Goal: Task Accomplishment & Management: Manage account settings

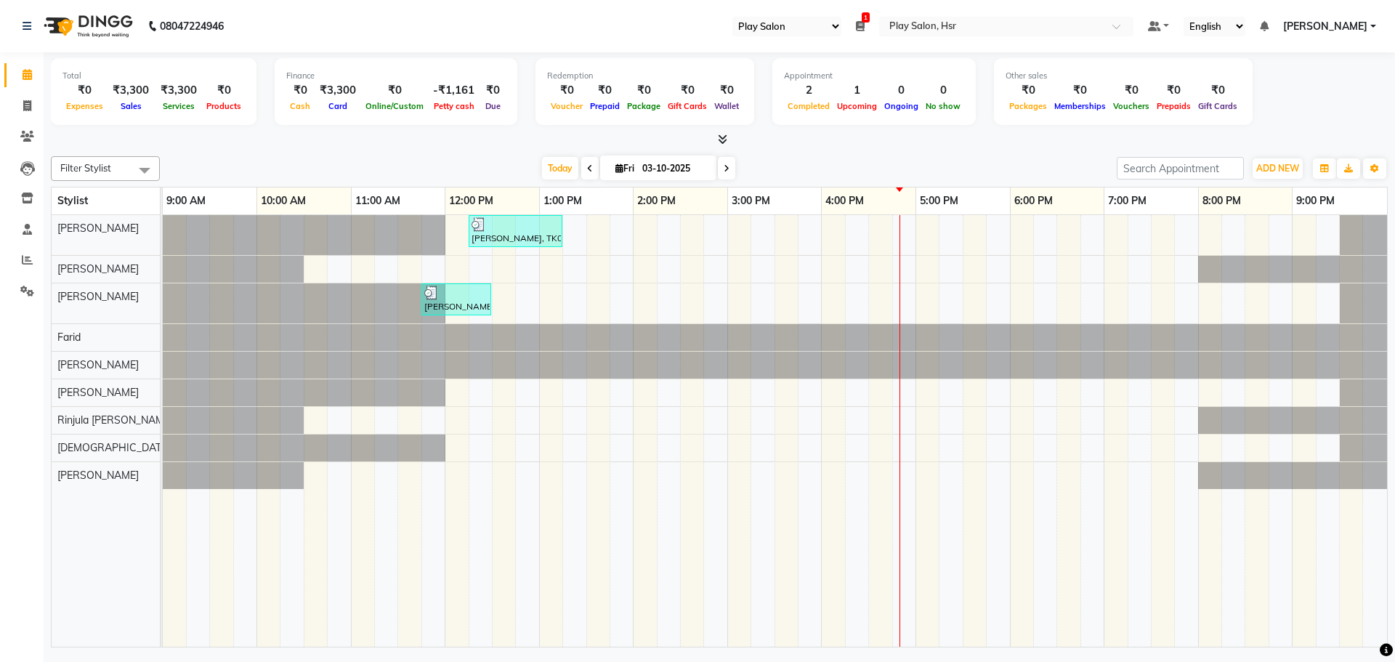
select select "92"
click at [724, 167] on icon at bounding box center [727, 168] width 6 height 9
type input "04-10-2025"
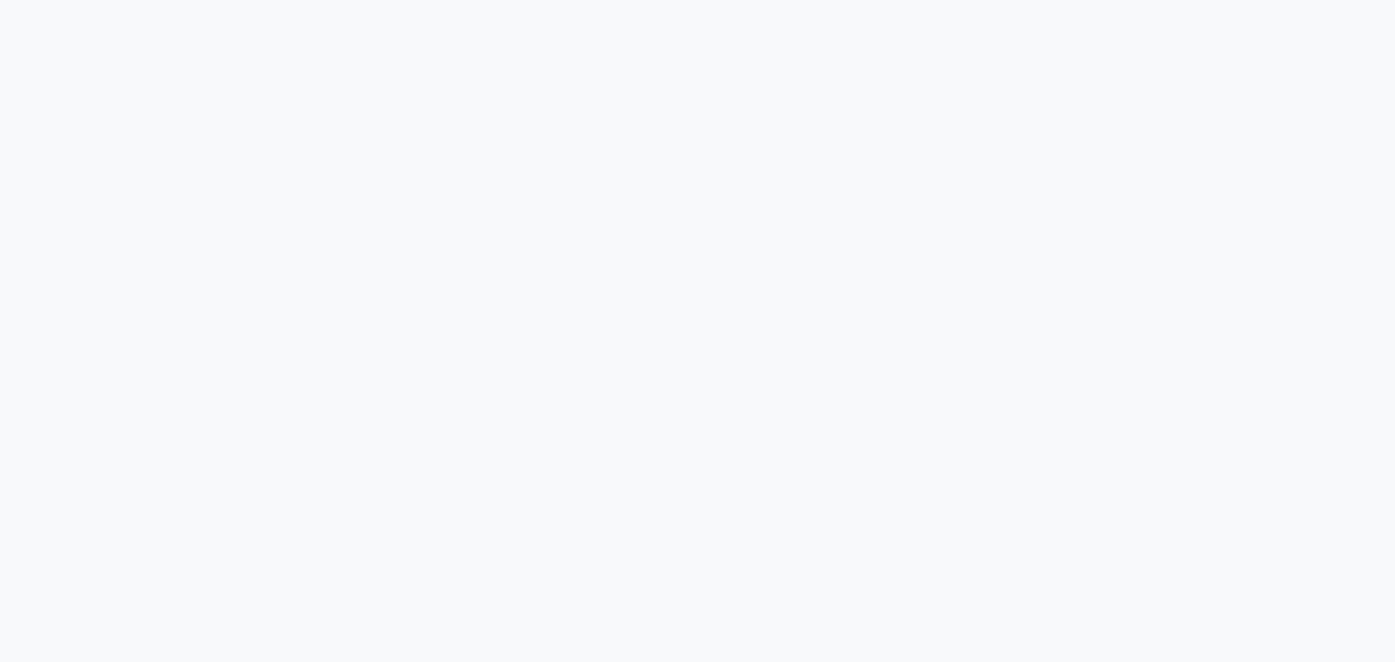
select select "92"
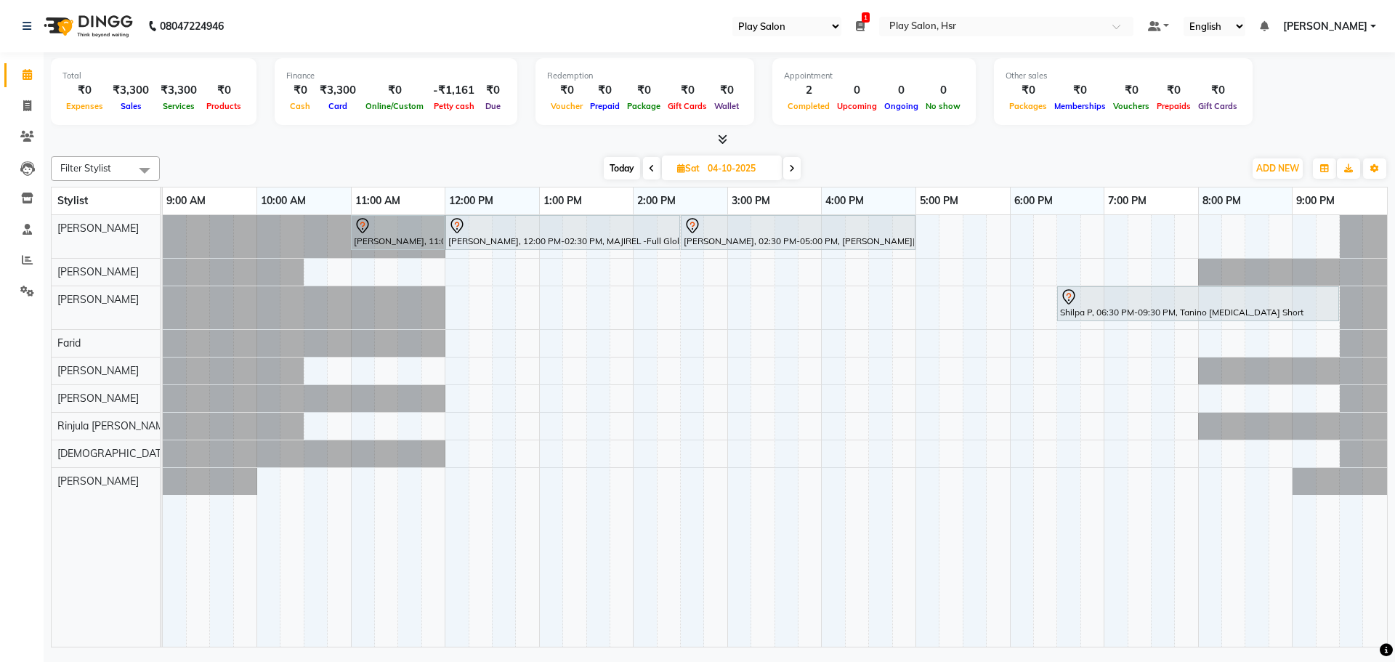
click at [651, 159] on span at bounding box center [651, 168] width 17 height 23
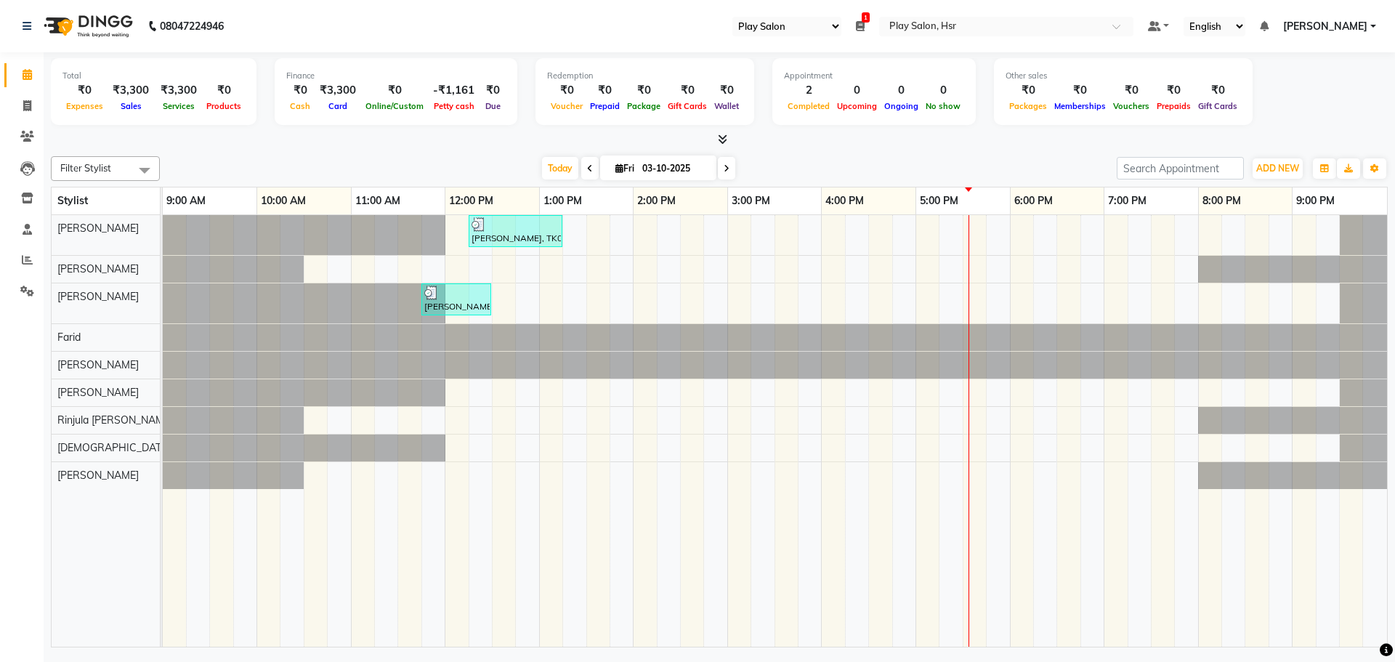
click at [720, 162] on span at bounding box center [726, 168] width 17 height 23
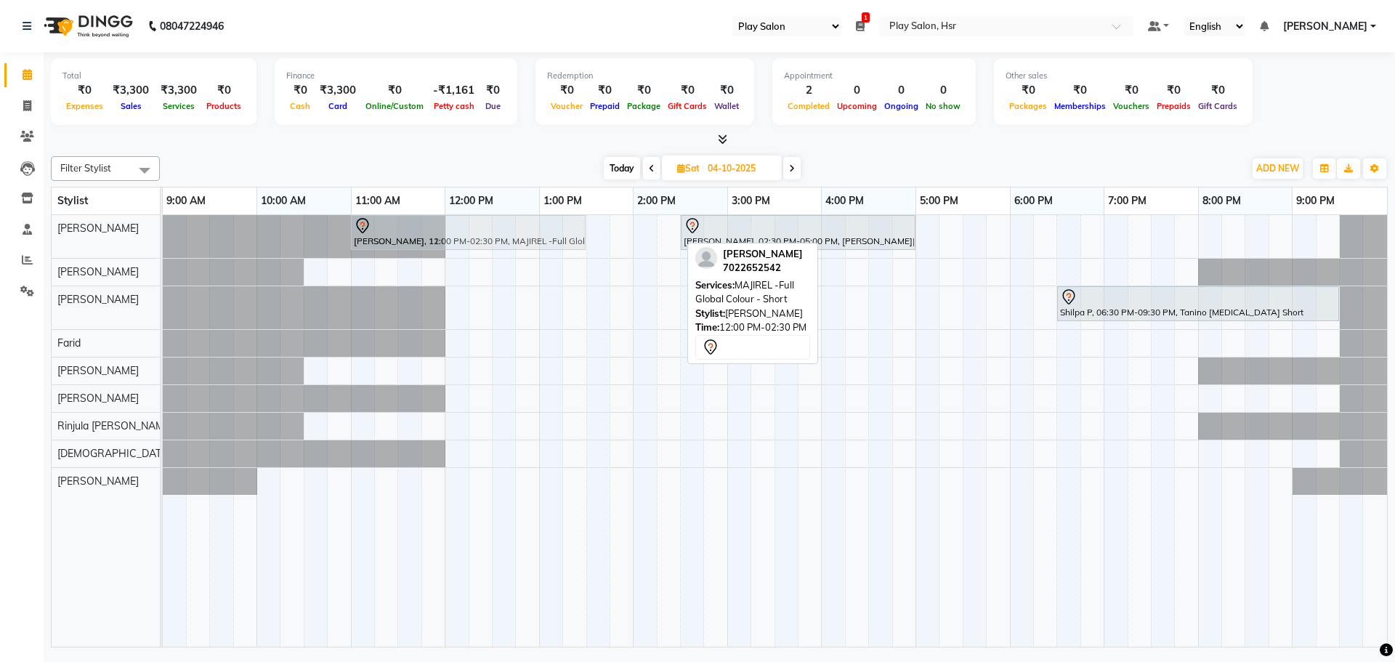
drag, startPoint x: 664, startPoint y: 227, endPoint x: 582, endPoint y: 231, distance: 82.2
click at [163, 231] on div "Isha Sharma, 11:00 AM-12:00 PM, Hair Cut Lady (Head Stylist) Isha Sharma, 12:00…" at bounding box center [163, 236] width 0 height 43
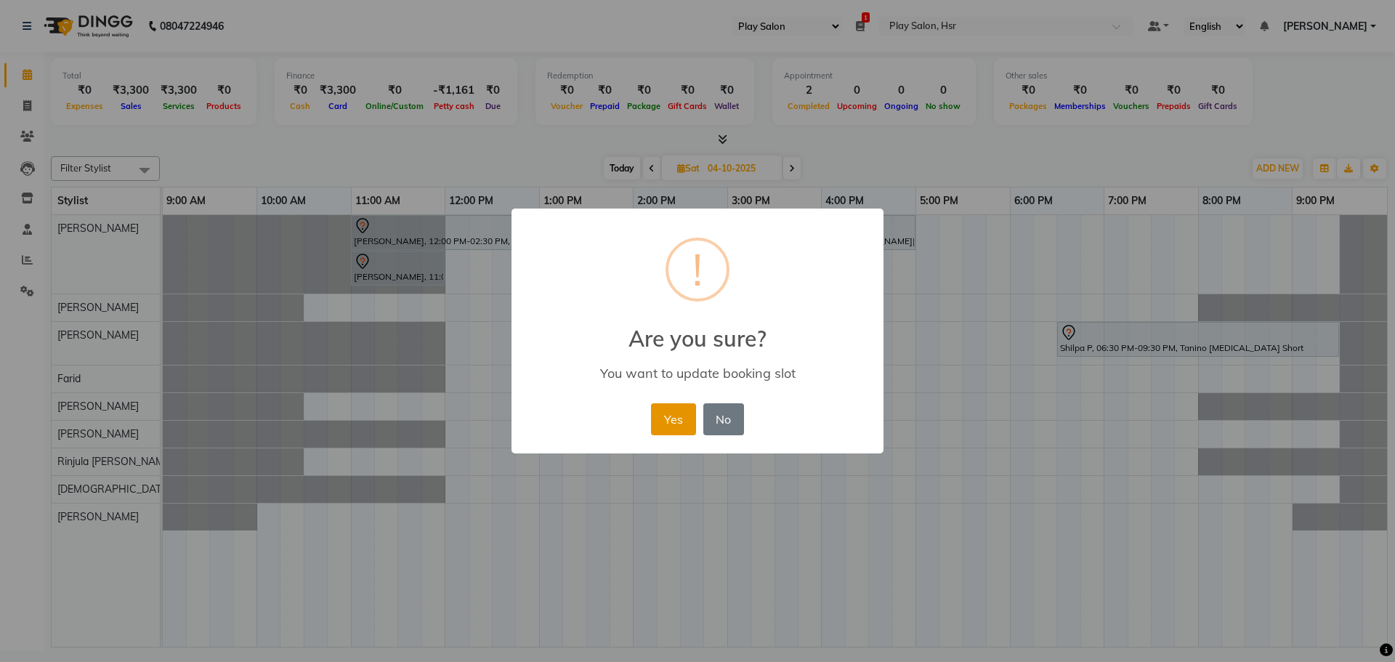
click at [664, 427] on button "Yes" at bounding box center [673, 419] width 44 height 32
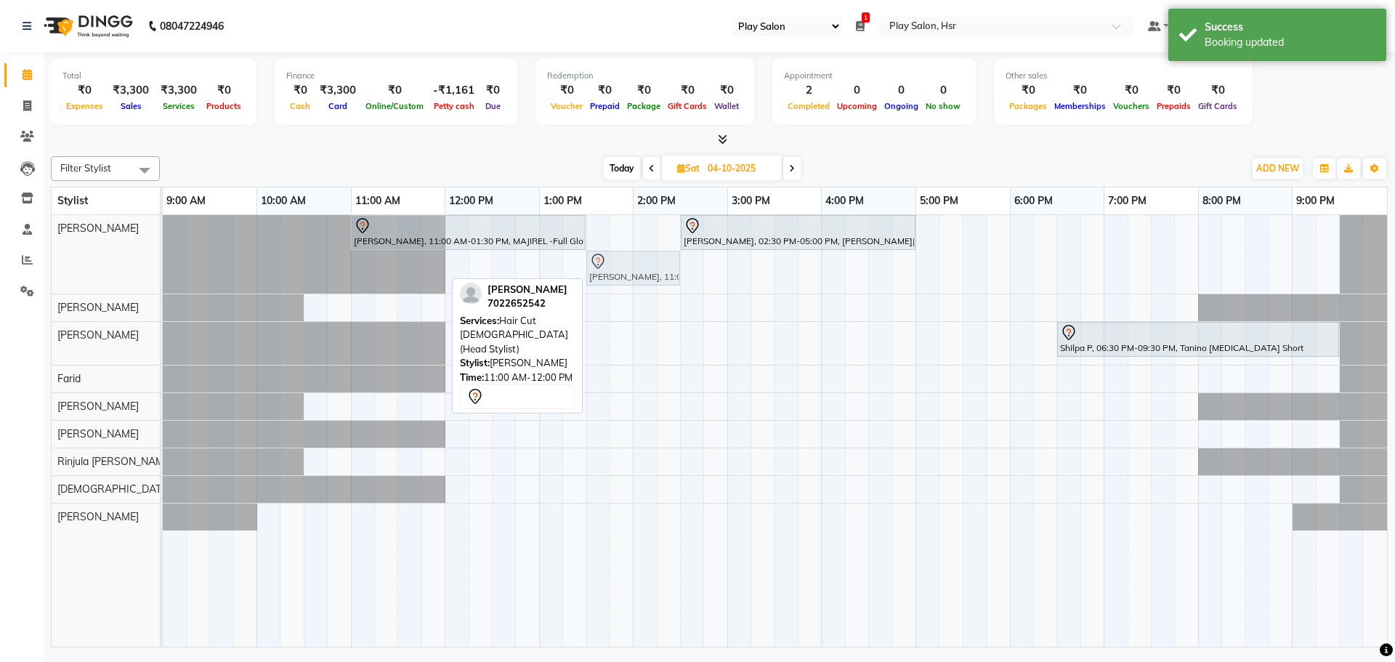
drag, startPoint x: 406, startPoint y: 270, endPoint x: 635, endPoint y: 219, distance: 235.2
click at [635, 219] on div "Isha Sharma, 11:00 AM-01:30 PM, MAJIREL -Full Global Colour - Short Isha Sharma…" at bounding box center [775, 431] width 1225 height 432
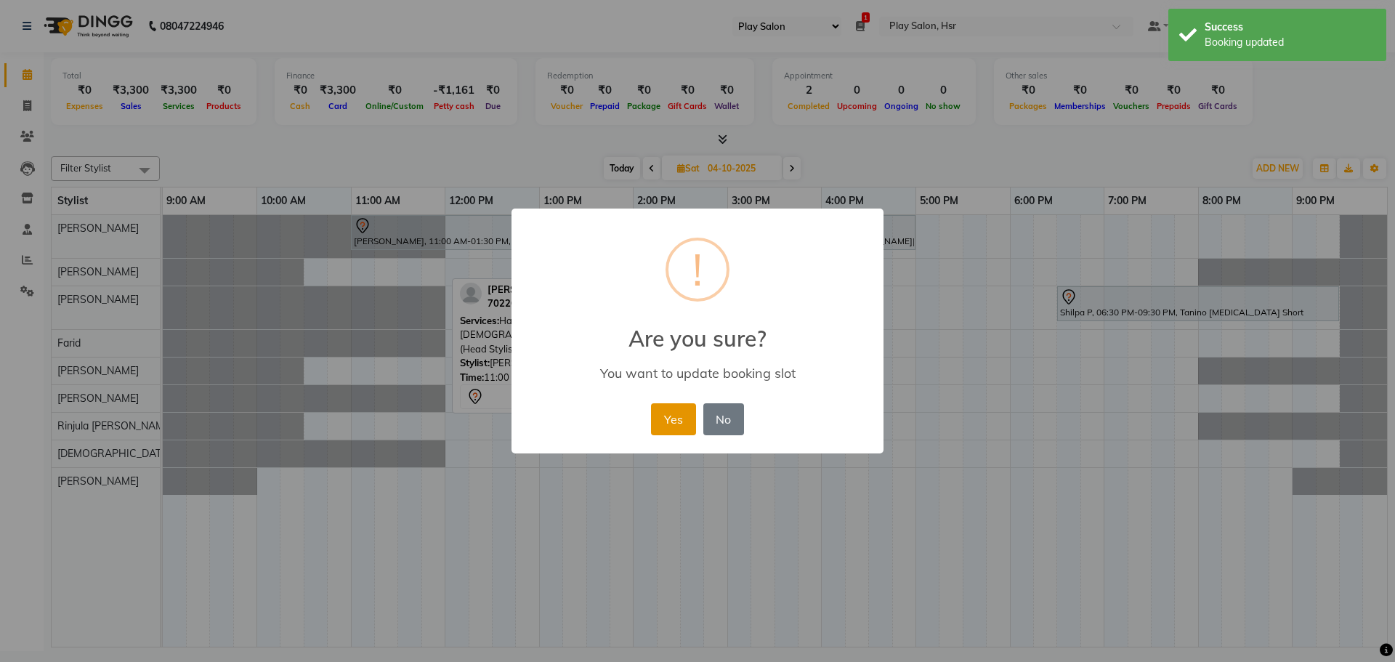
click at [684, 416] on button "Yes" at bounding box center [673, 419] width 44 height 32
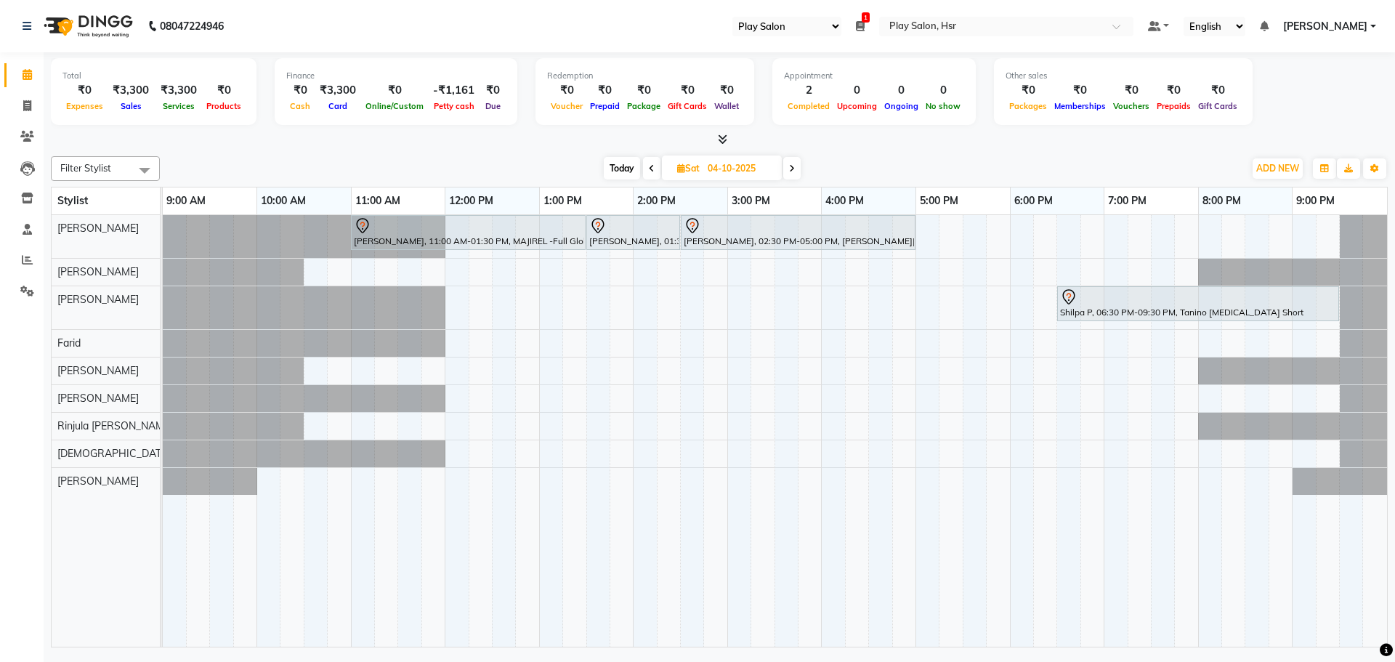
click at [666, 162] on span "Sat 04-10-2025" at bounding box center [722, 168] width 120 height 25
click at [653, 161] on span at bounding box center [651, 168] width 17 height 23
type input "03-10-2025"
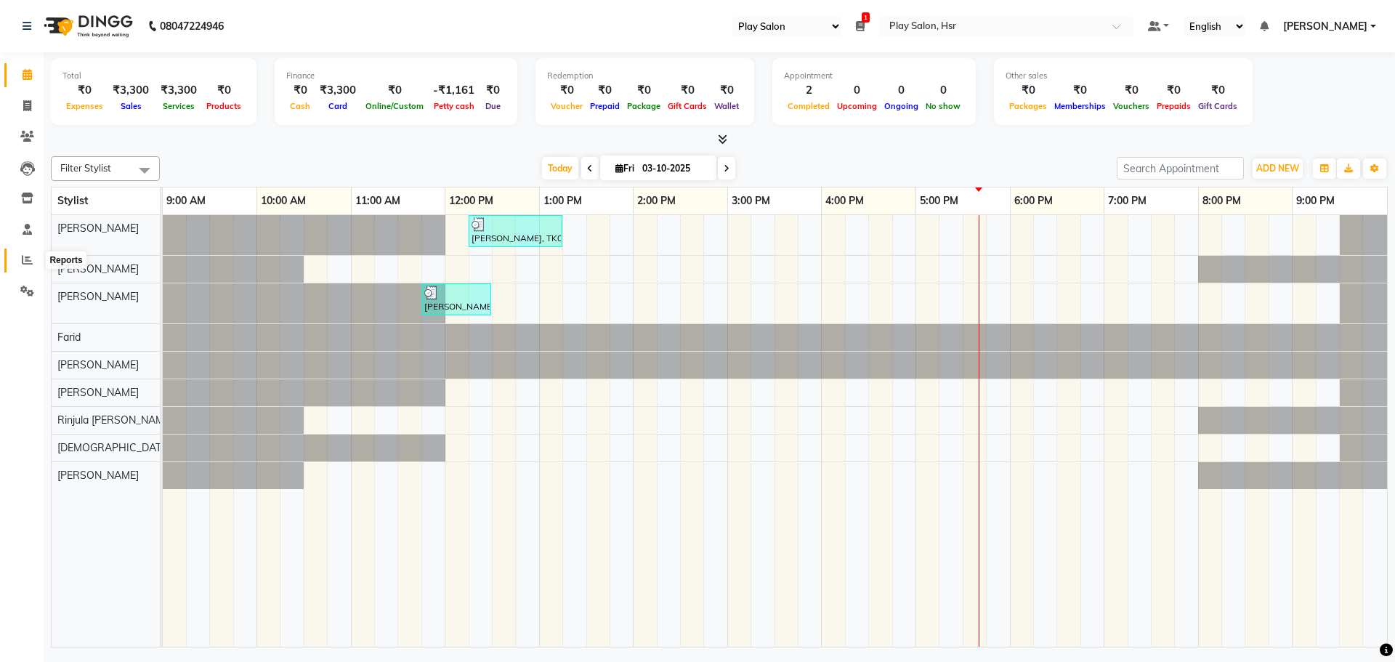
click at [27, 258] on icon at bounding box center [27, 259] width 11 height 11
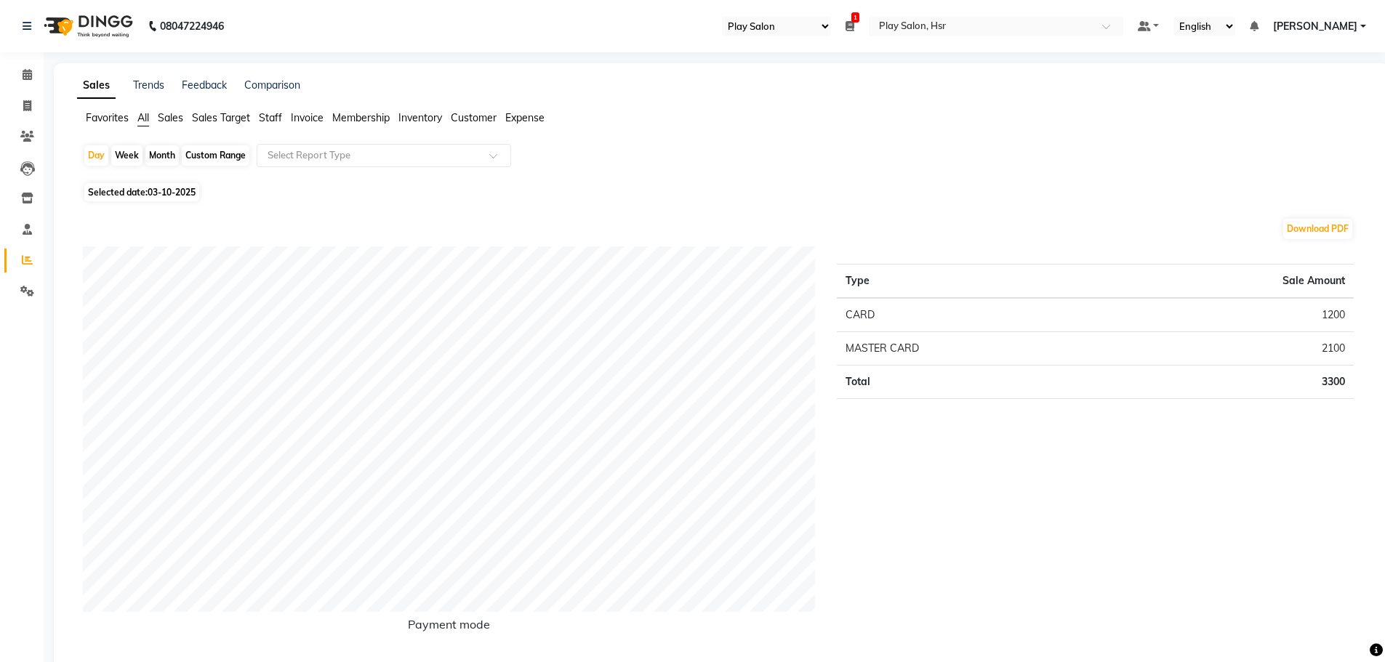
click at [265, 118] on span "Staff" at bounding box center [270, 117] width 23 height 13
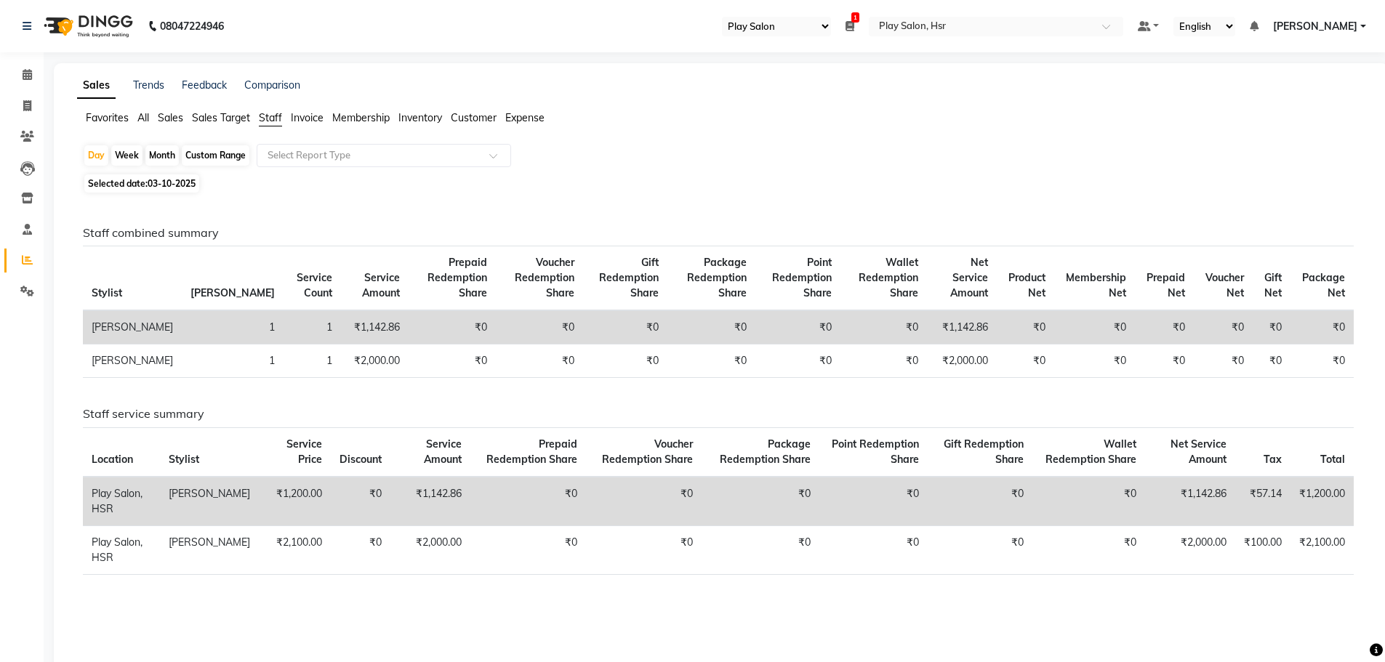
click at [180, 117] on span "Sales" at bounding box center [170, 117] width 25 height 13
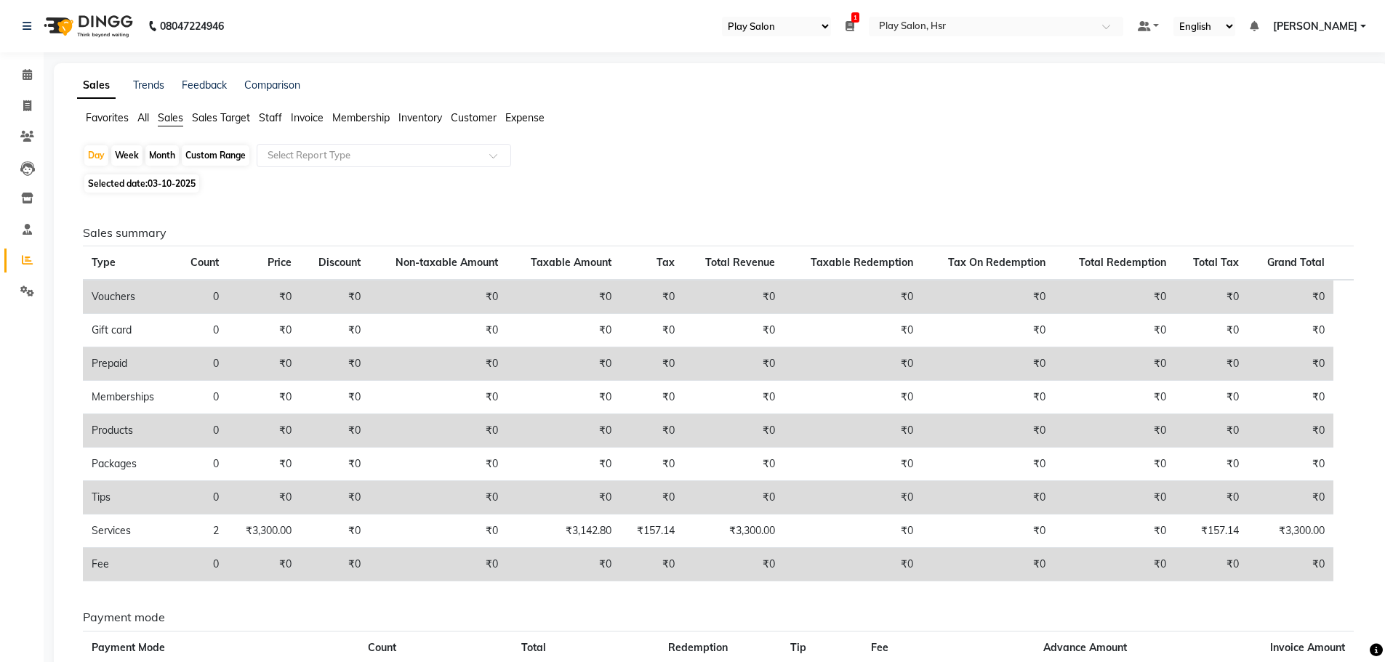
click at [281, 118] on span "Staff" at bounding box center [270, 117] width 23 height 13
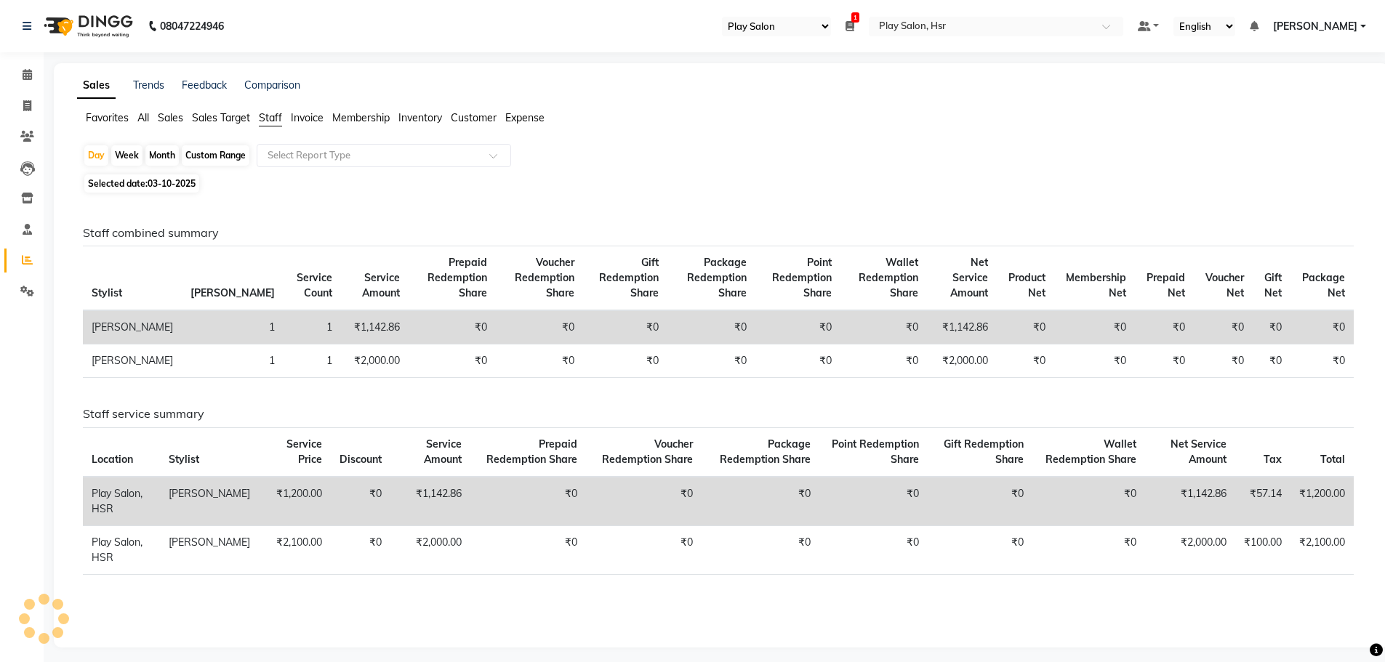
click at [313, 118] on span "Invoice" at bounding box center [307, 117] width 33 height 13
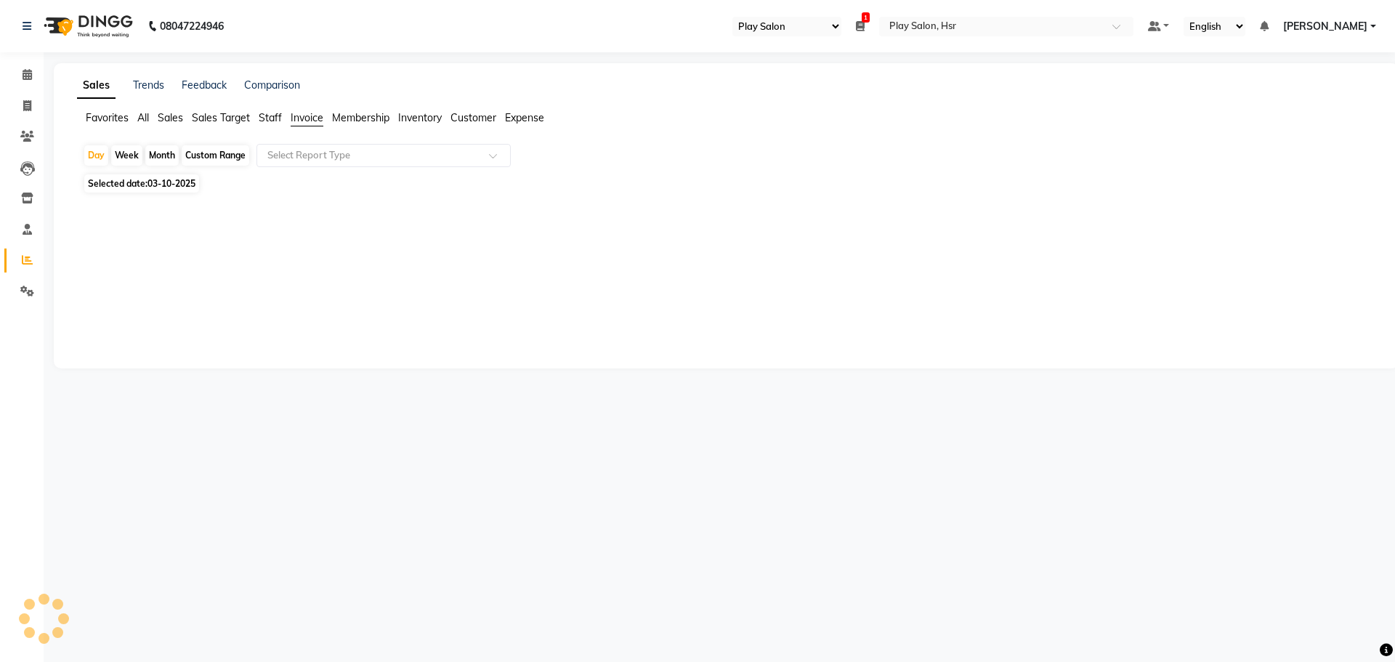
click at [217, 155] on div "Custom Range" at bounding box center [216, 155] width 68 height 20
select select "10"
select select "2025"
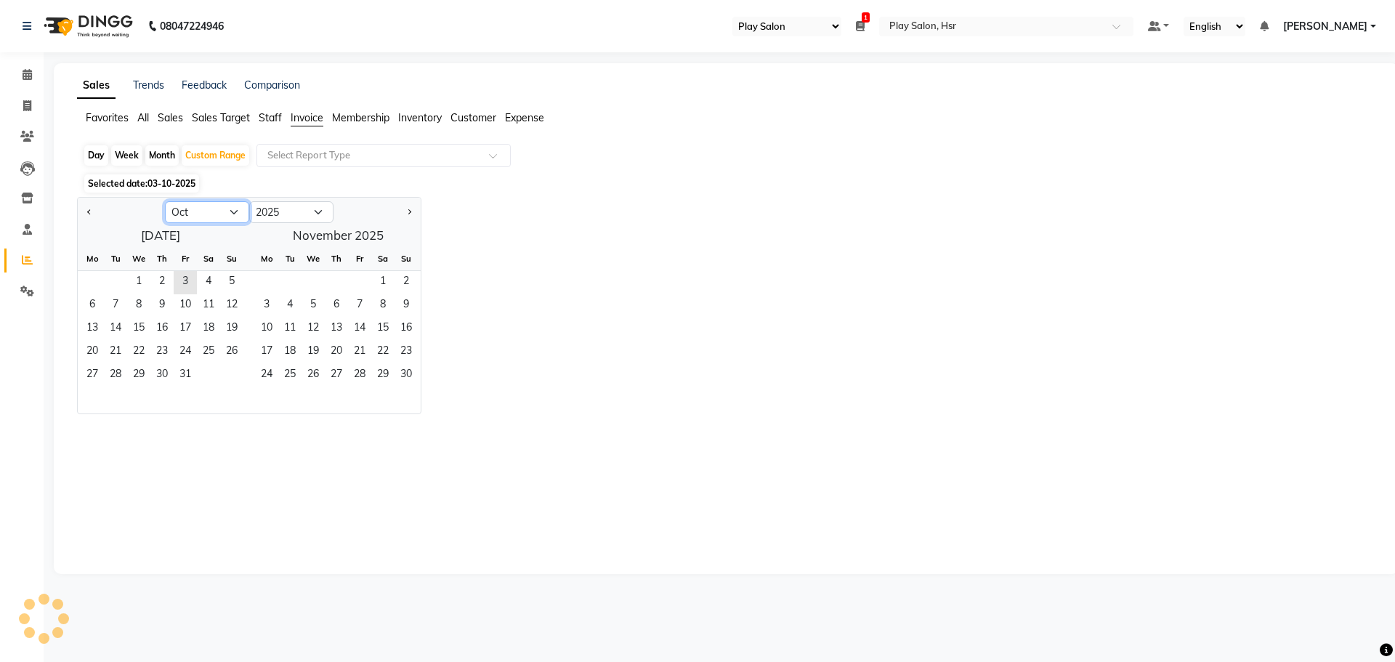
click at [209, 207] on select "Jan Feb Mar Apr May Jun Jul Aug Sep Oct Nov Dec" at bounding box center [207, 212] width 84 height 22
click at [165, 201] on select "Jan Feb Mar Apr May Jun Jul Aug Sep Oct Nov Dec" at bounding box center [207, 212] width 84 height 22
click at [227, 281] on span "1" at bounding box center [231, 282] width 23 height 23
click at [237, 213] on select "Jan Feb Mar Apr May Jun Jul Aug Sep Oct Nov Dec" at bounding box center [207, 212] width 84 height 22
select select "9"
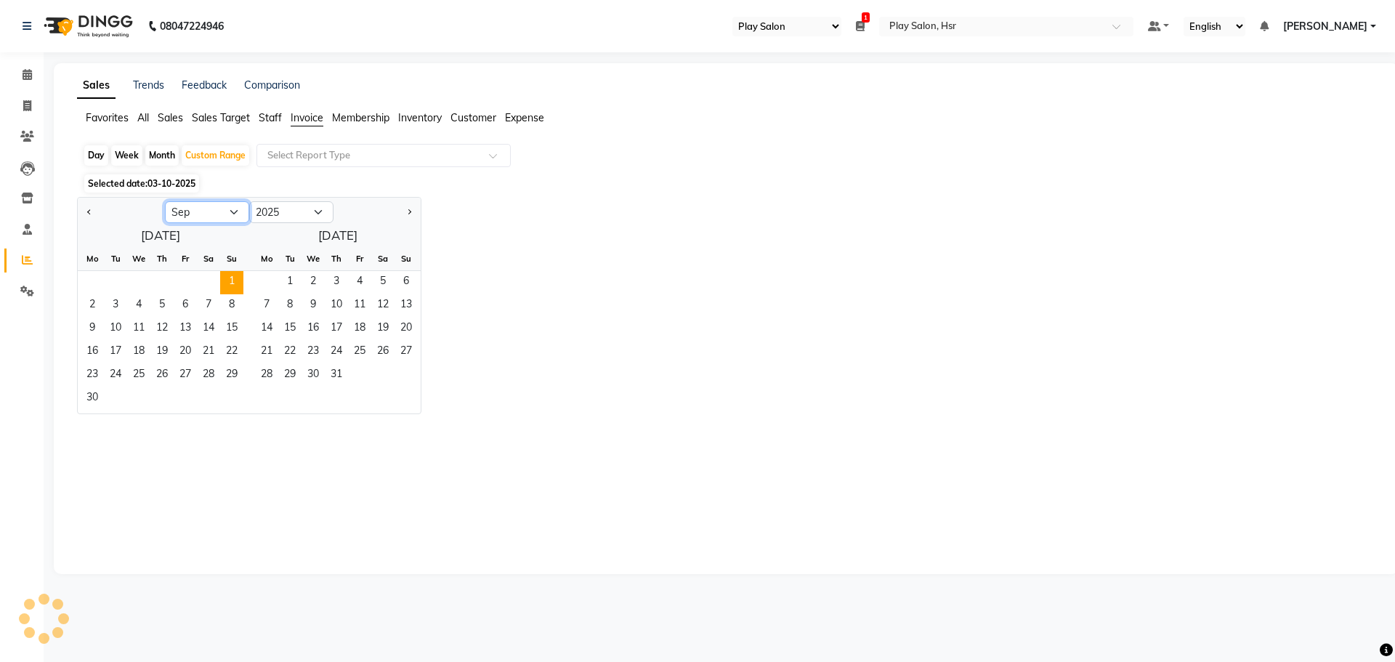
click at [165, 201] on select "Jan Feb Mar Apr May Jun Jul Aug Sep Oct Nov Dec" at bounding box center [207, 212] width 84 height 22
click at [113, 374] on span "30" at bounding box center [115, 375] width 23 height 23
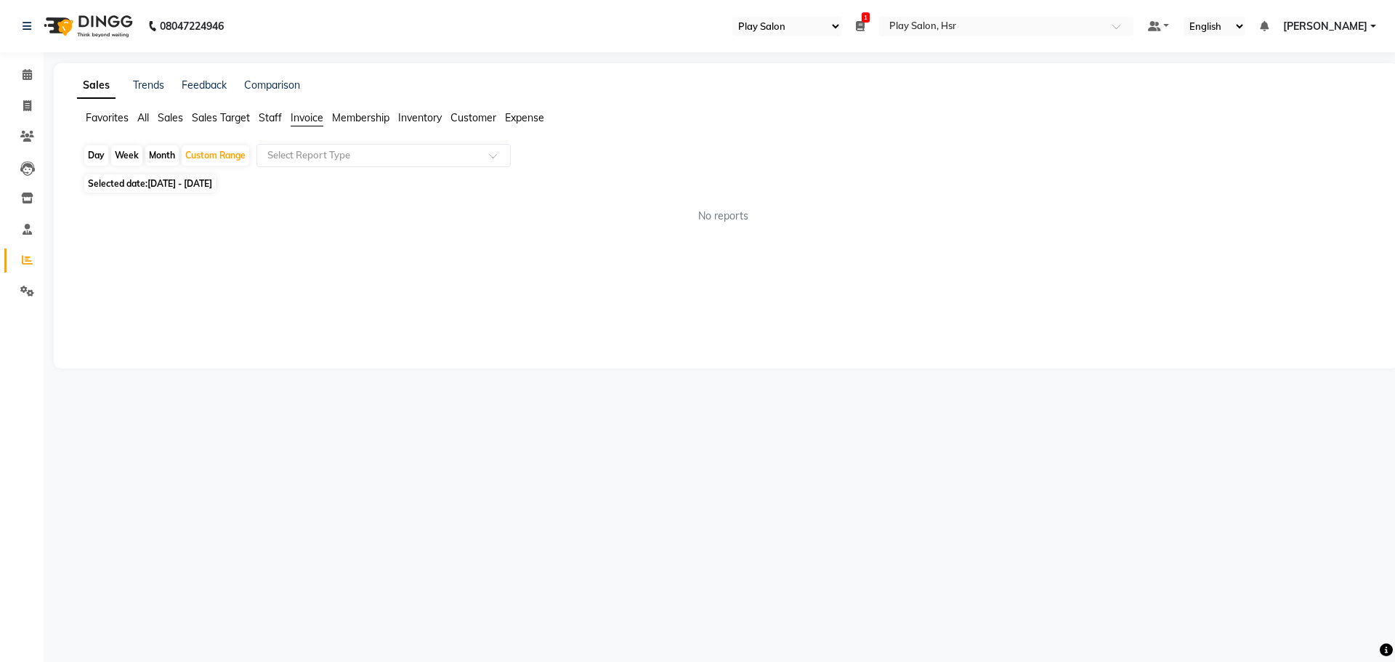
click at [160, 154] on div "Month" at bounding box center [161, 155] width 33 height 20
select select "6"
select select "2025"
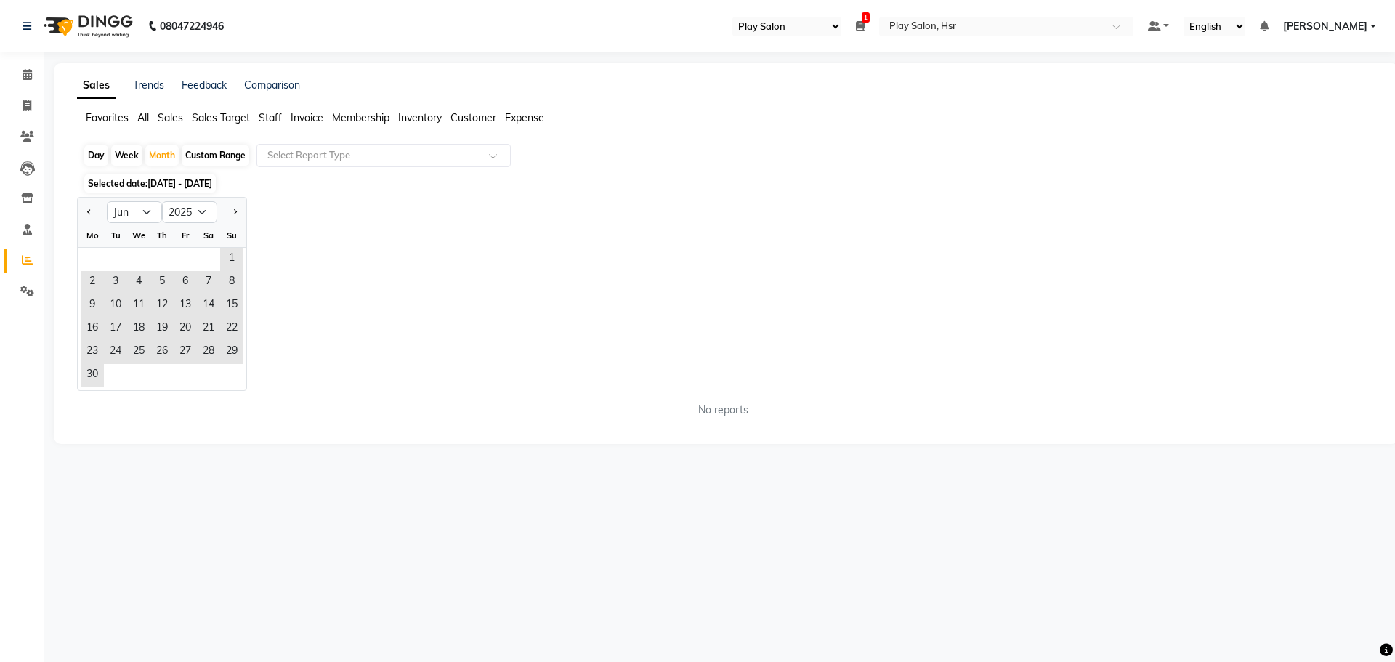
click at [220, 156] on div "Custom Range" at bounding box center [216, 155] width 68 height 20
select select "6"
select select "2025"
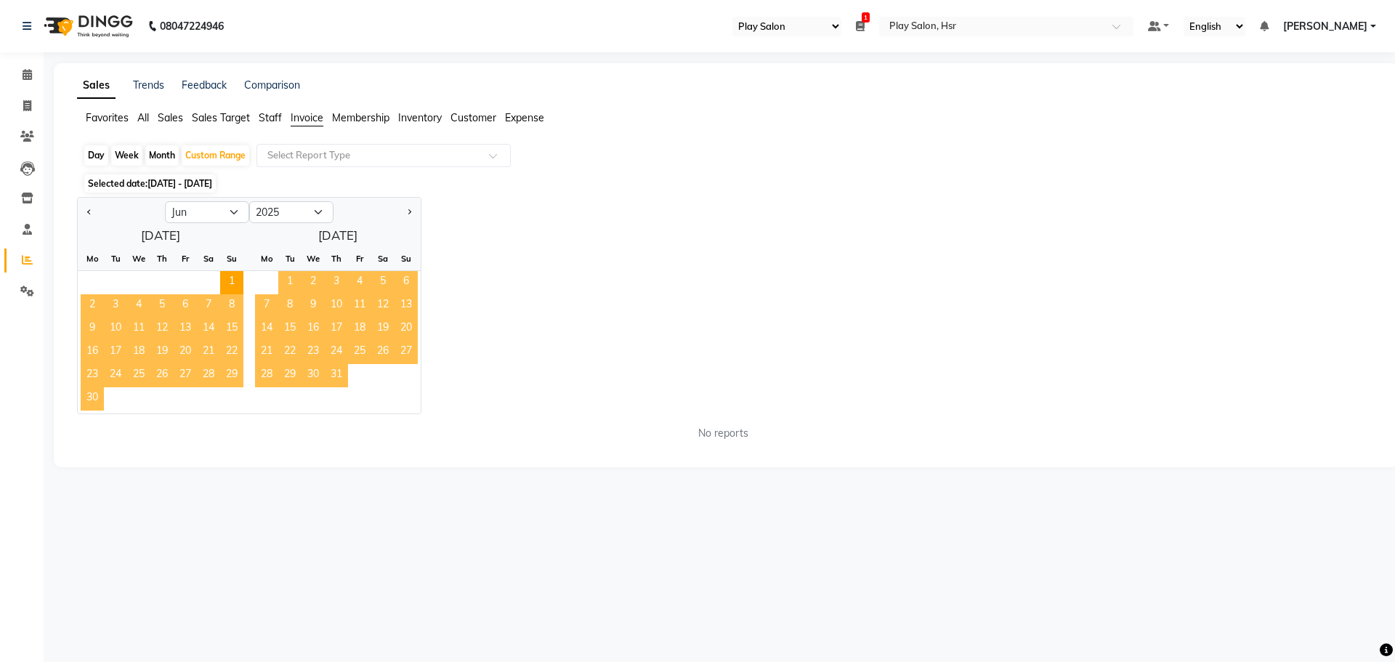
click at [493, 277] on div "Jan Feb Mar Apr May Jun Jul Aug Sep Oct Nov Dec 2015 2016 2017 2018 2019 2020 2…" at bounding box center [726, 305] width 1299 height 217
click at [169, 116] on span "Sales" at bounding box center [170, 117] width 25 height 13
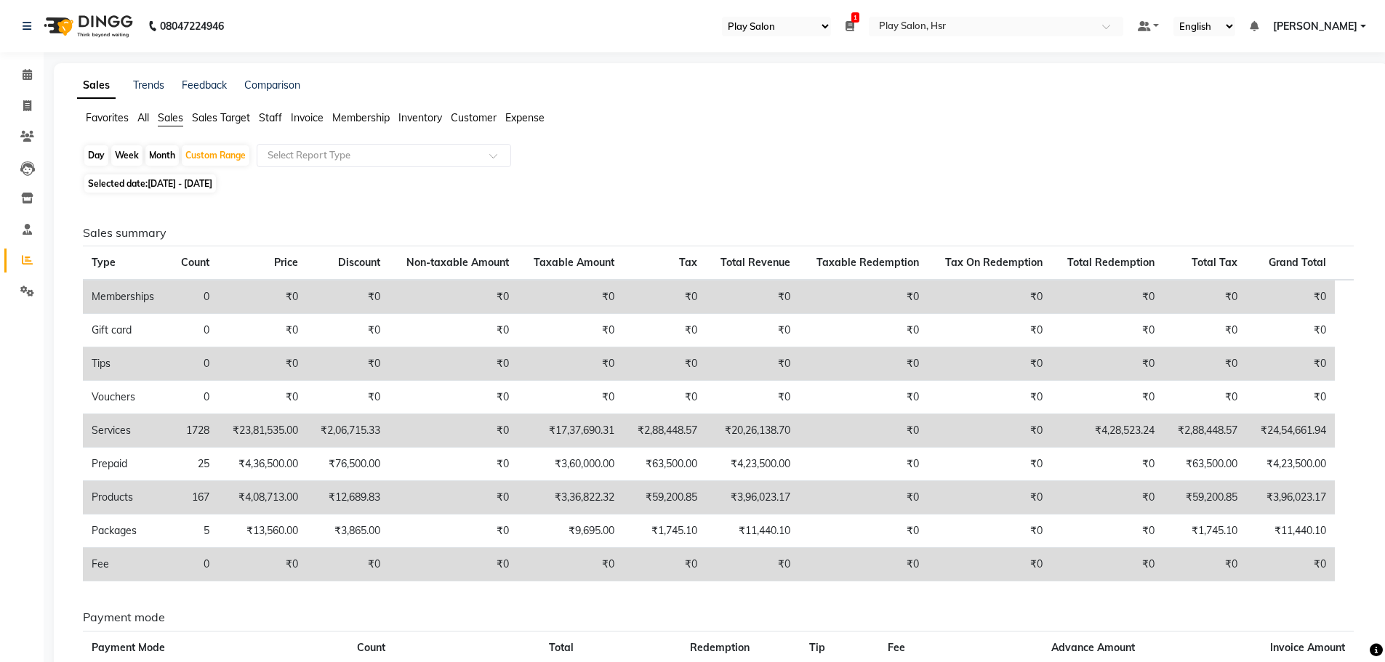
click at [214, 121] on span "Sales Target" at bounding box center [221, 117] width 58 height 13
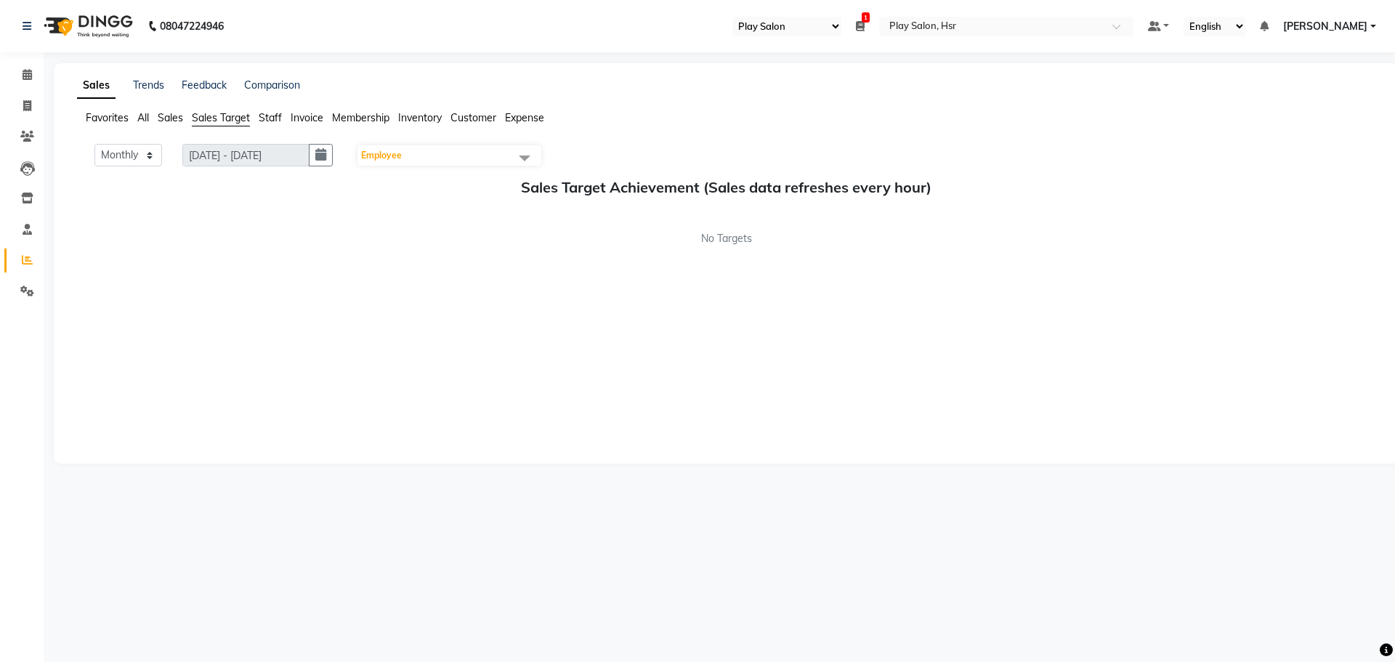
click at [169, 123] on span "Sales" at bounding box center [170, 117] width 25 height 13
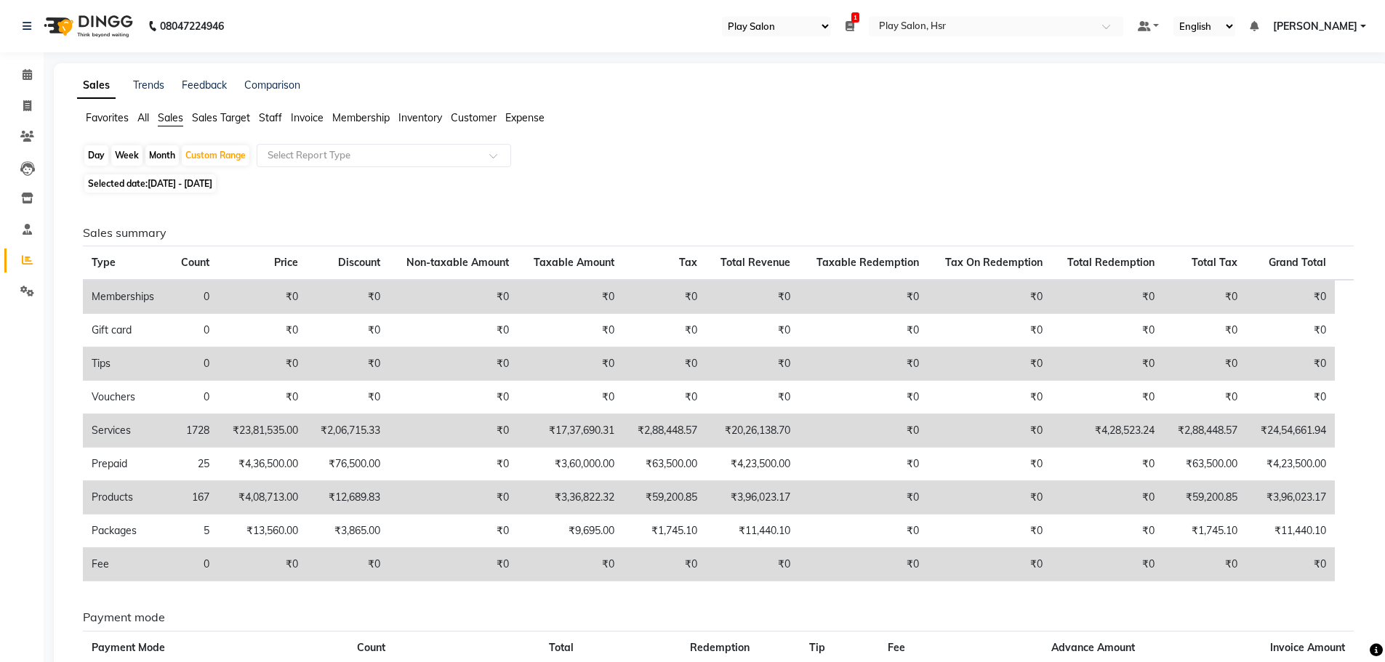
click at [273, 119] on span "Staff" at bounding box center [270, 117] width 23 height 13
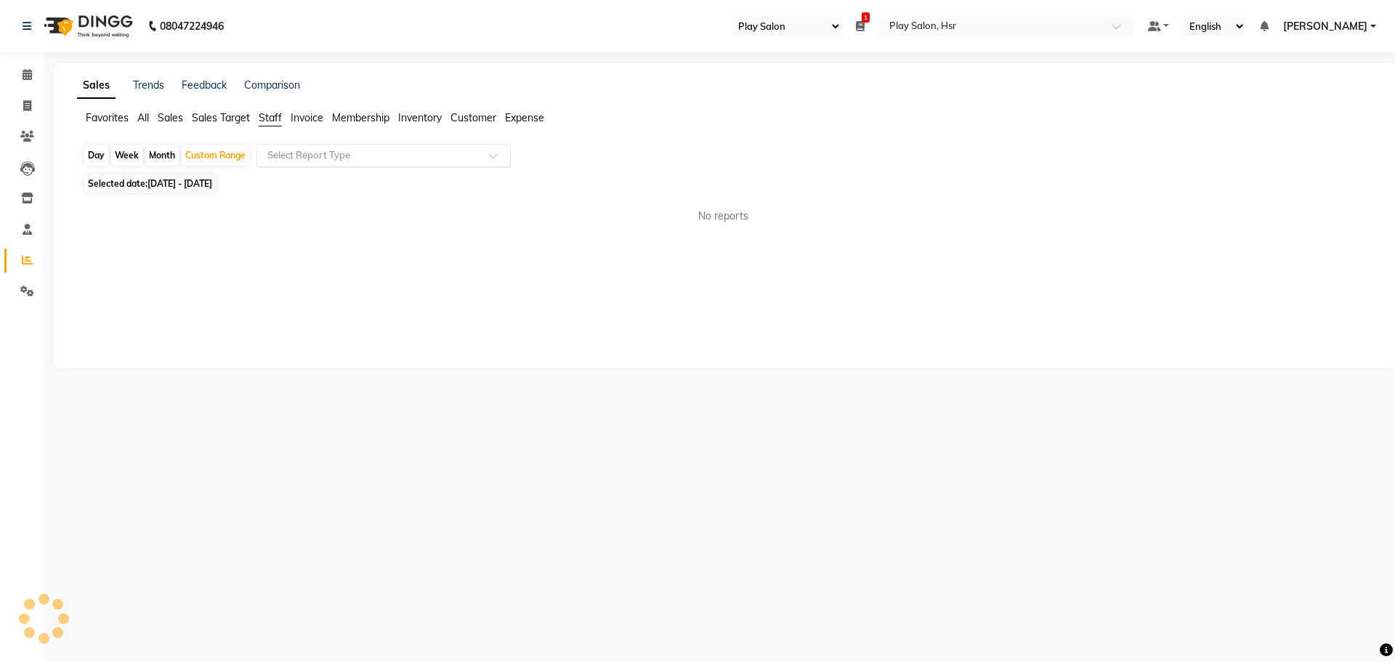
click at [305, 154] on input "text" at bounding box center [369, 155] width 209 height 15
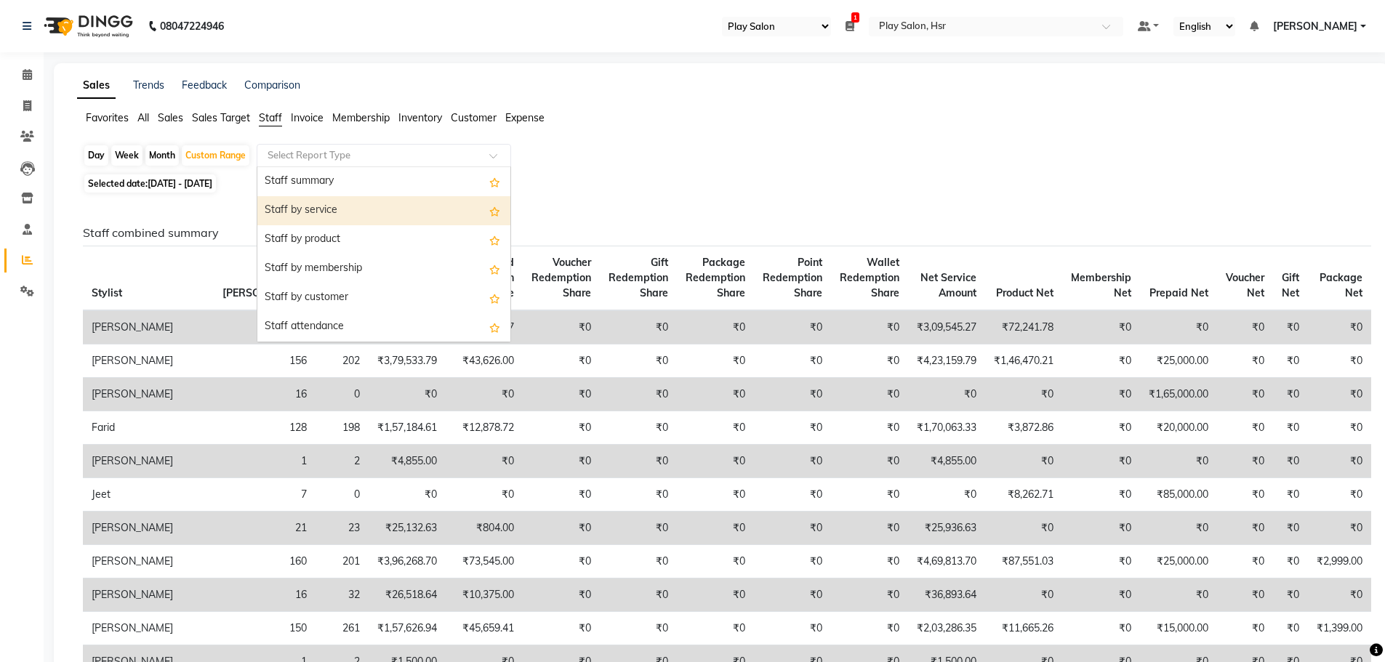
click at [329, 207] on div "Staff by service" at bounding box center [383, 210] width 253 height 29
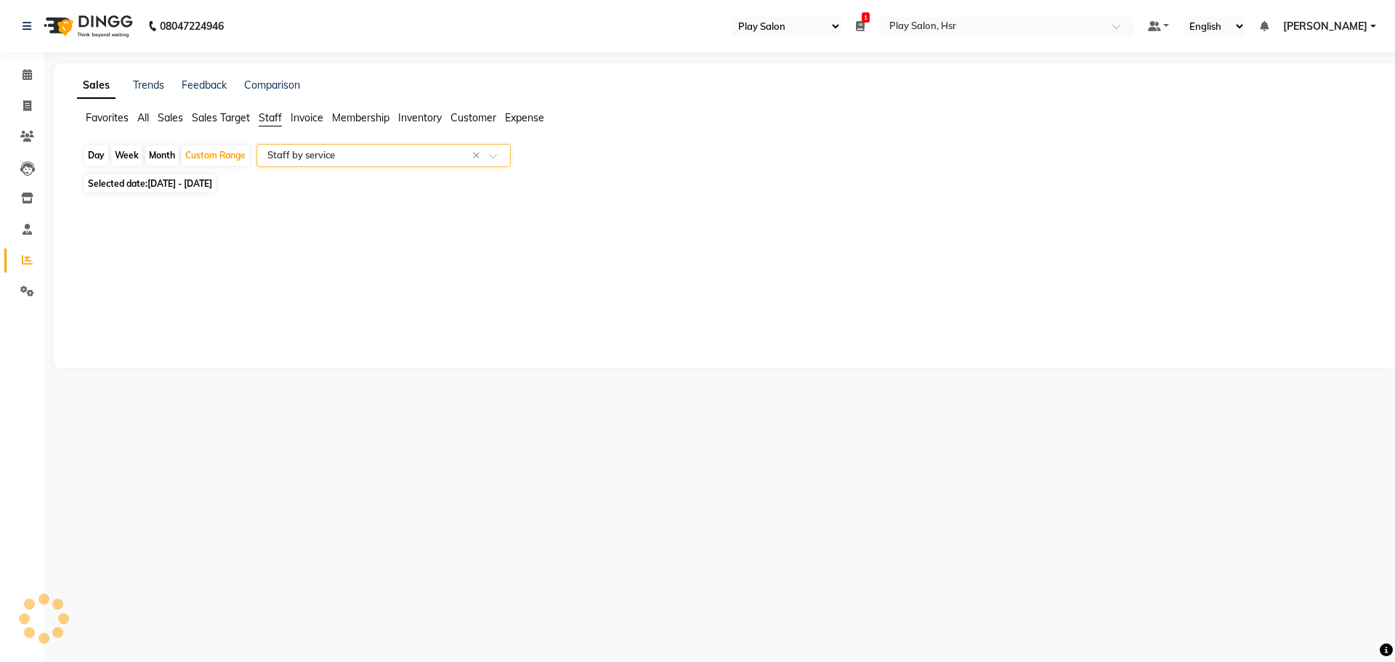
select select "full_report"
select select "csv"
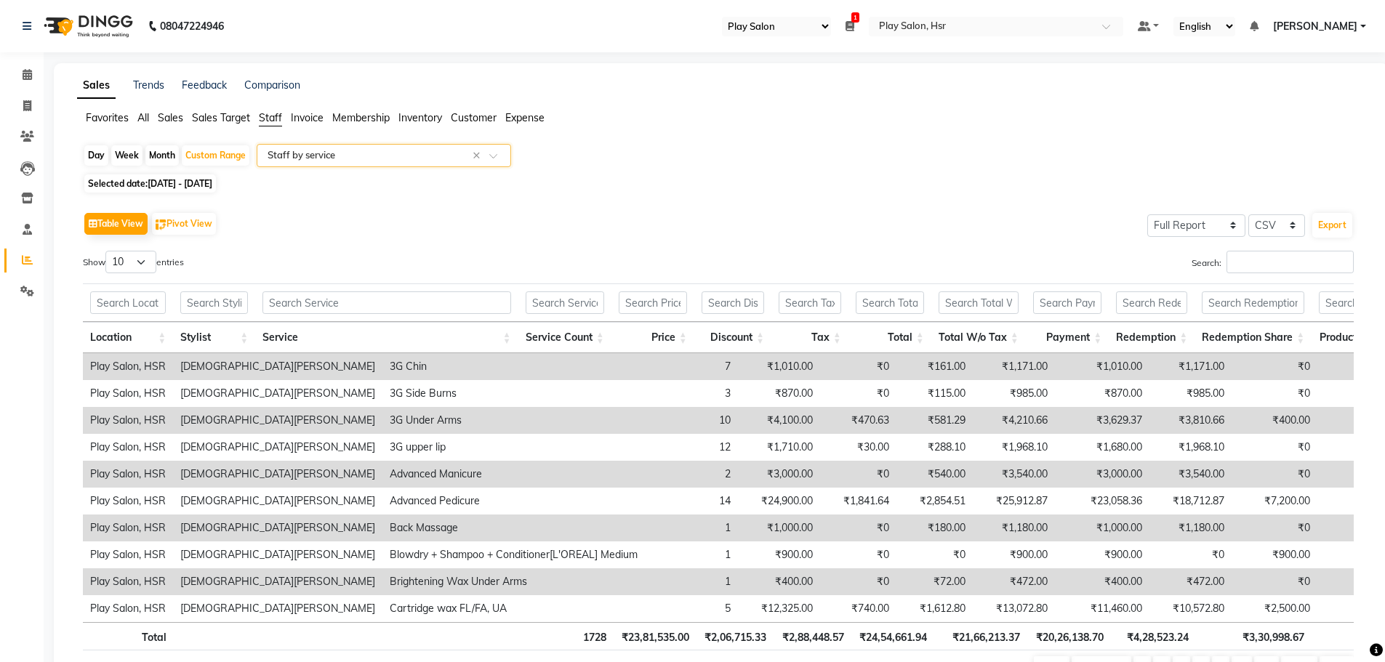
click at [333, 160] on input "text" at bounding box center [369, 155] width 209 height 15
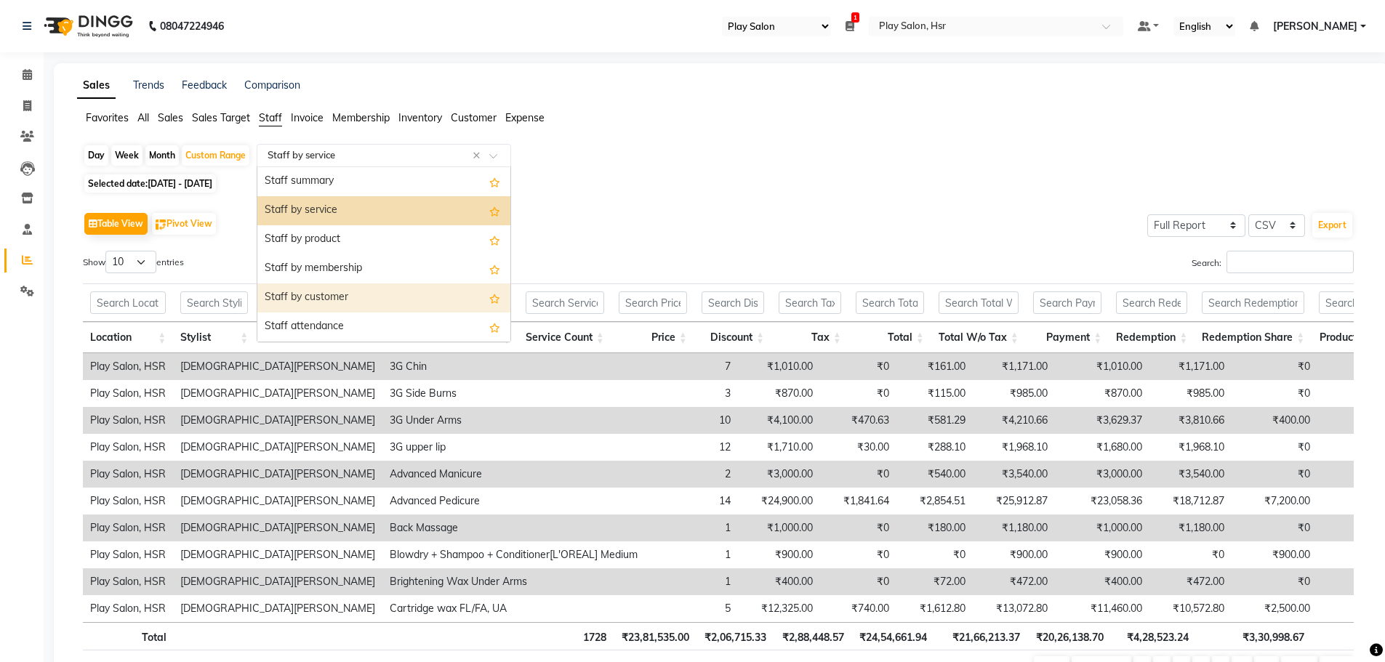
click at [385, 300] on div "Staff by customer" at bounding box center [383, 297] width 253 height 29
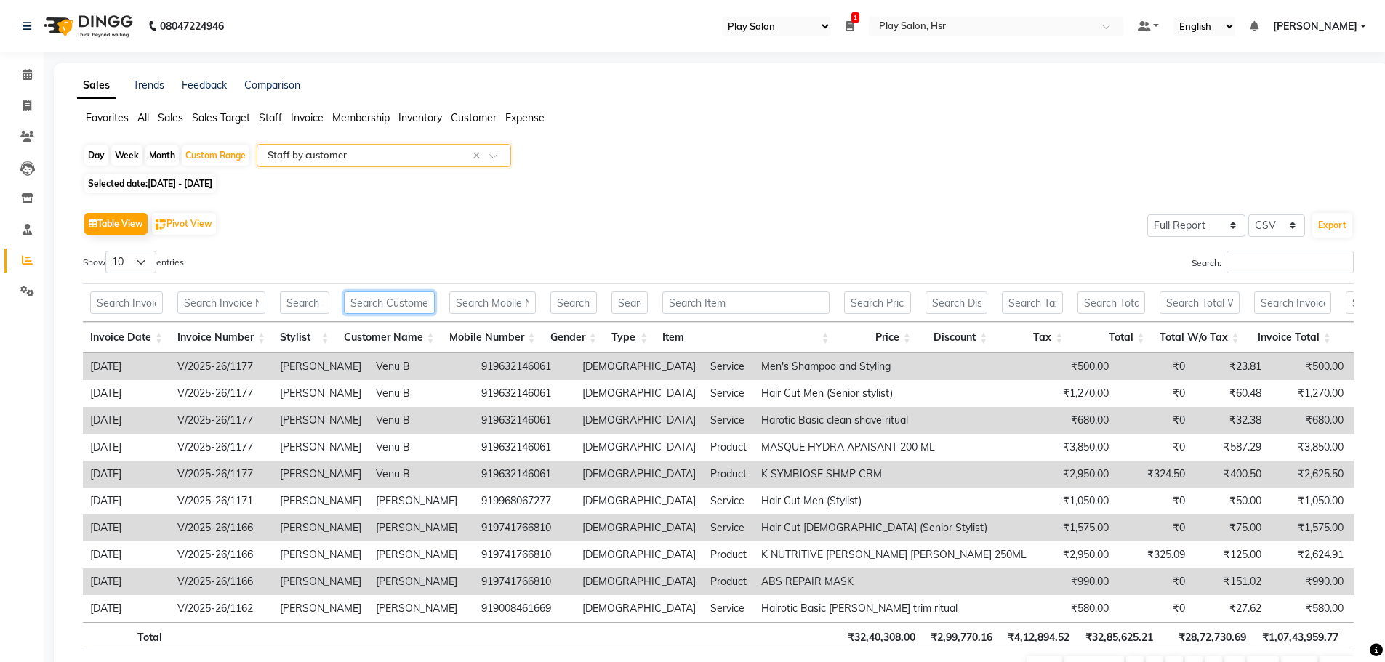
click at [378, 303] on input "text" at bounding box center [389, 302] width 91 height 23
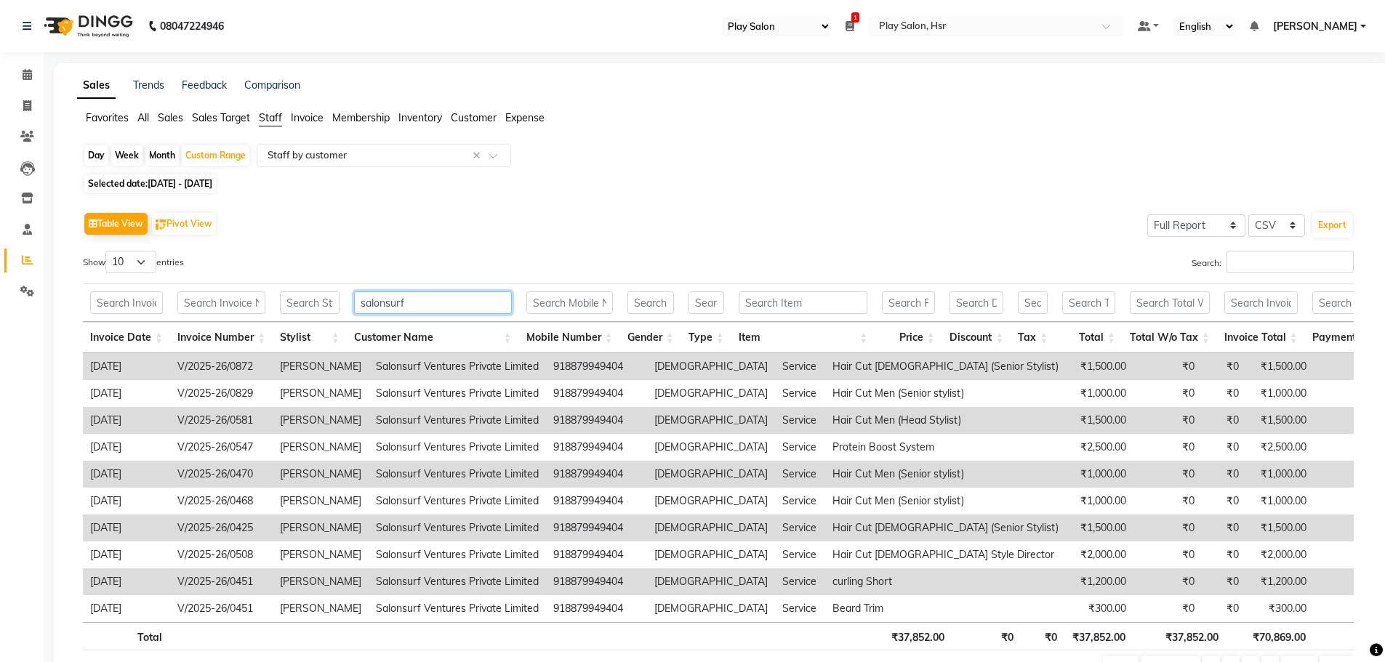
type input "salonsurf"
click at [134, 265] on select "10 25 50 100" at bounding box center [130, 262] width 51 height 23
select select "100"
click at [108, 251] on select "10 25 50 100" at bounding box center [130, 262] width 51 height 23
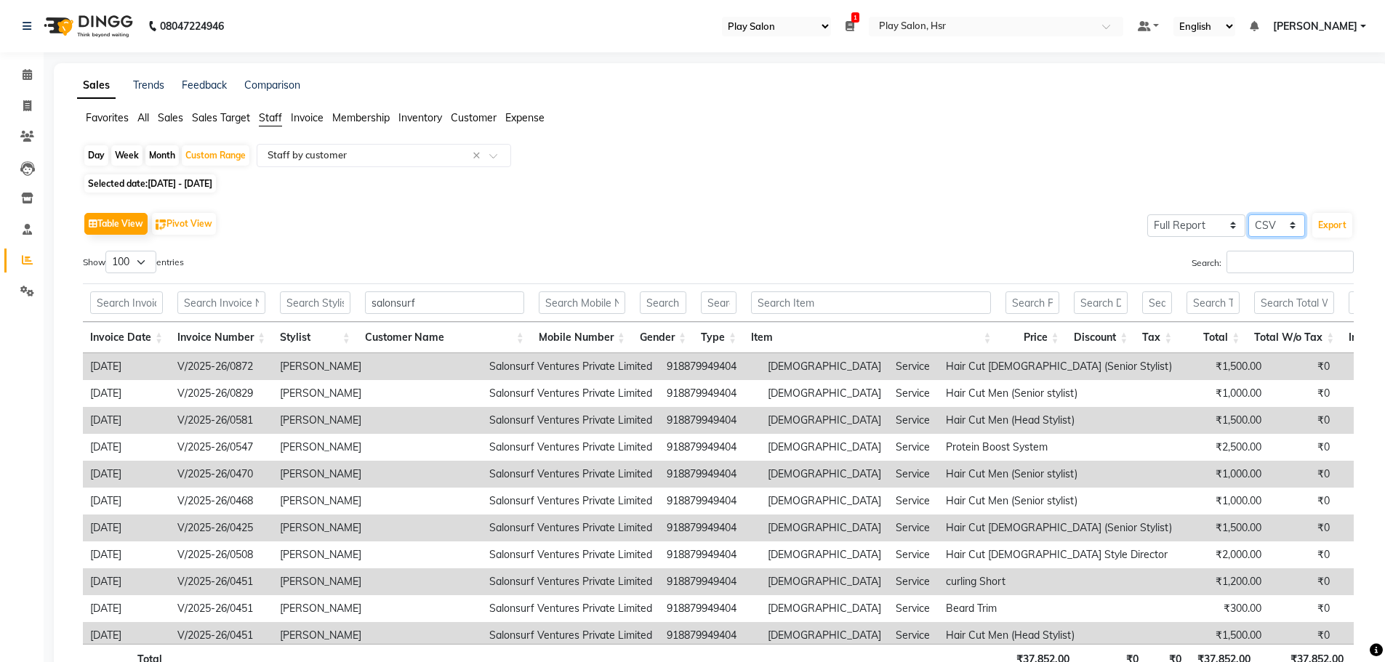
click at [1281, 225] on select "Select CSV PDF" at bounding box center [1276, 225] width 57 height 23
click at [1248, 214] on select "Select CSV PDF" at bounding box center [1276, 225] width 57 height 23
click at [1330, 224] on button "Export" at bounding box center [1332, 225] width 40 height 25
click at [31, 70] on icon at bounding box center [27, 74] width 9 height 11
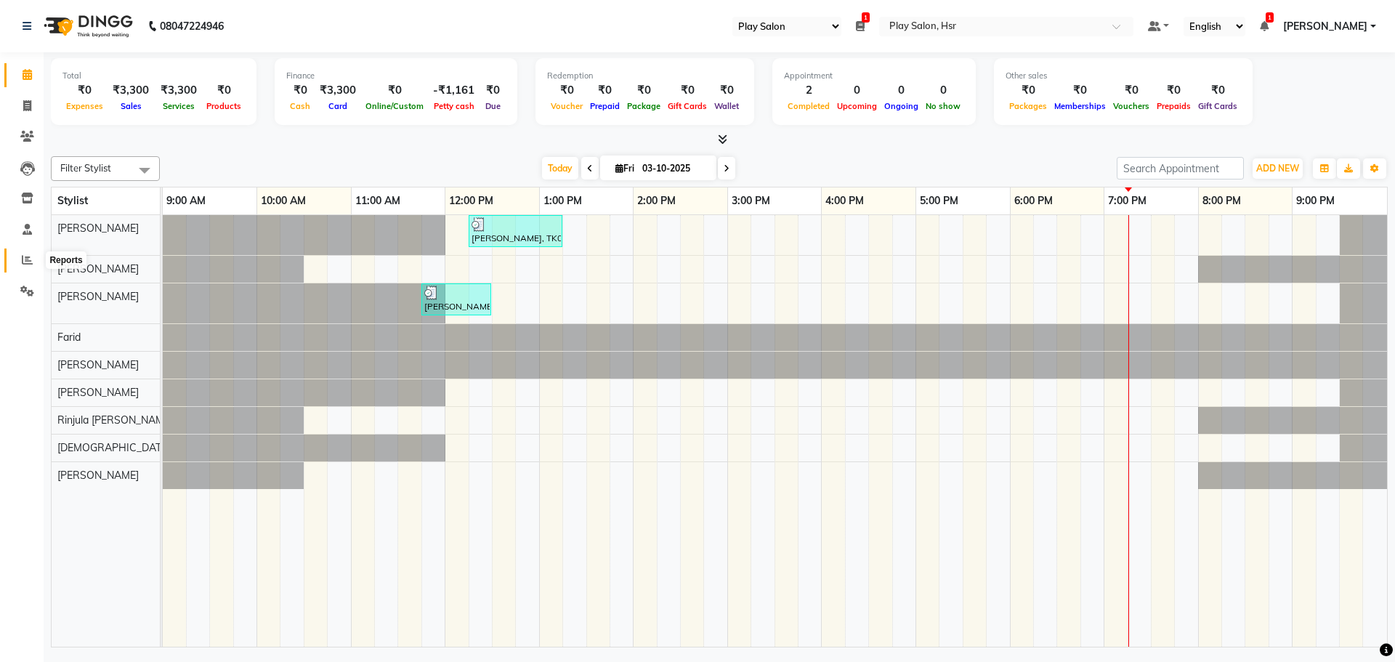
click at [28, 257] on icon at bounding box center [27, 259] width 11 height 11
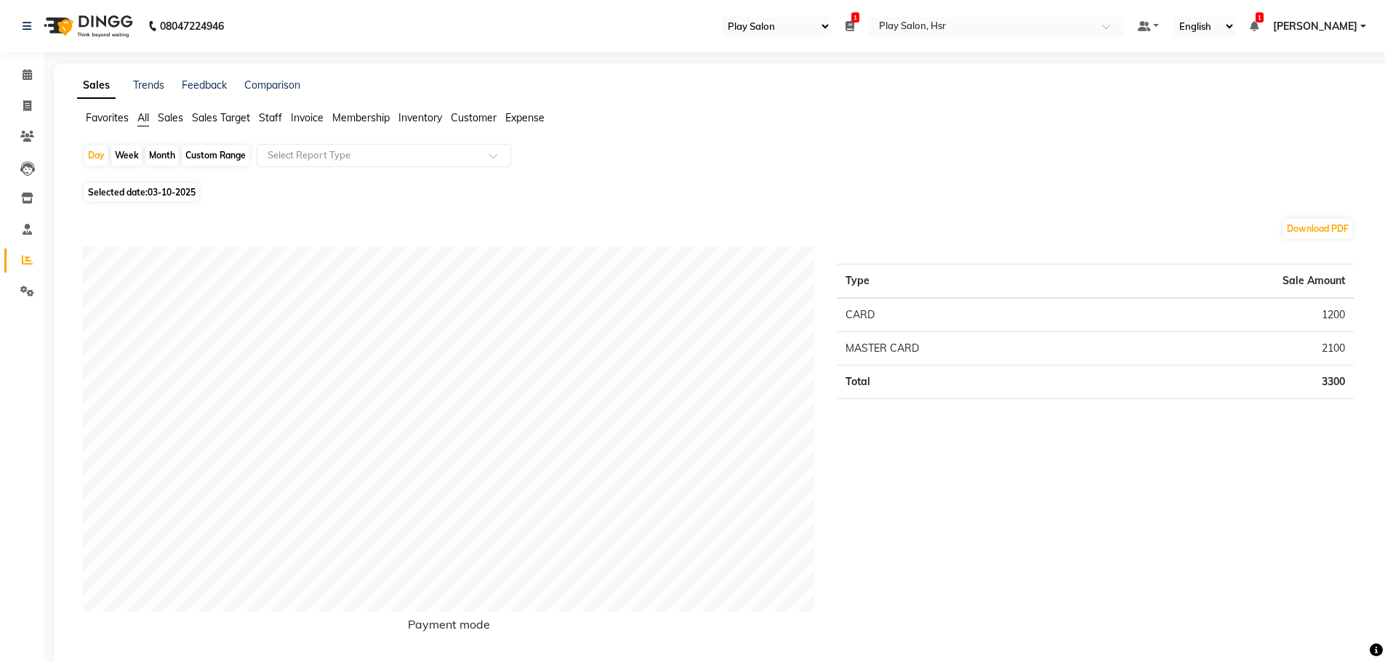
click at [165, 118] on span "Sales" at bounding box center [170, 117] width 25 height 13
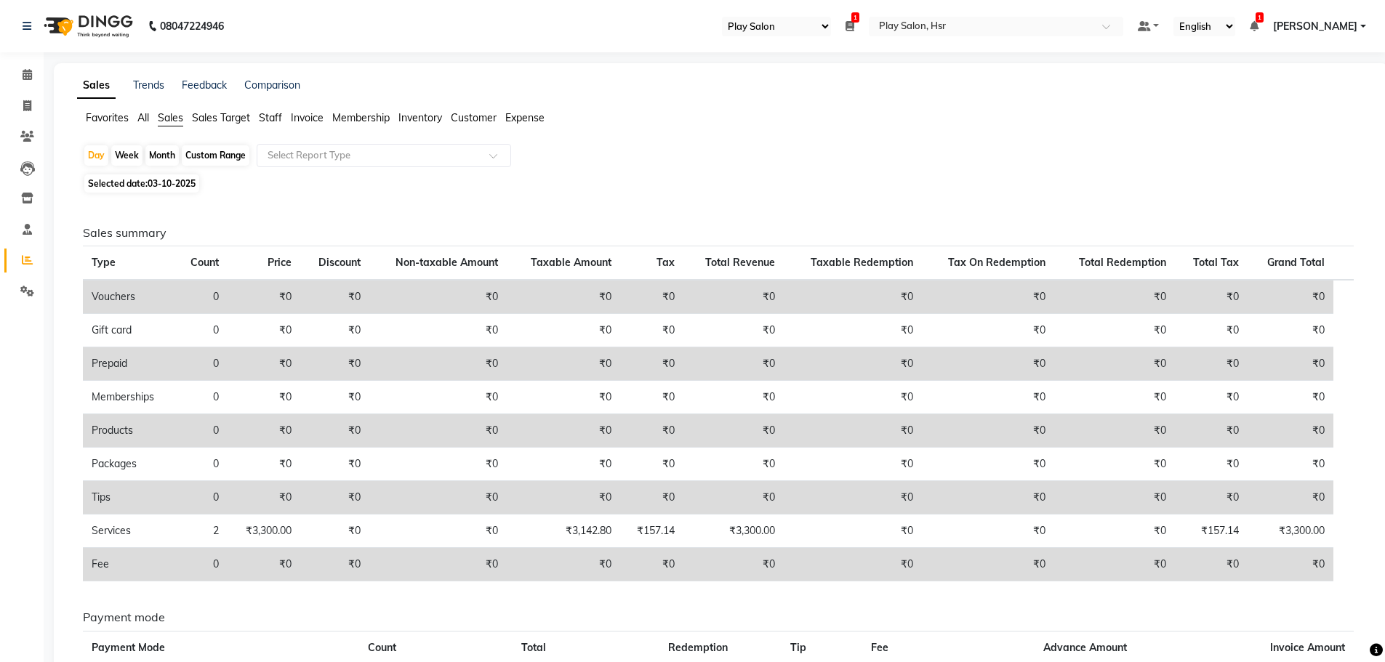
click at [270, 114] on span "Staff" at bounding box center [270, 117] width 23 height 13
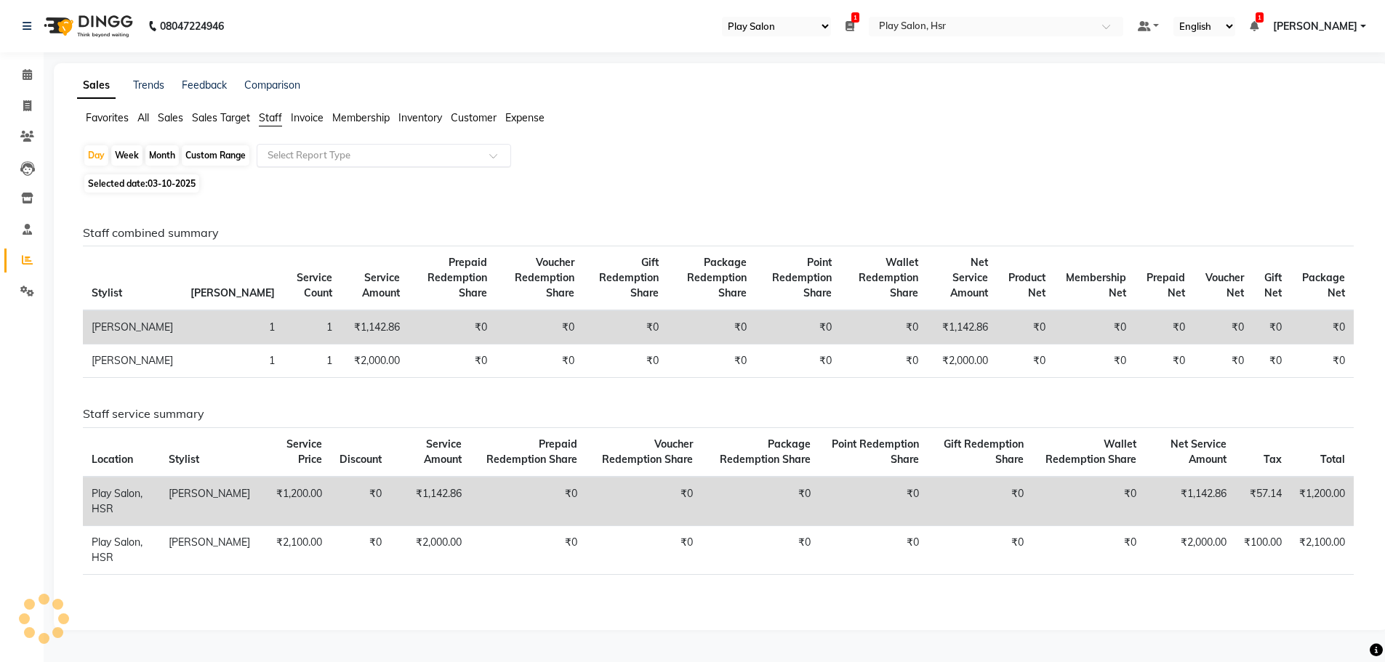
click at [350, 154] on input "text" at bounding box center [369, 155] width 209 height 15
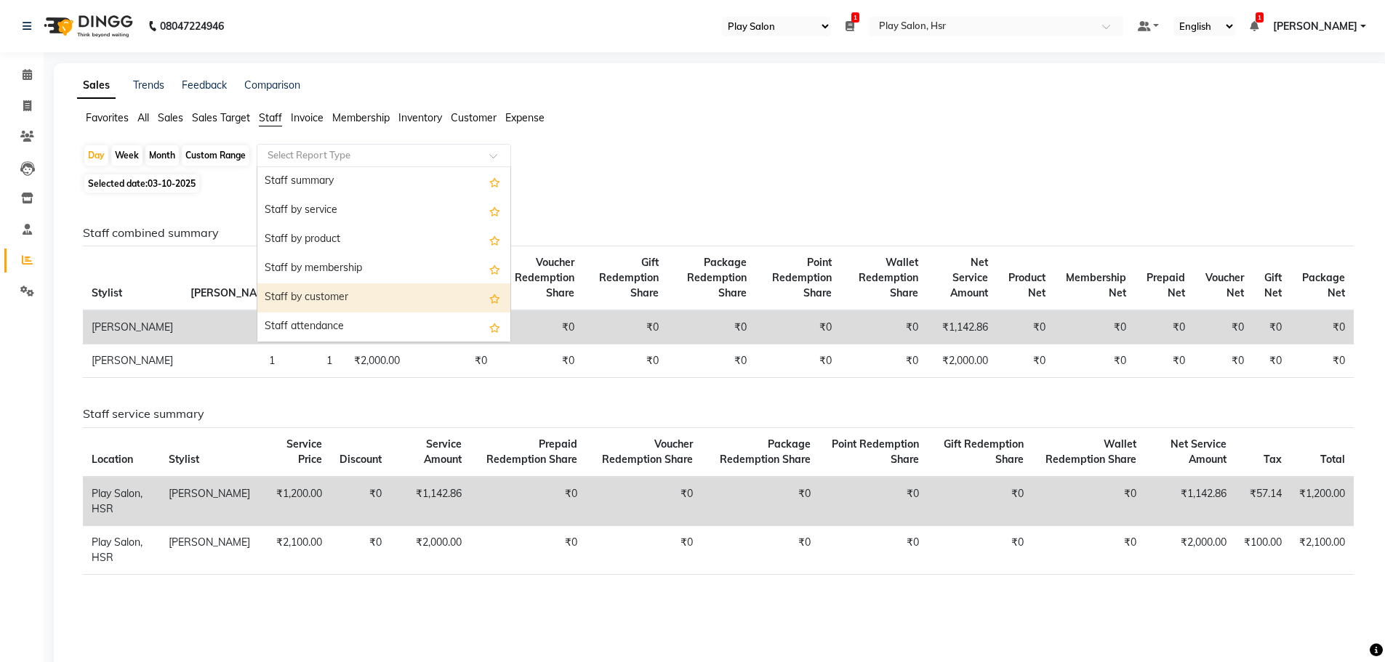
click at [356, 297] on div "Staff by customer" at bounding box center [383, 297] width 253 height 29
select select "full_report"
select select "csv"
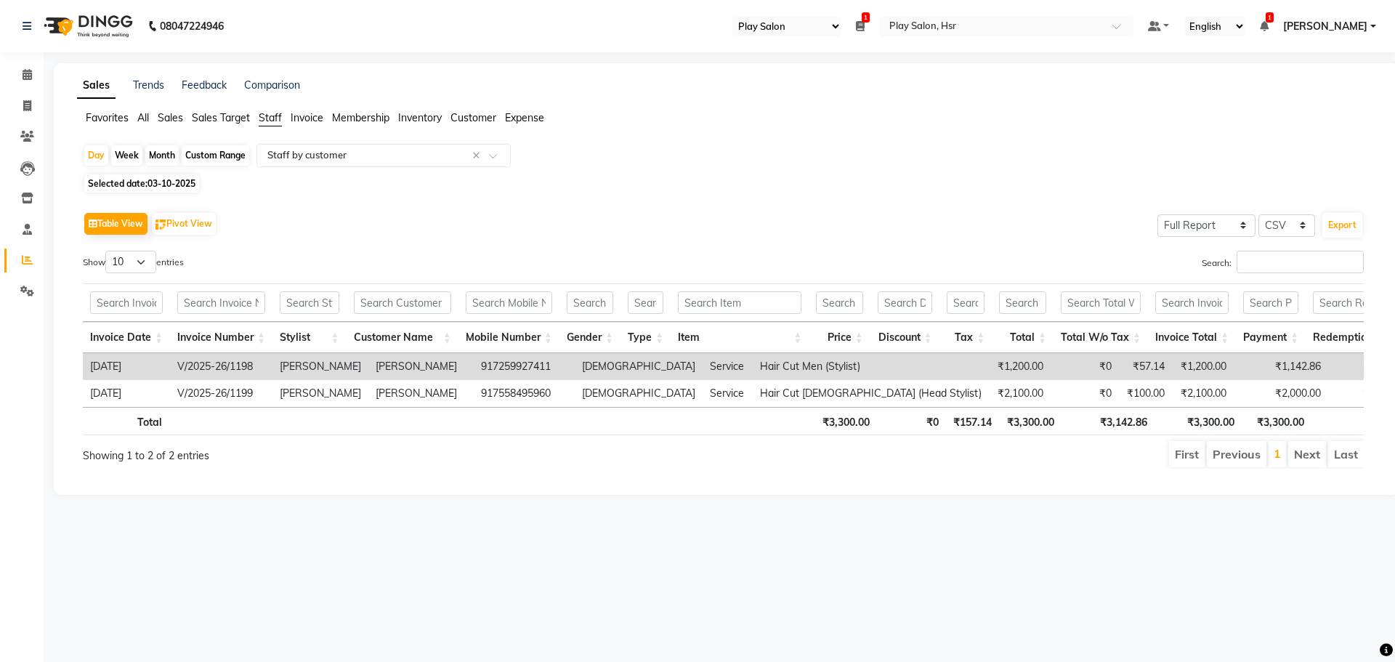
click at [225, 161] on div "Custom Range" at bounding box center [216, 155] width 68 height 20
select select "10"
select select "2025"
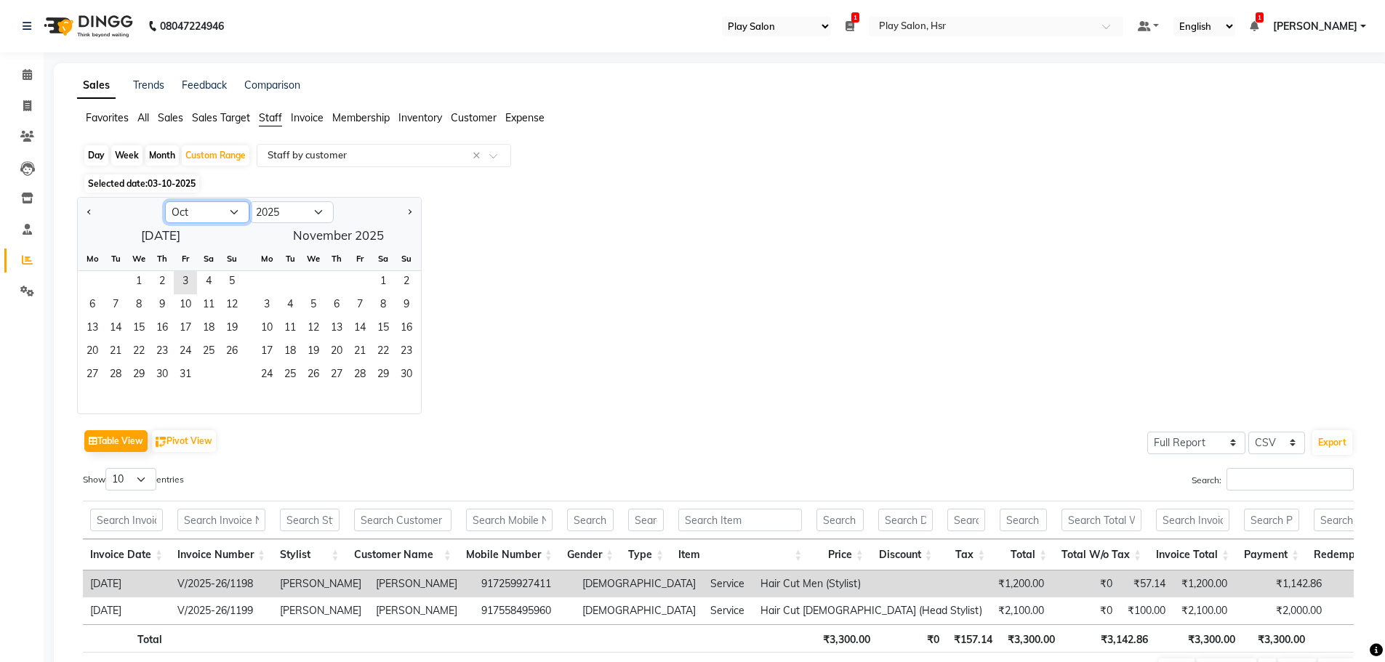
click at [187, 212] on select "Jan Feb Mar Apr May Jun Jul Aug Sep Oct Nov Dec" at bounding box center [207, 212] width 84 height 22
click at [165, 201] on select "Jan Feb Mar Apr May Jun Jul Aug Sep Oct Nov Dec" at bounding box center [207, 212] width 84 height 22
click at [230, 284] on span "1" at bounding box center [231, 282] width 23 height 23
click at [227, 212] on select "Jan Feb Mar Apr May Jun Jul Aug Sep Oct Nov Dec" at bounding box center [207, 212] width 84 height 22
select select "9"
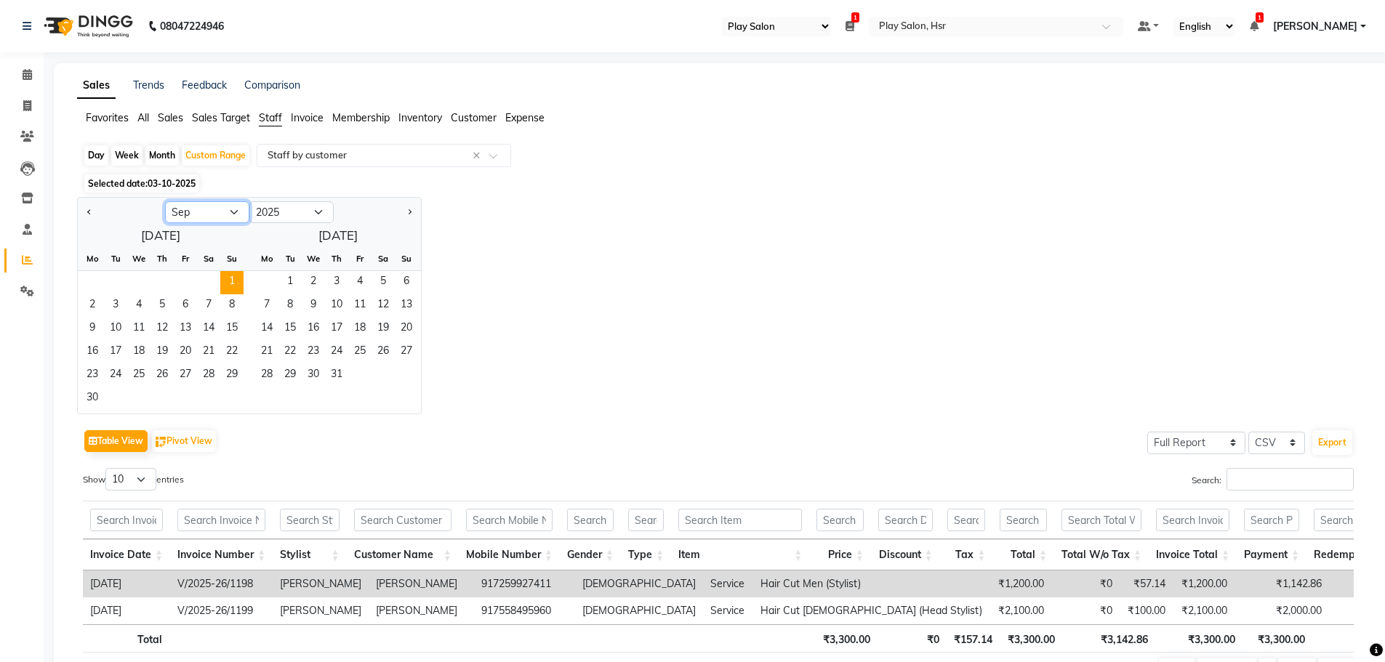
click at [165, 201] on select "Jan Feb Mar Apr May Jun Jul Aug Sep Oct Nov Dec" at bounding box center [207, 212] width 84 height 22
click at [117, 374] on span "30" at bounding box center [115, 375] width 23 height 23
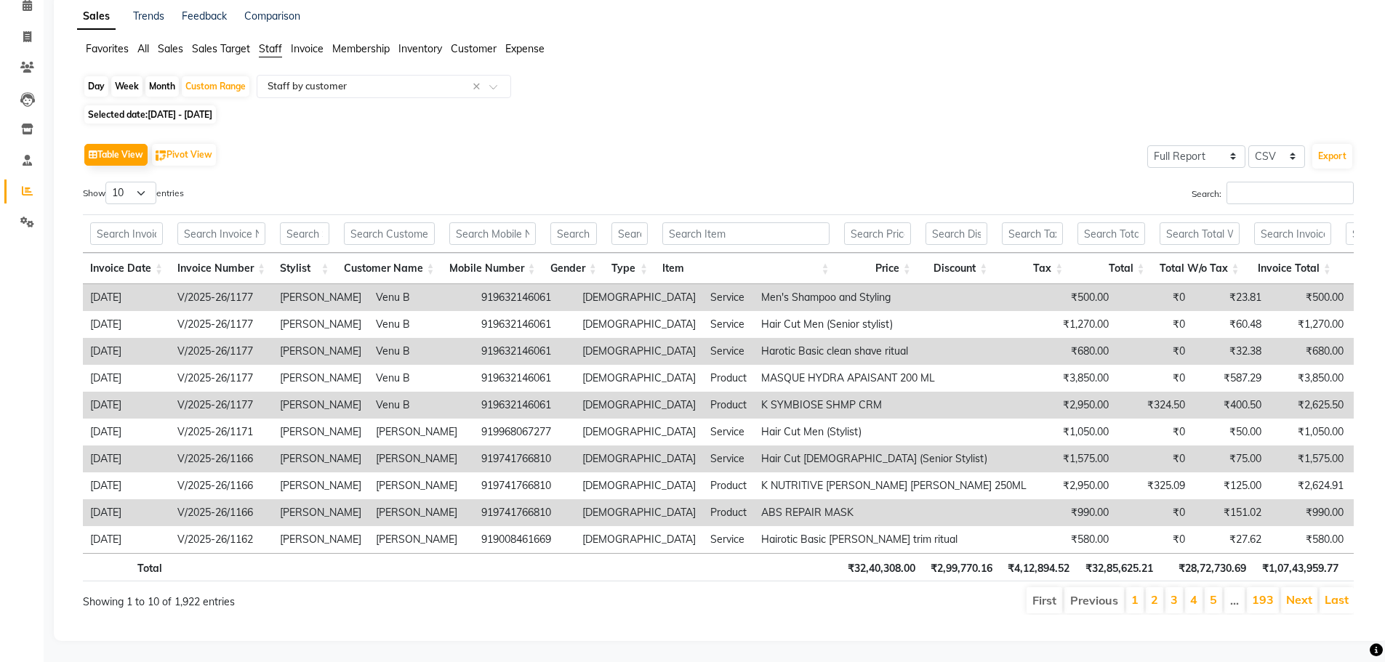
scroll to position [73, 0]
click at [1277, 152] on select "Select CSV PDF" at bounding box center [1276, 156] width 57 height 23
click at [1248, 145] on select "Select CSV PDF" at bounding box center [1276, 156] width 57 height 23
click at [1331, 156] on button "Export" at bounding box center [1332, 155] width 40 height 25
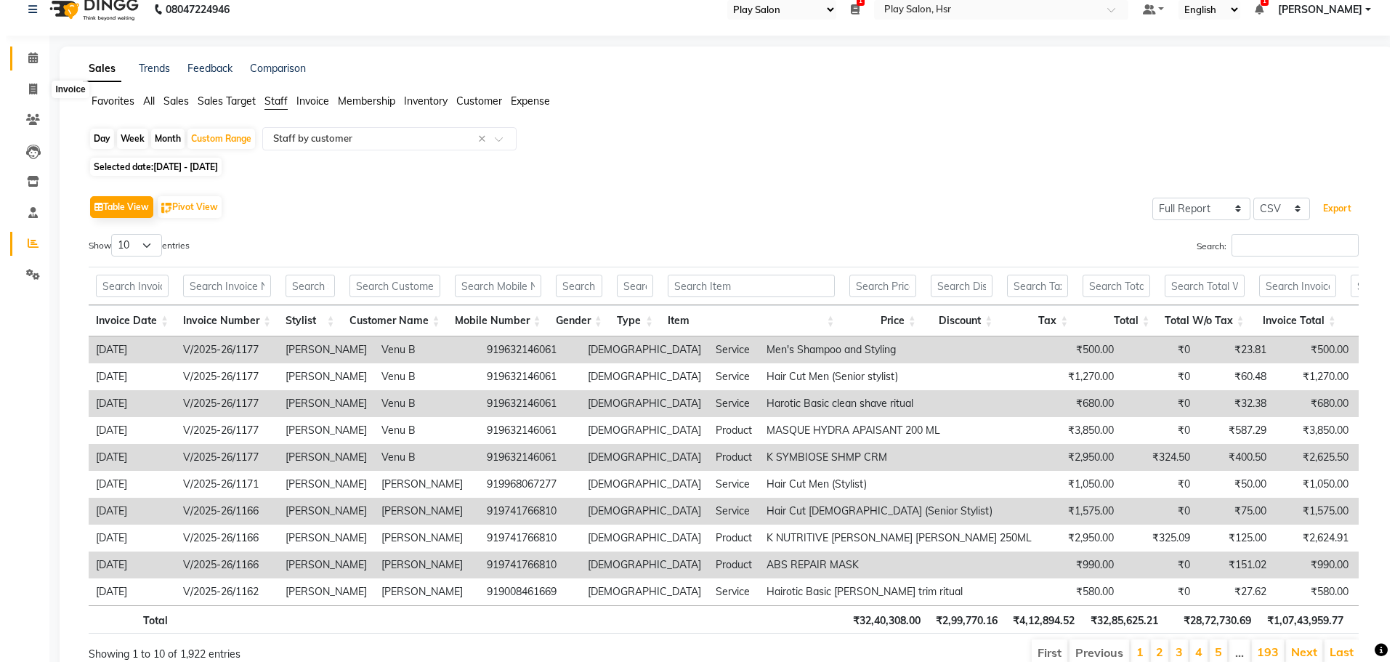
scroll to position [0, 0]
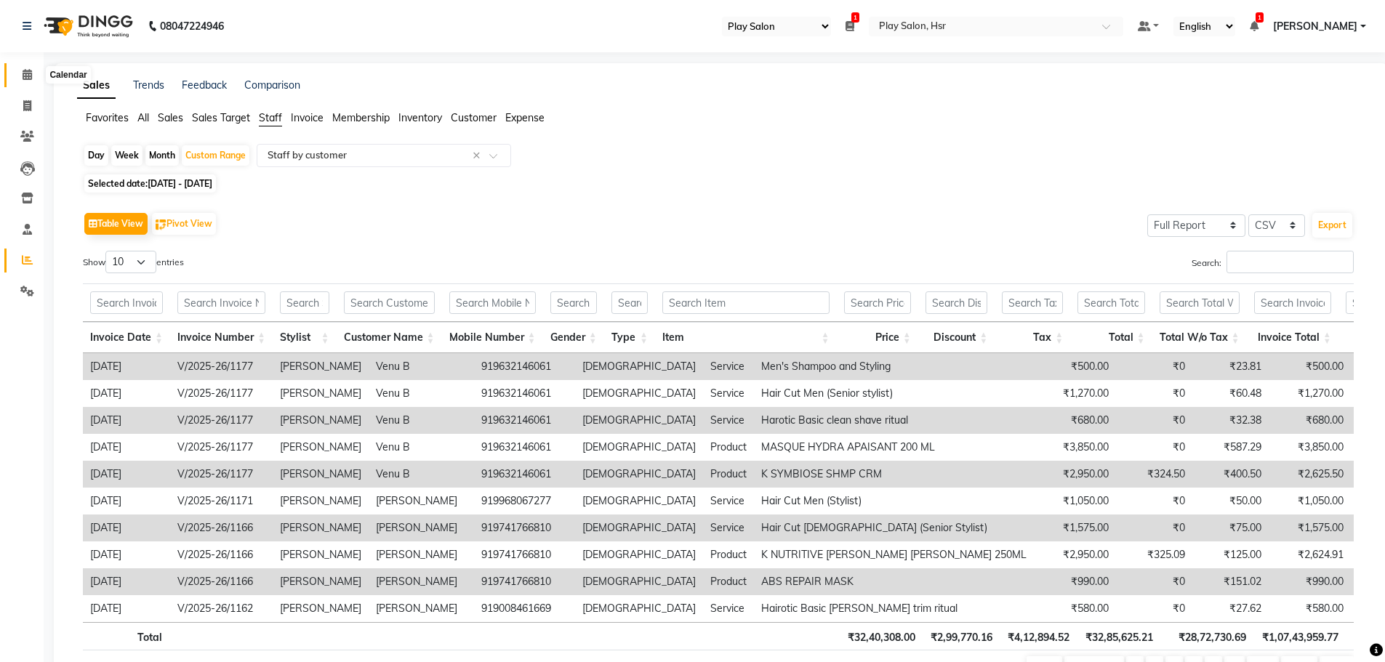
click at [27, 76] on icon at bounding box center [27, 74] width 9 height 11
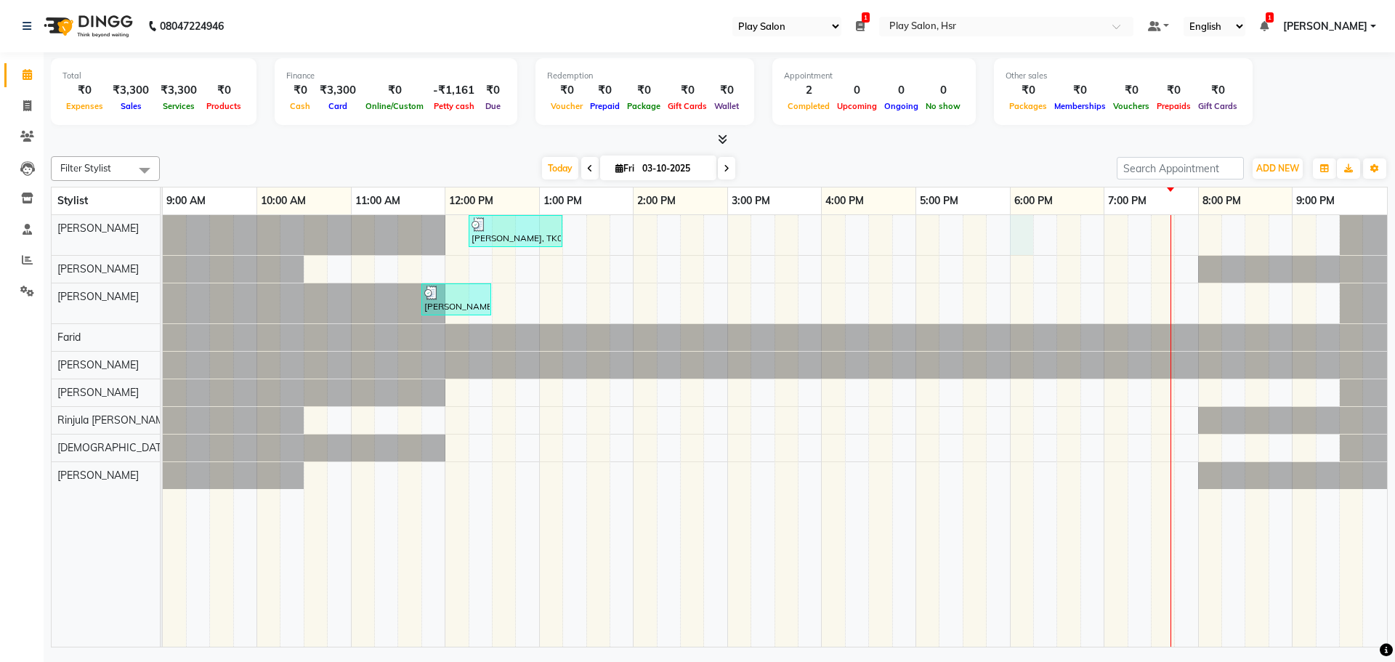
click at [1022, 241] on div "Satabdi Srichandan, TK03, 12:15 PM-01:15 PM, Hair Cut Lady (Head Stylist) Deban…" at bounding box center [775, 431] width 1225 height 432
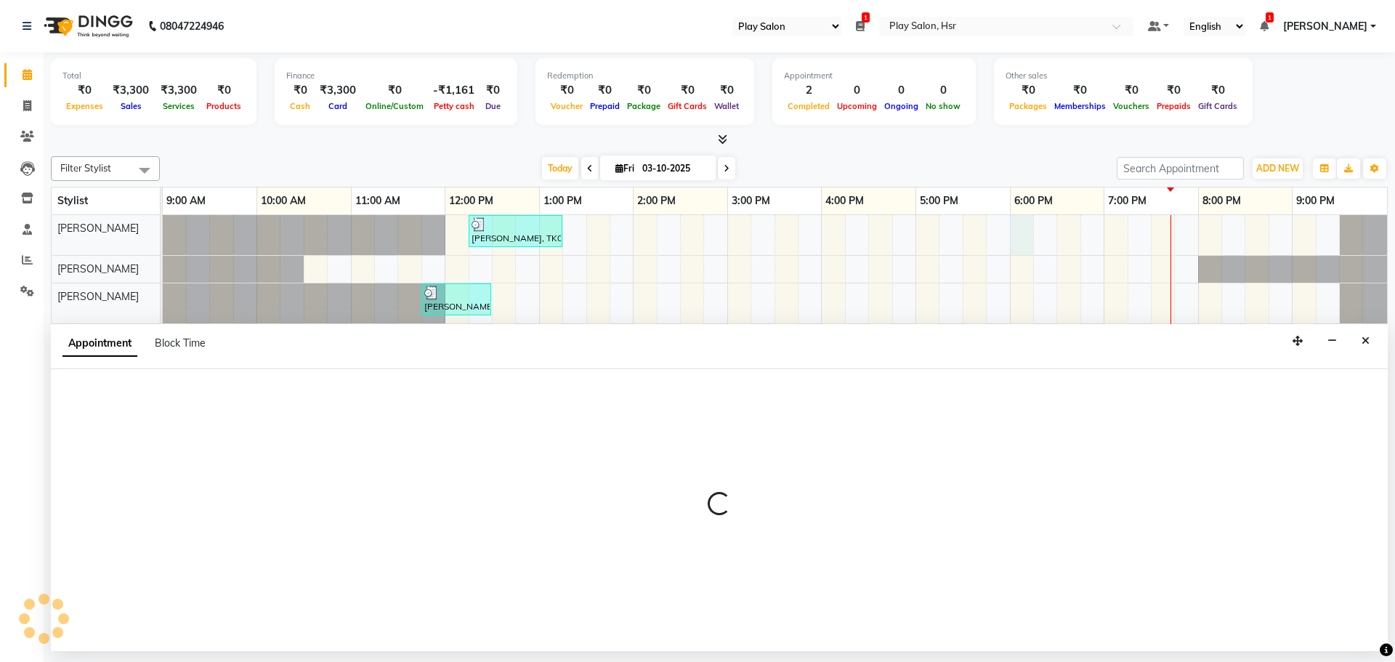
select select "81918"
select select "1080"
select select "tentative"
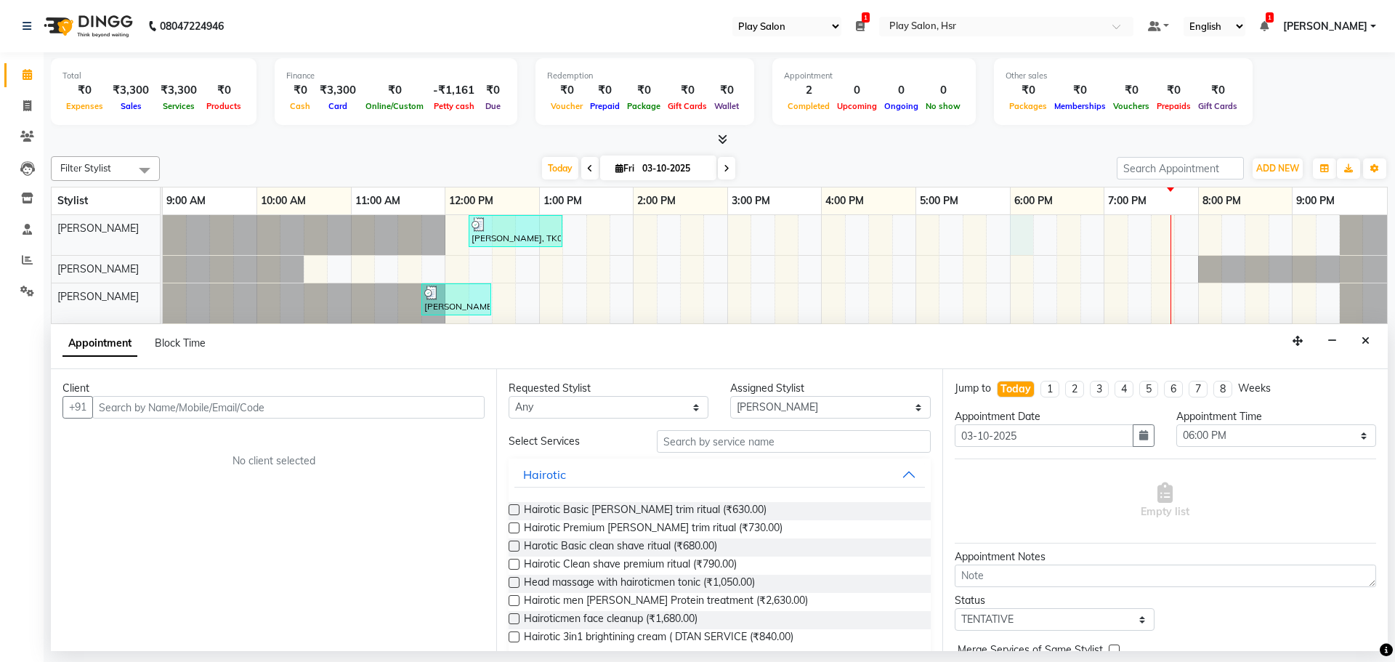
click at [376, 411] on input "text" at bounding box center [288, 407] width 392 height 23
type input "8095173729"
click at [451, 412] on span "Add Client" at bounding box center [454, 406] width 49 height 13
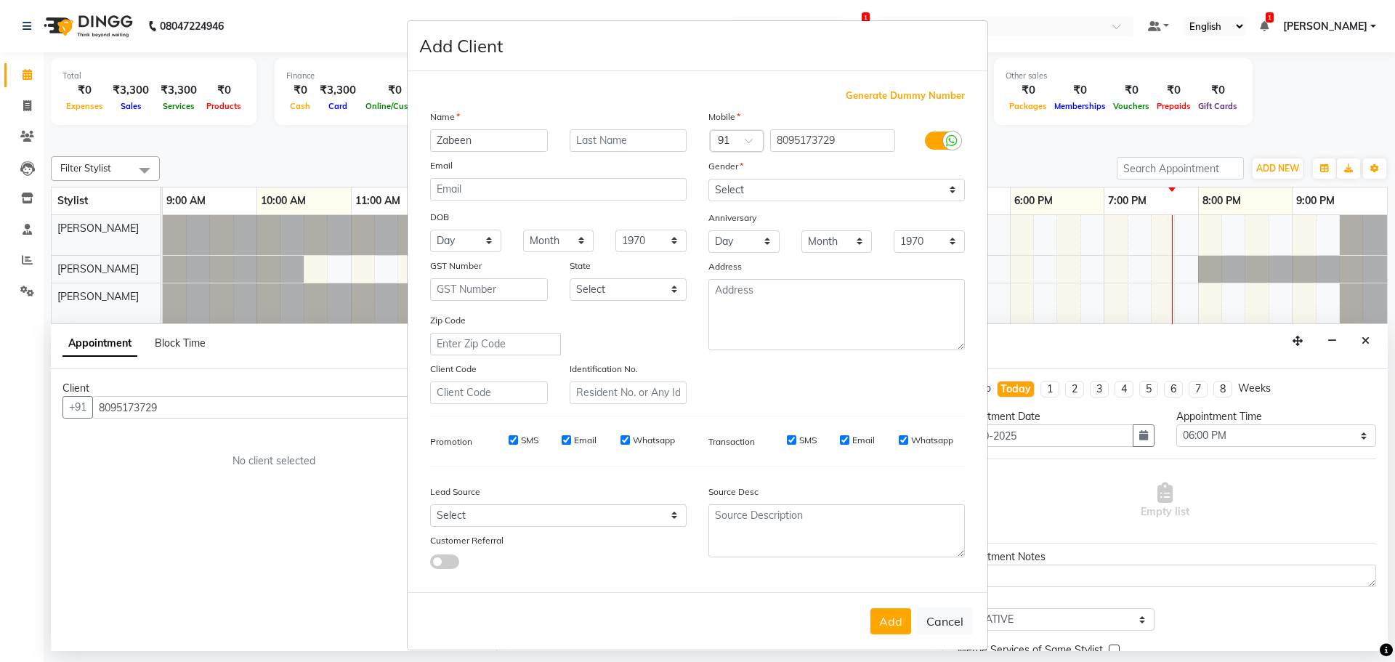
type input "Zabeen"
click at [605, 142] on input "text" at bounding box center [629, 140] width 118 height 23
type input "K"
type input "B"
type input "M"
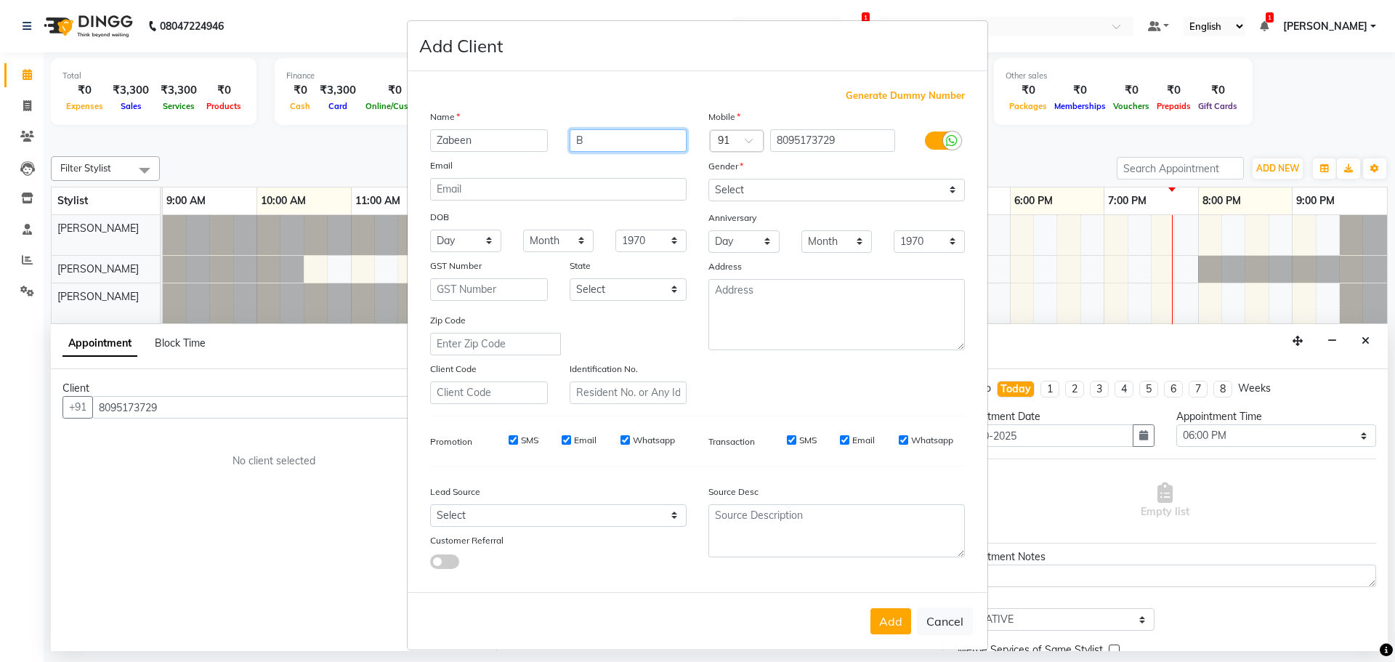
type input "B"
click at [779, 188] on select "Select Male Female Other Prefer Not To Say" at bounding box center [837, 190] width 257 height 23
select select "female"
click at [709, 179] on select "Select Male Female Other Prefer Not To Say" at bounding box center [837, 190] width 257 height 23
click at [892, 626] on button "Add" at bounding box center [891, 621] width 41 height 26
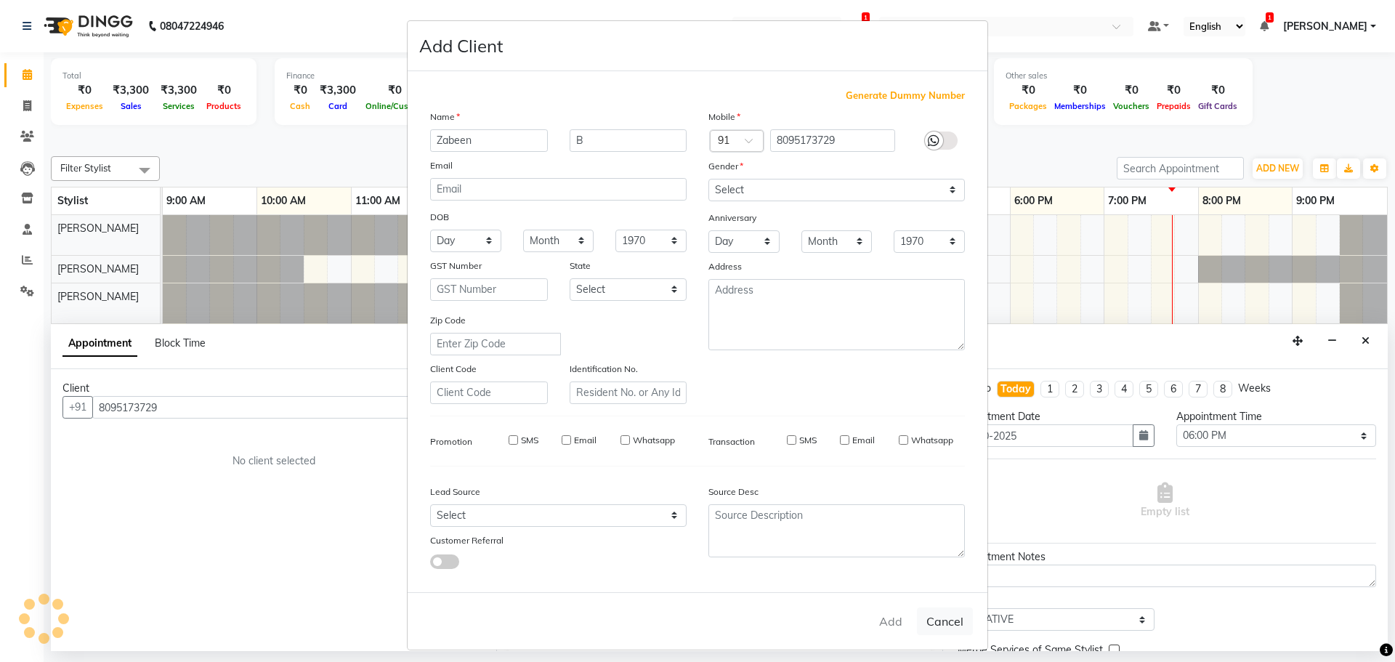
select select
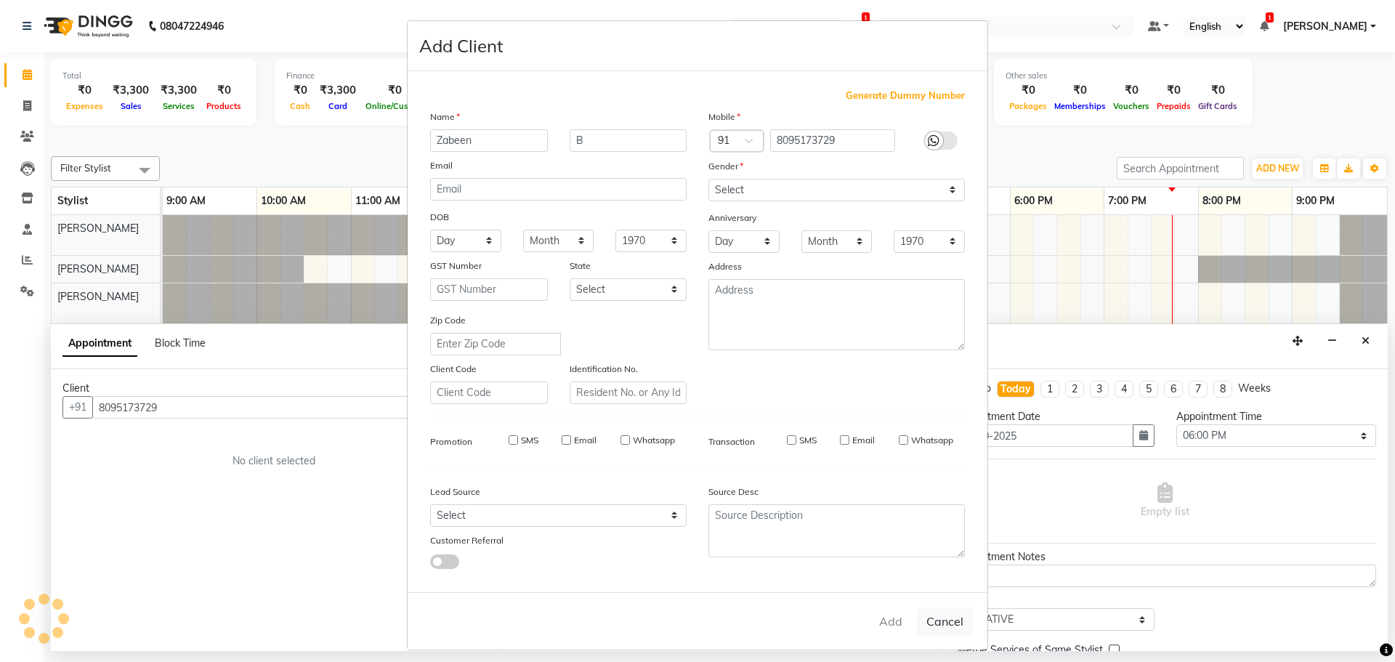
select select
checkbox input "false"
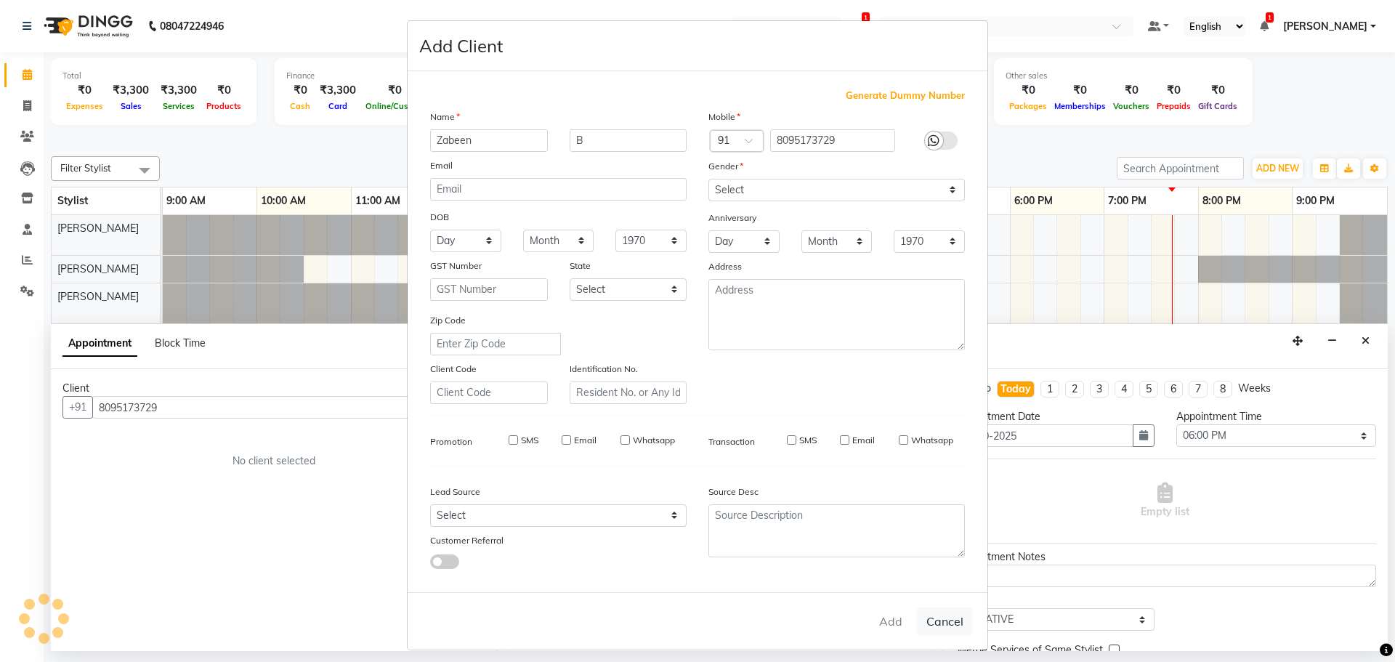
checkbox input "false"
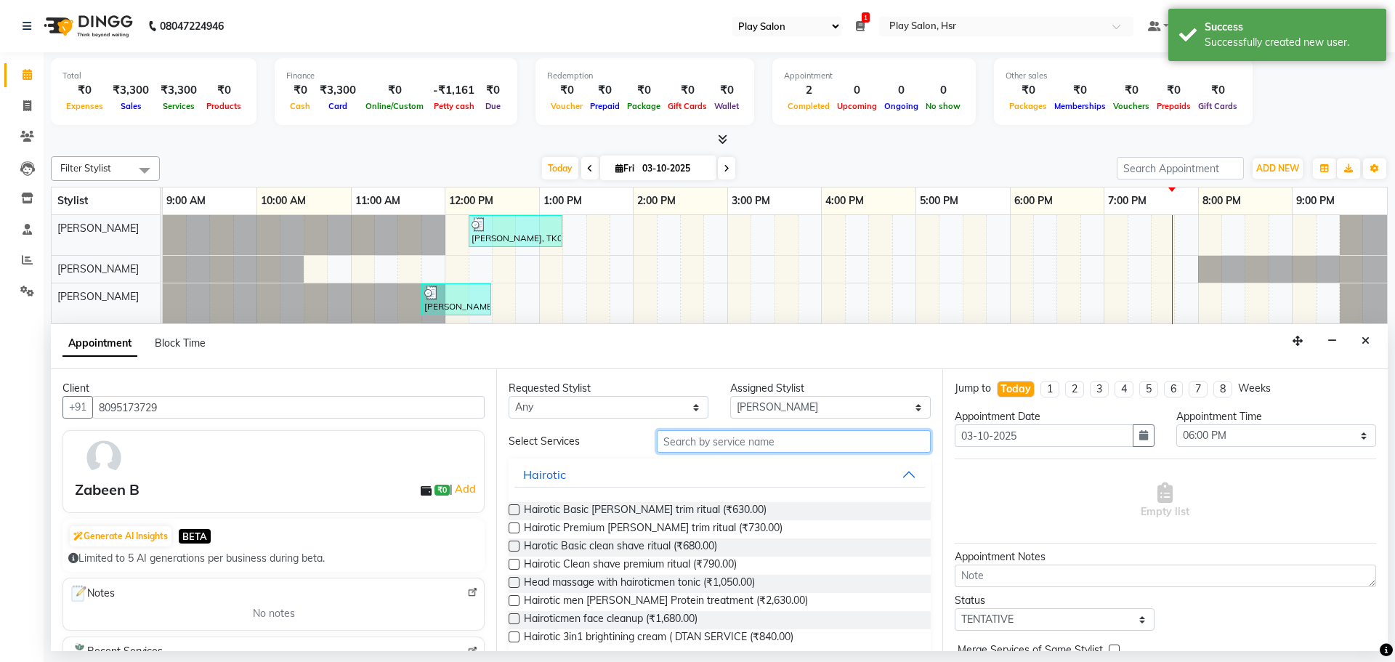
click at [717, 442] on input "text" at bounding box center [794, 441] width 274 height 23
type input "global"
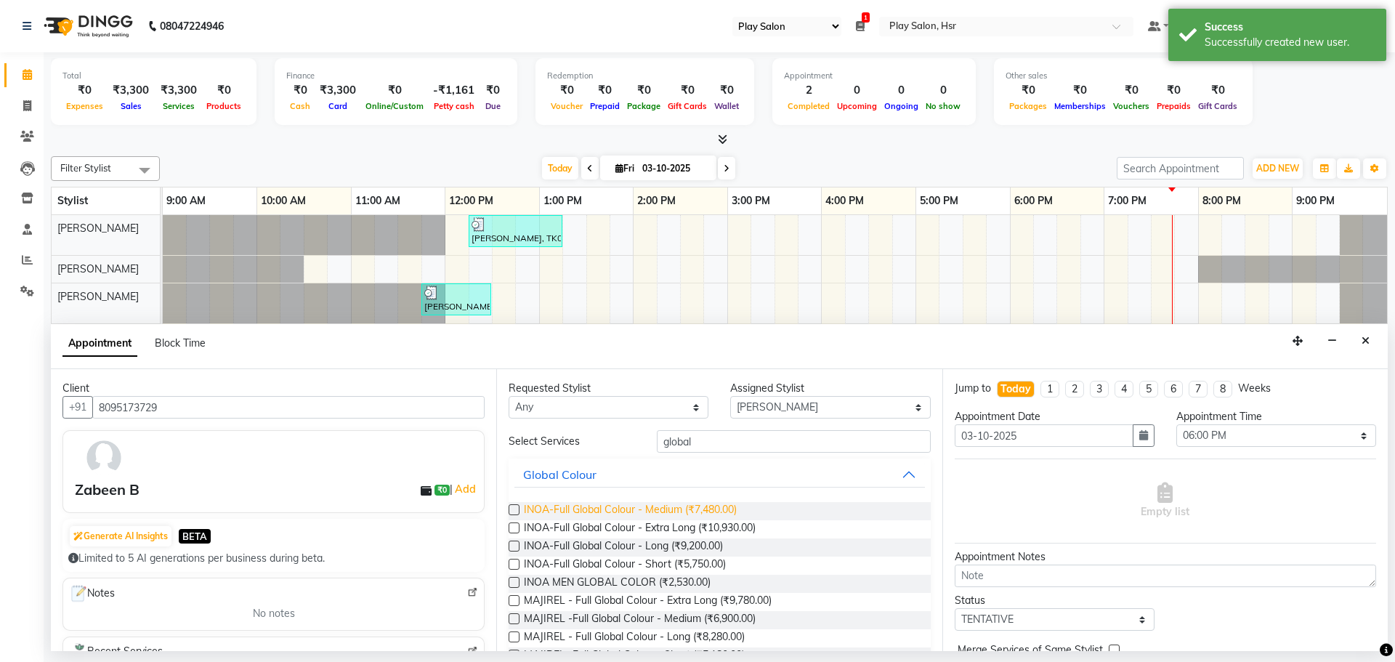
click at [630, 512] on span "INOA-Full Global Colour - Medium (₹7,480.00)" at bounding box center [630, 511] width 213 height 18
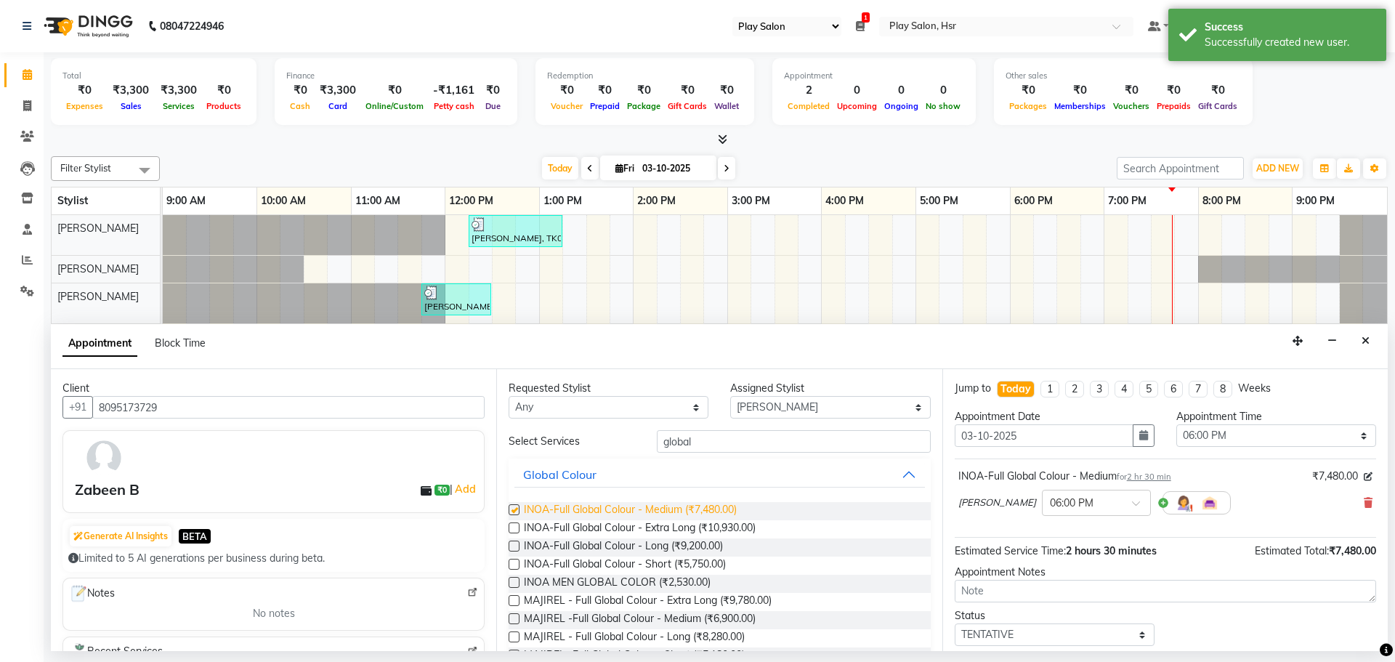
checkbox input "false"
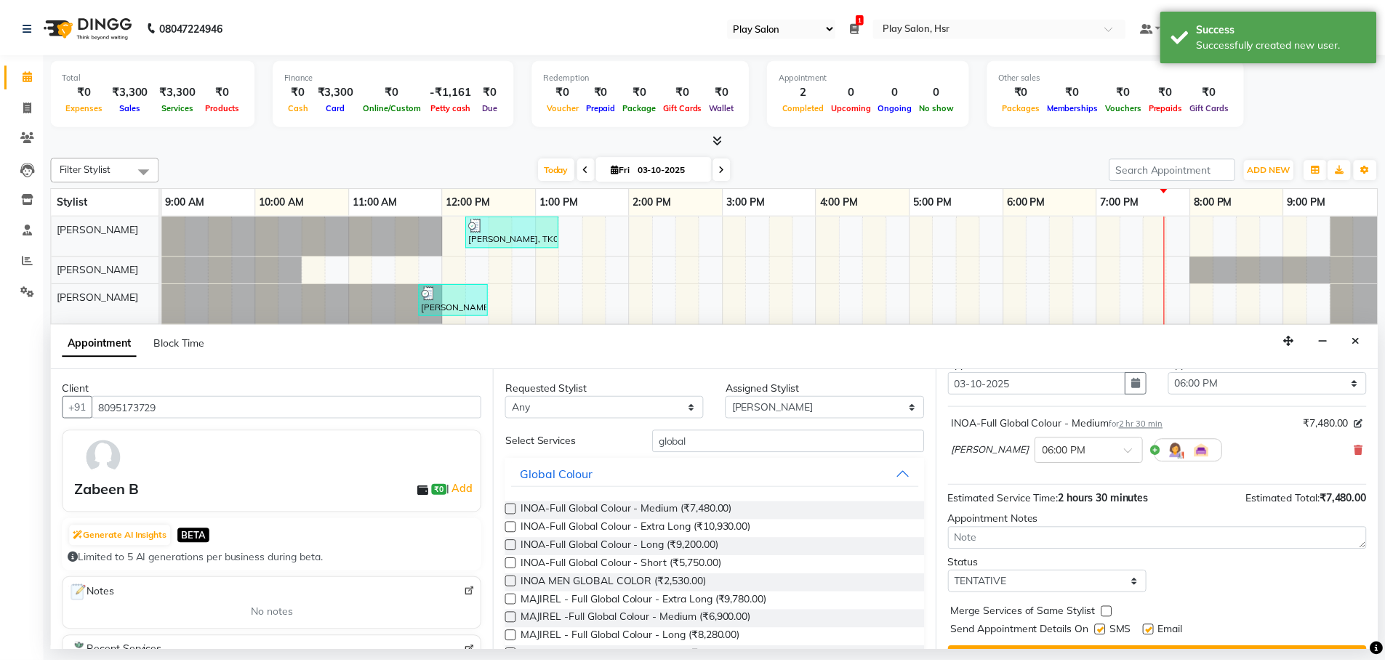
scroll to position [86, 0]
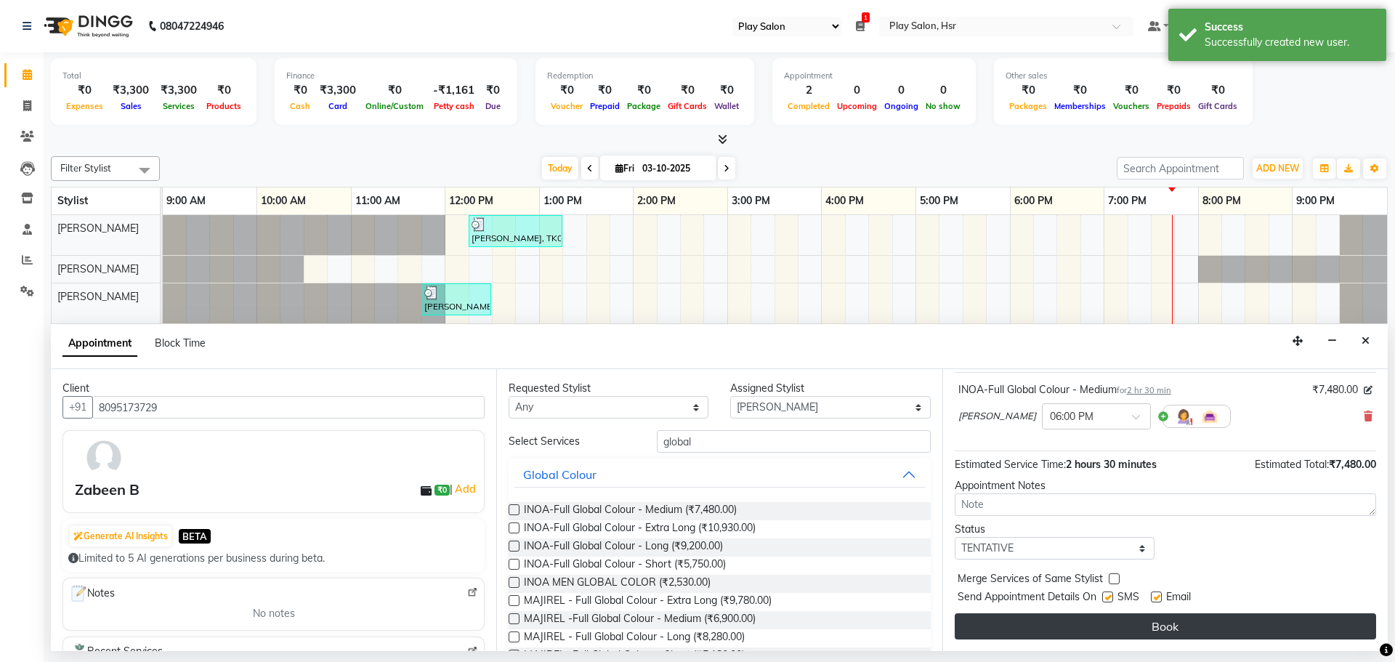
click at [1154, 621] on button "Book" at bounding box center [1166, 626] width 422 height 26
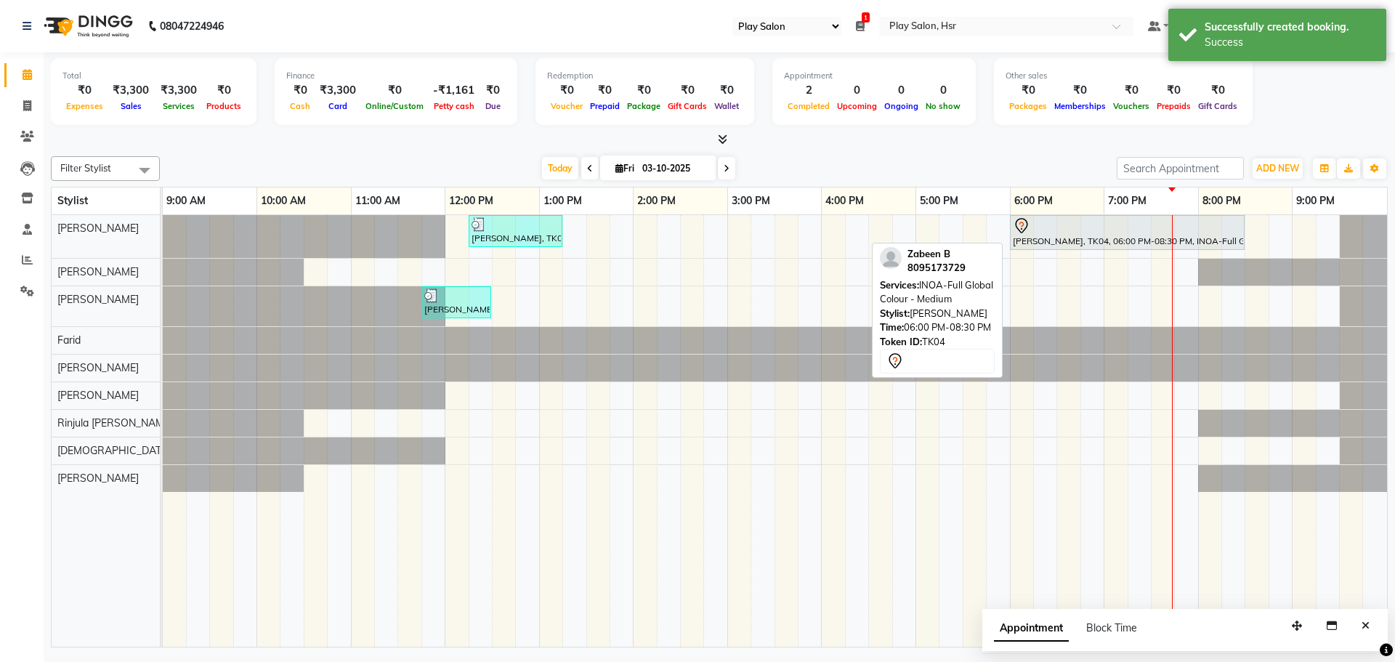
click at [1100, 235] on div "Zabeen B, TK04, 06:00 PM-08:30 PM, INOA-Full Global Colour - Medium" at bounding box center [1128, 232] width 232 height 31
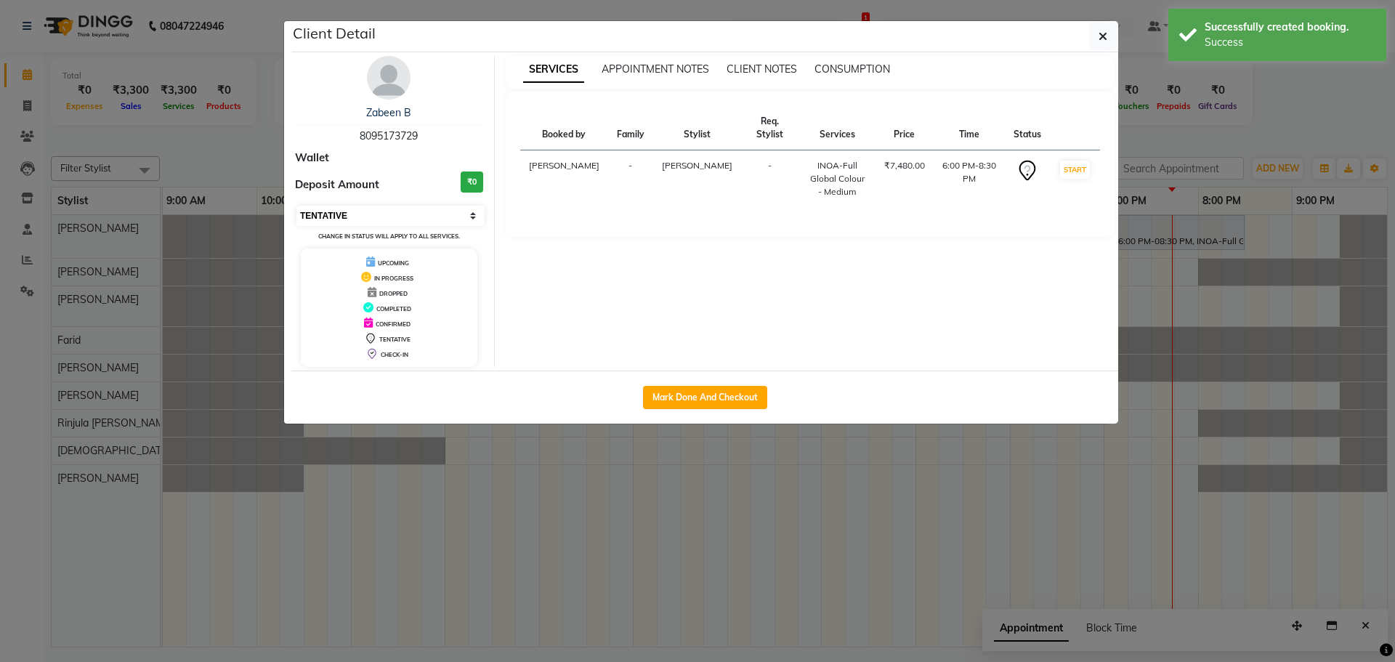
click at [380, 219] on select "Select IN SERVICE CONFIRMED TENTATIVE CHECK IN MARK DONE DROPPED UPCOMING" at bounding box center [391, 216] width 188 height 20
select select "1"
click at [297, 206] on select "Select IN SERVICE CONFIRMED TENTATIVE CHECK IN MARK DONE DROPPED UPCOMING" at bounding box center [391, 216] width 188 height 20
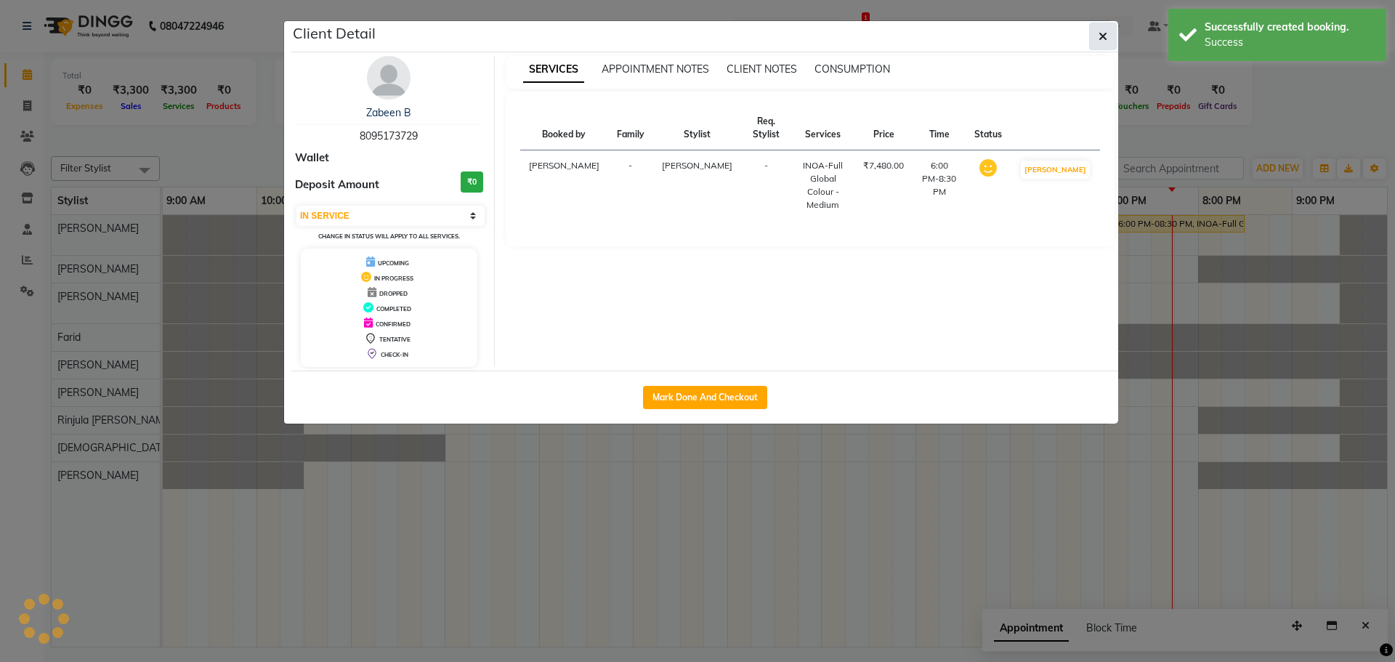
click at [1101, 32] on icon "button" at bounding box center [1103, 37] width 9 height 12
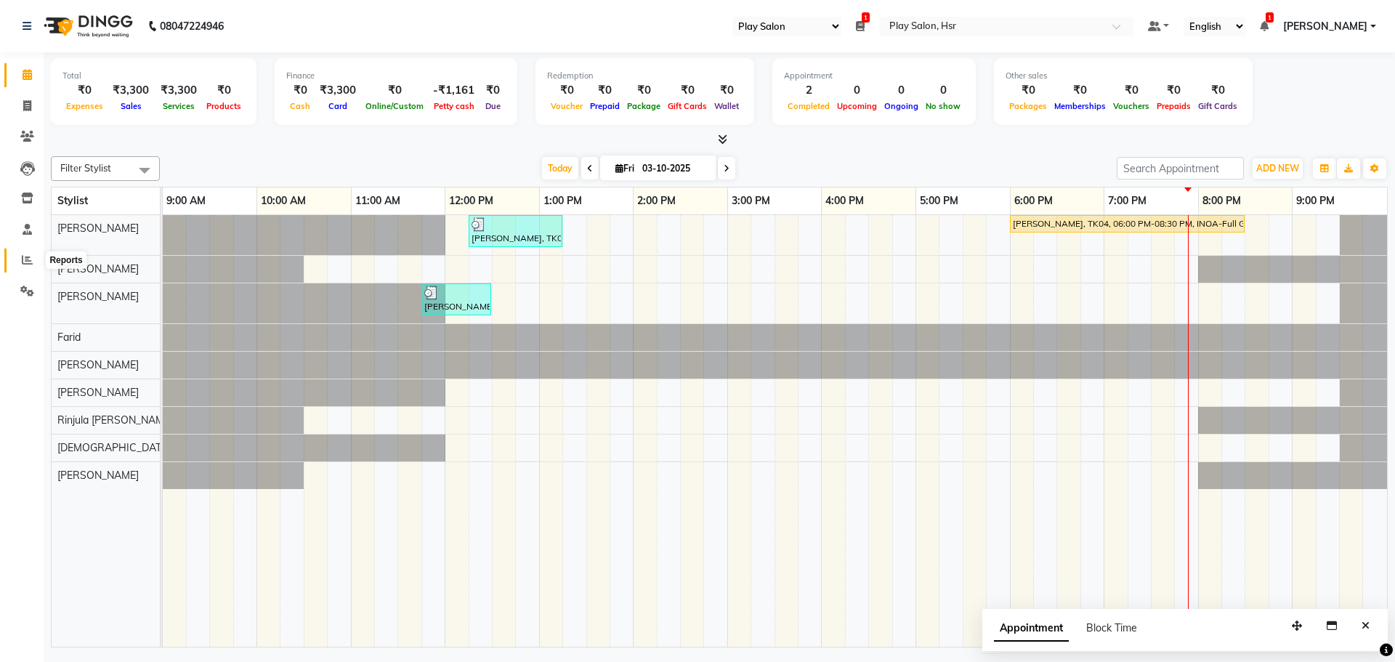
click at [26, 255] on icon at bounding box center [27, 259] width 11 height 11
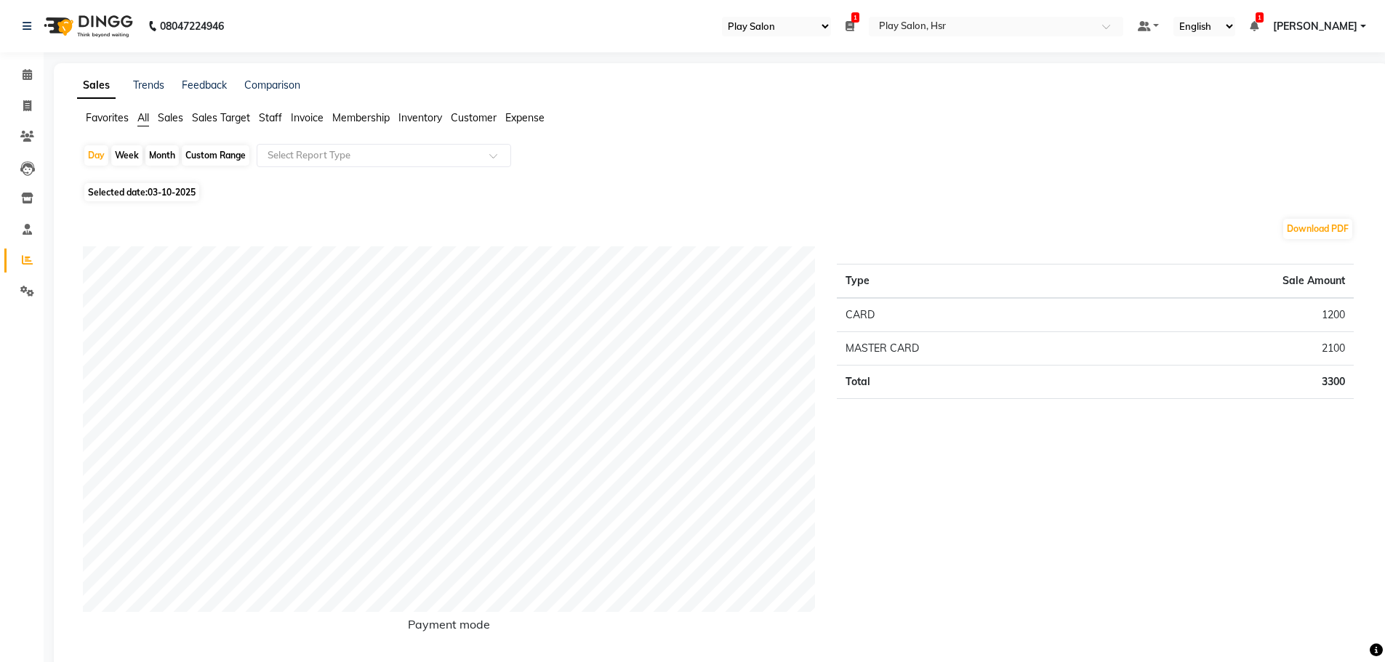
click at [174, 118] on span "Sales" at bounding box center [170, 117] width 25 height 13
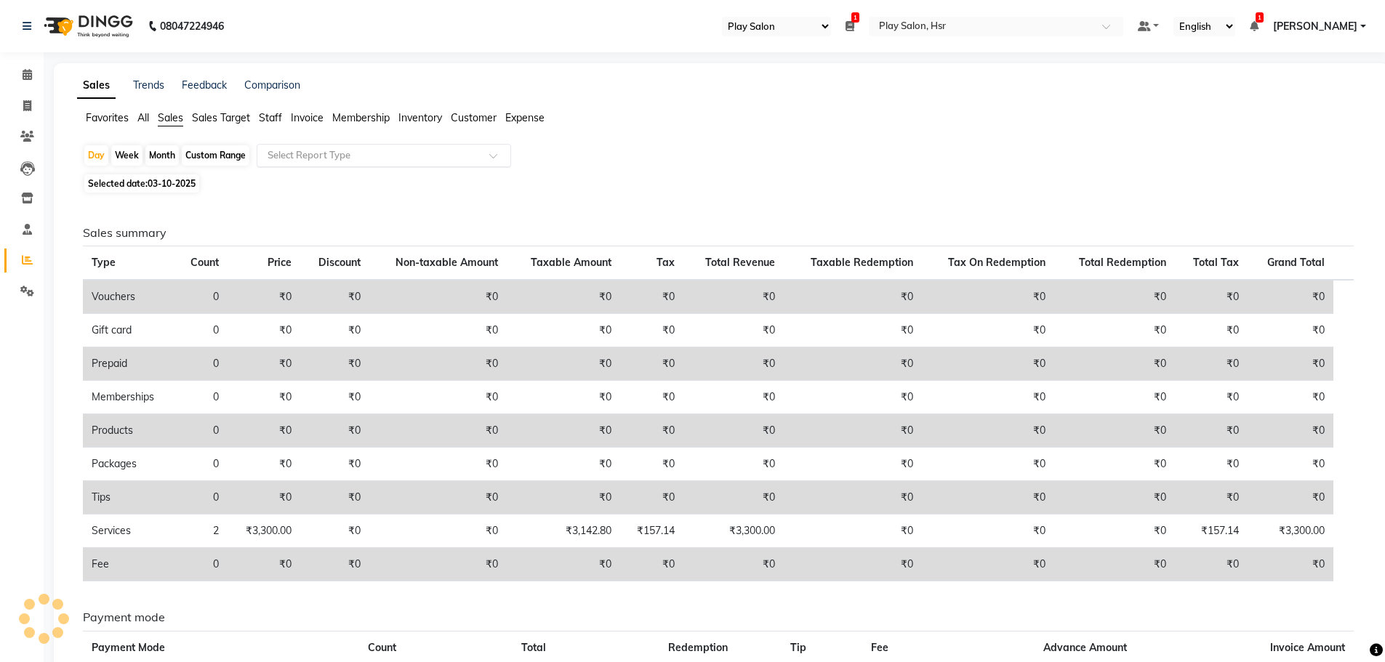
click at [356, 150] on input "text" at bounding box center [369, 155] width 209 height 15
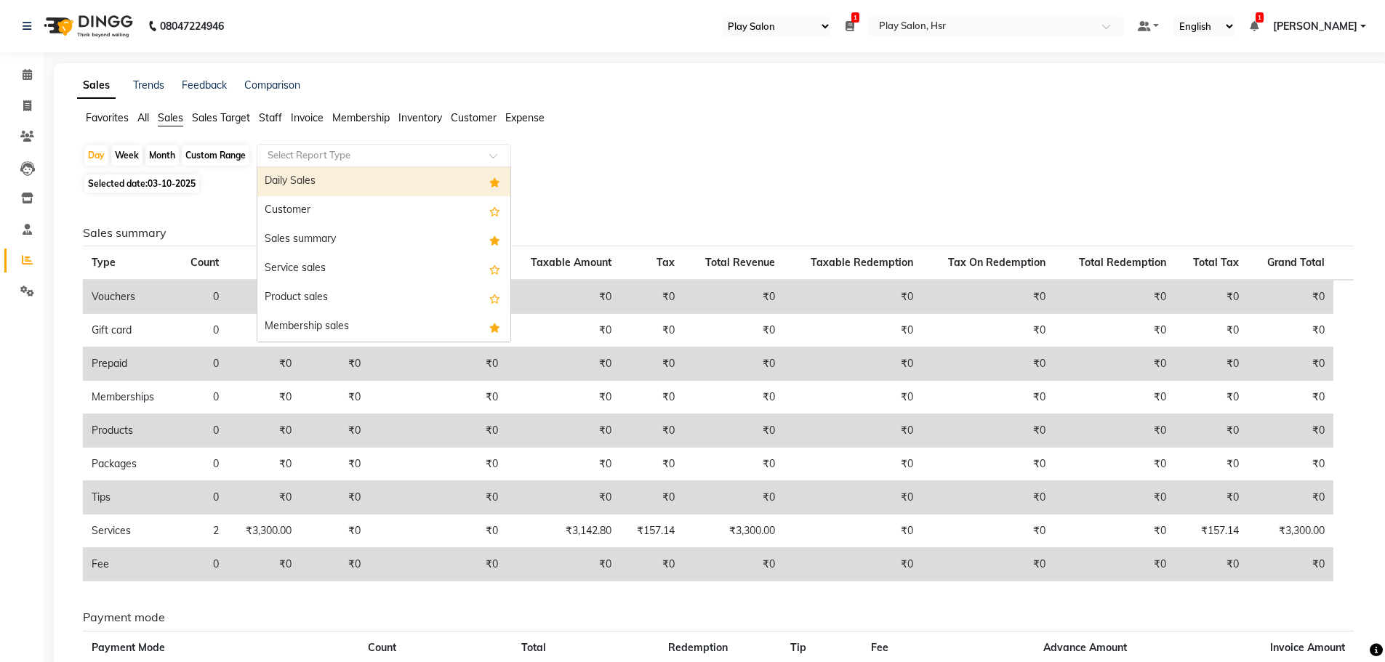
click at [353, 188] on div "Daily Sales" at bounding box center [383, 181] width 253 height 29
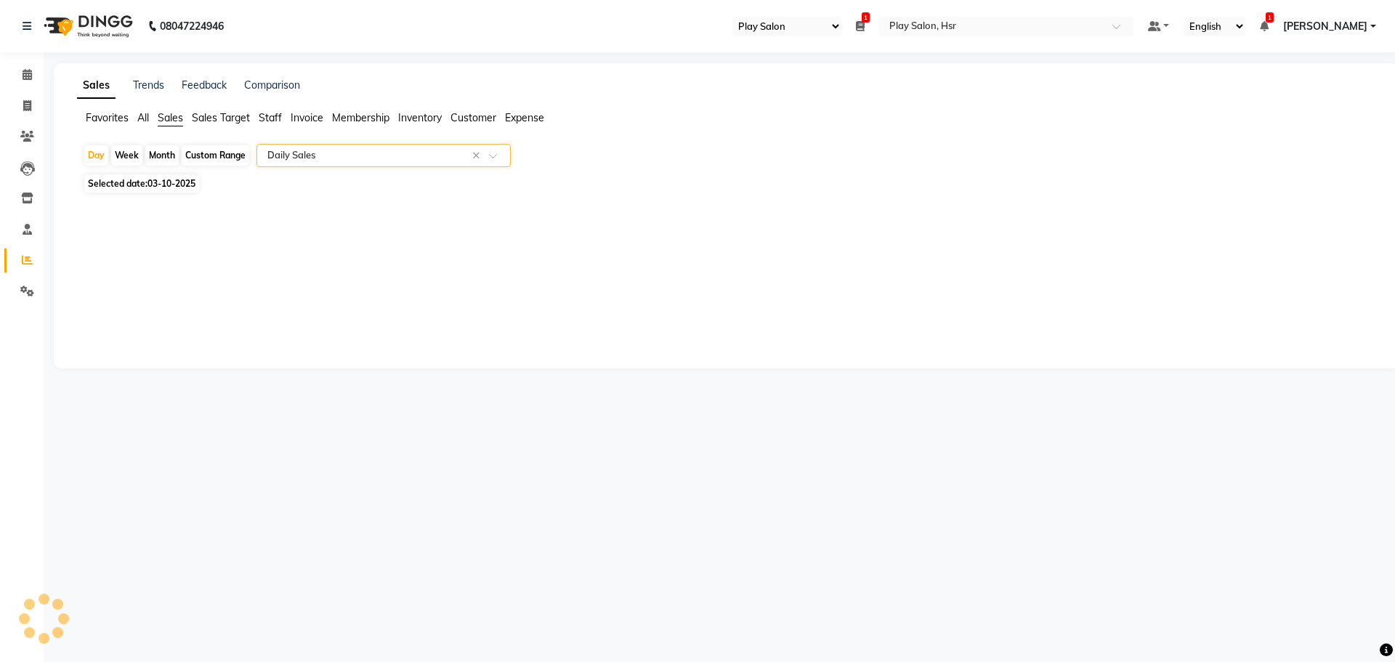
select select "full_report"
select select "csv"
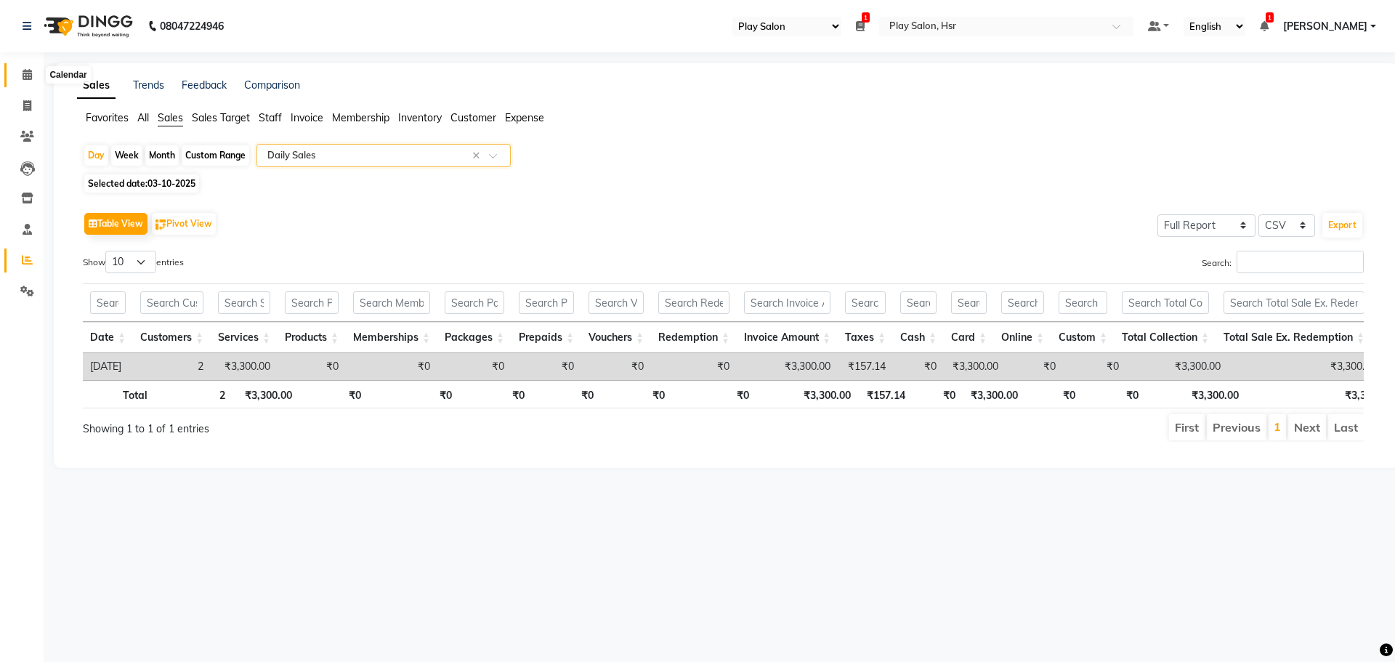
click at [33, 81] on span at bounding box center [27, 75] width 25 height 17
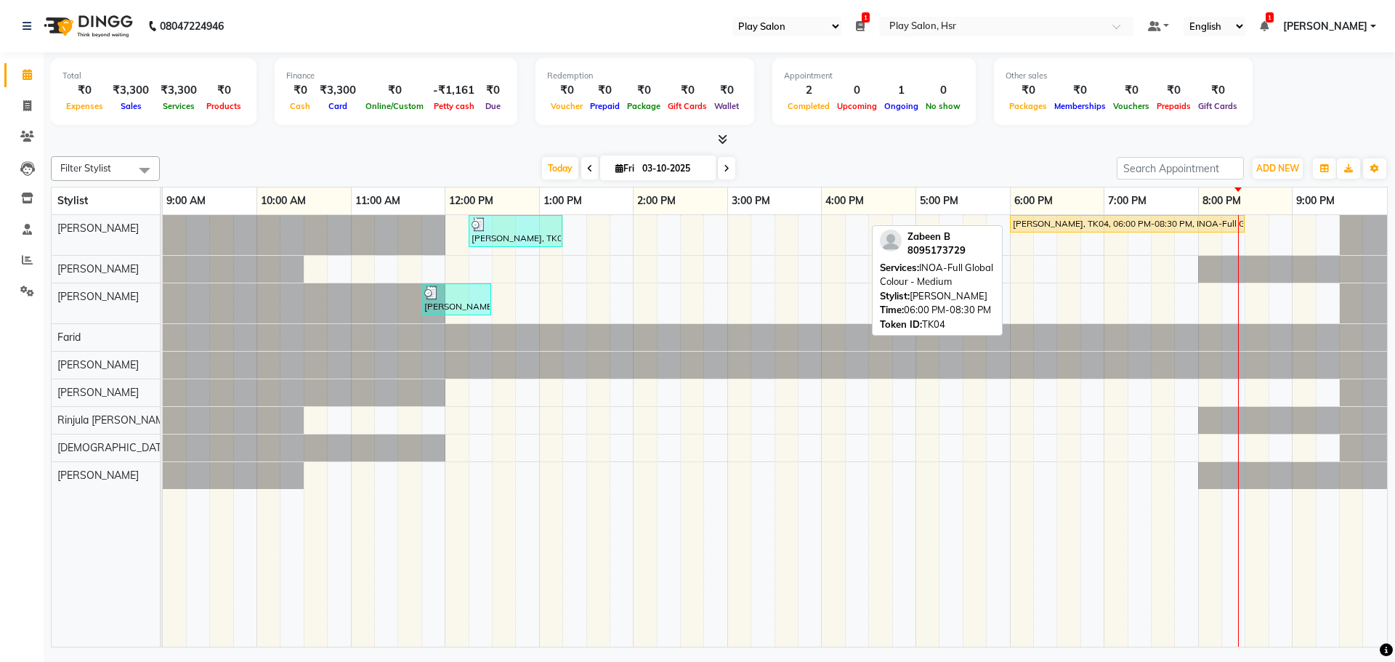
click at [1112, 221] on div "Zabeen B, TK04, 06:00 PM-08:30 PM, INOA-Full Global Colour - Medium" at bounding box center [1128, 223] width 232 height 13
select select "1"
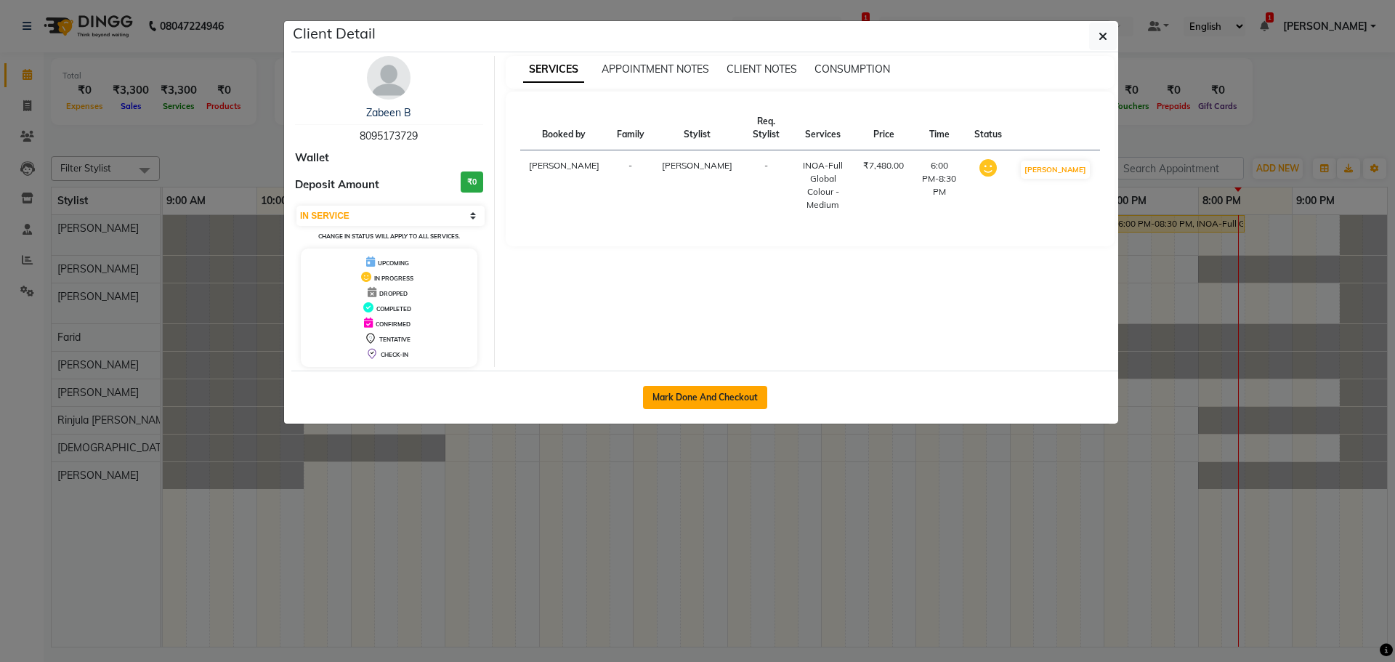
click at [660, 399] on button "Mark Done And Checkout" at bounding box center [705, 397] width 124 height 23
select select "service"
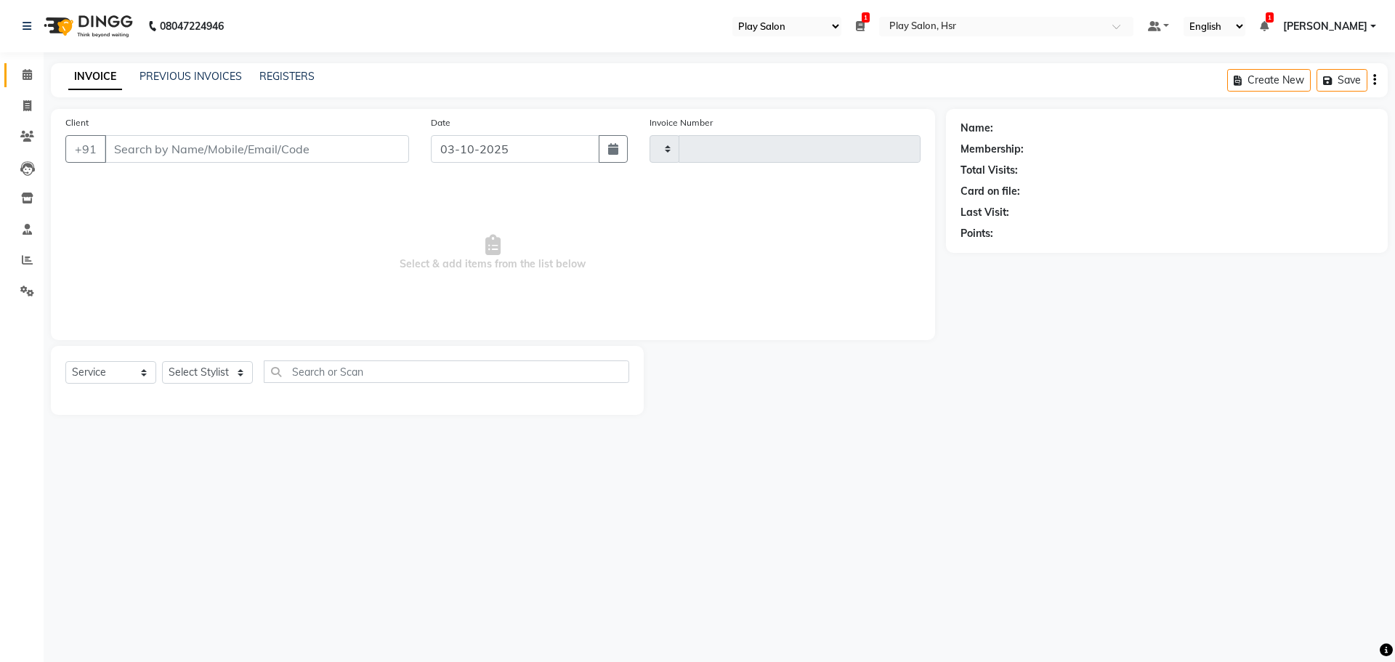
type input "1200"
select select "8358"
type input "8095173729"
select select "81918"
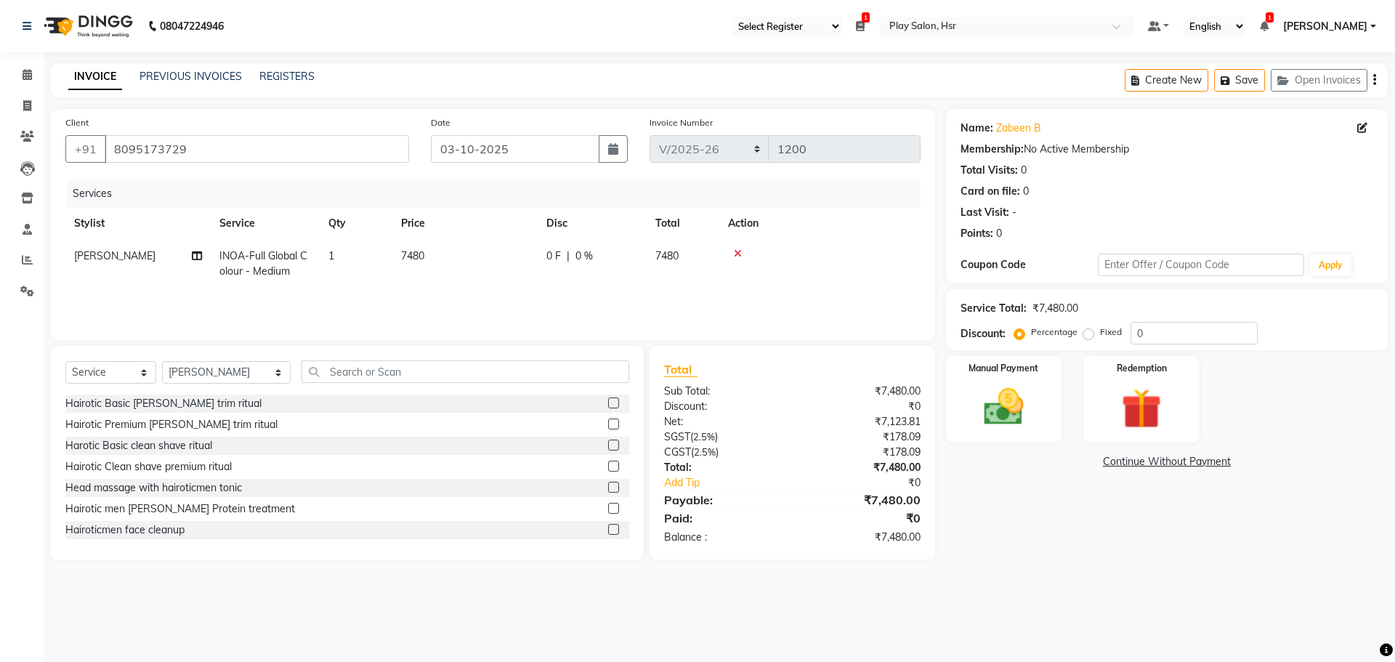
click at [398, 252] on td "7480" at bounding box center [464, 264] width 145 height 48
select select "81918"
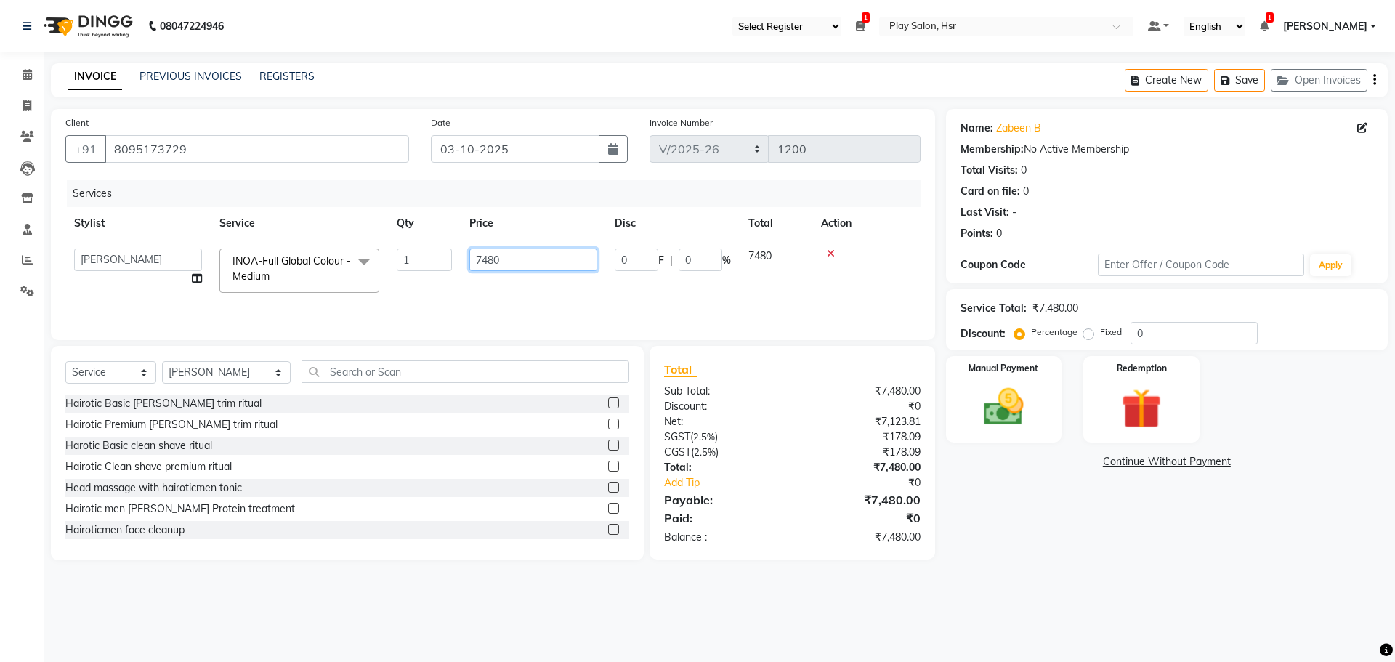
drag, startPoint x: 510, startPoint y: 259, endPoint x: 451, endPoint y: 258, distance: 59.6
click at [451, 258] on tr "Amaan Ali Anjali B Bhagrati C Dipen Subba Divya Thapa Farid Jeet Kiran Limbu Pl…" at bounding box center [492, 271] width 855 height 62
type input "8000"
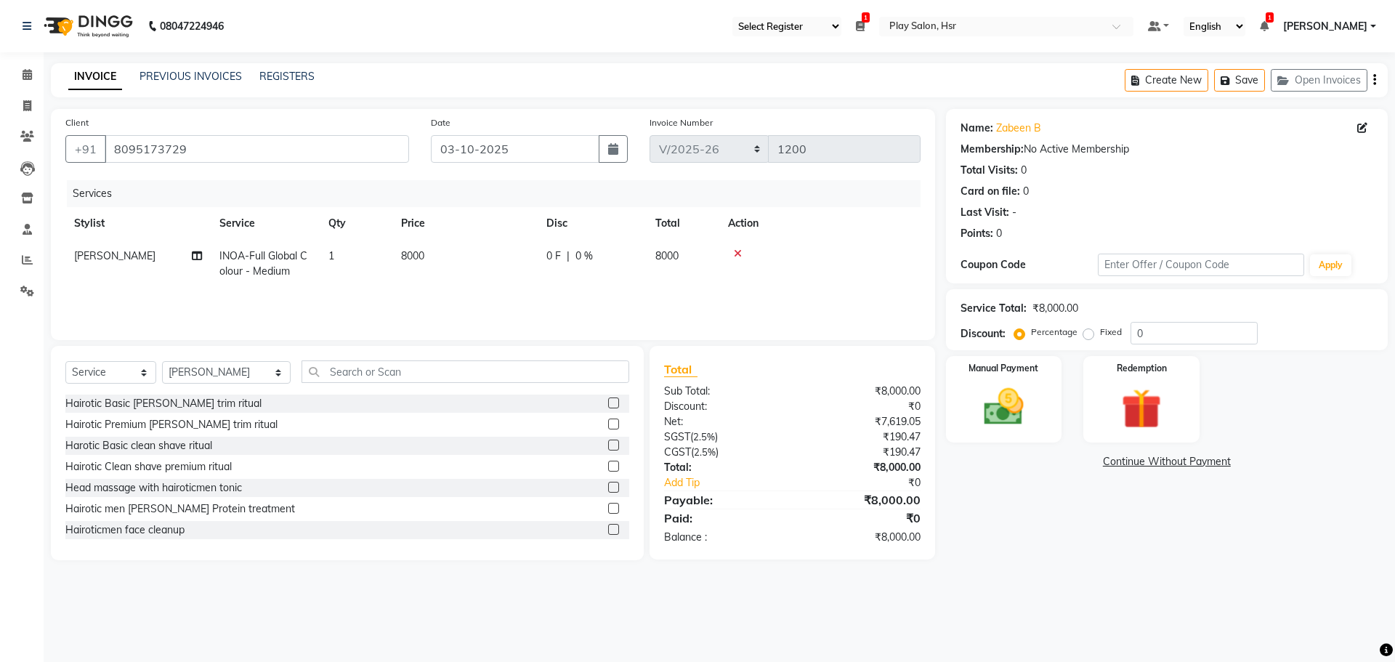
click at [453, 278] on tr "Dipen Subba INOA-Full Global Colour - Medium 1 8000 0 F | 0 % 8000" at bounding box center [492, 264] width 855 height 48
click at [167, 217] on th "Stylist" at bounding box center [137, 223] width 145 height 33
drag, startPoint x: 262, startPoint y: 274, endPoint x: 274, endPoint y: 292, distance: 21.6
click at [274, 292] on div "Services Stylist Service Qty Price Disc Total Action Dipen Subba INOA-Full Glob…" at bounding box center [492, 252] width 855 height 145
click at [335, 297] on div "Services Stylist Service Qty Price Disc Total Action Dipen Subba INOA-Full Glob…" at bounding box center [492, 252] width 855 height 145
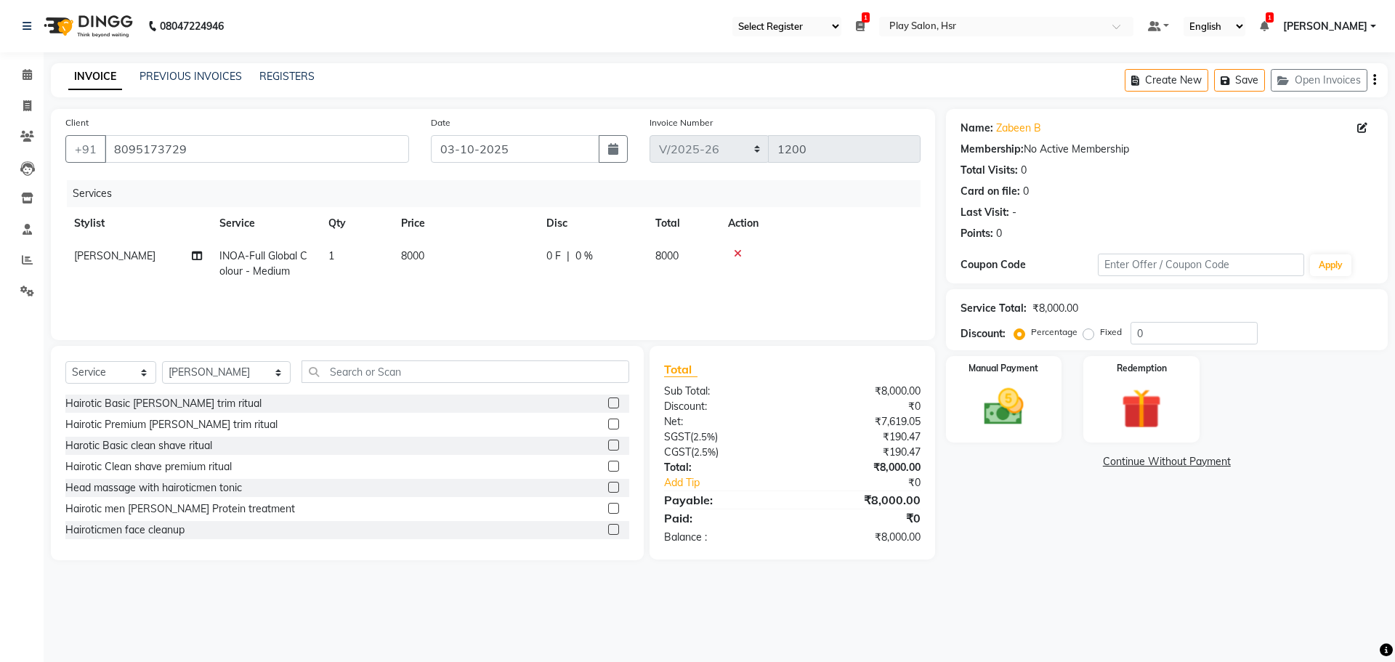
click at [278, 252] on span "INOA-Full Global Colour - Medium" at bounding box center [263, 263] width 88 height 28
select select "81918"
click at [293, 259] on span "INOA-Full Global Colour - Medium" at bounding box center [292, 268] width 118 height 28
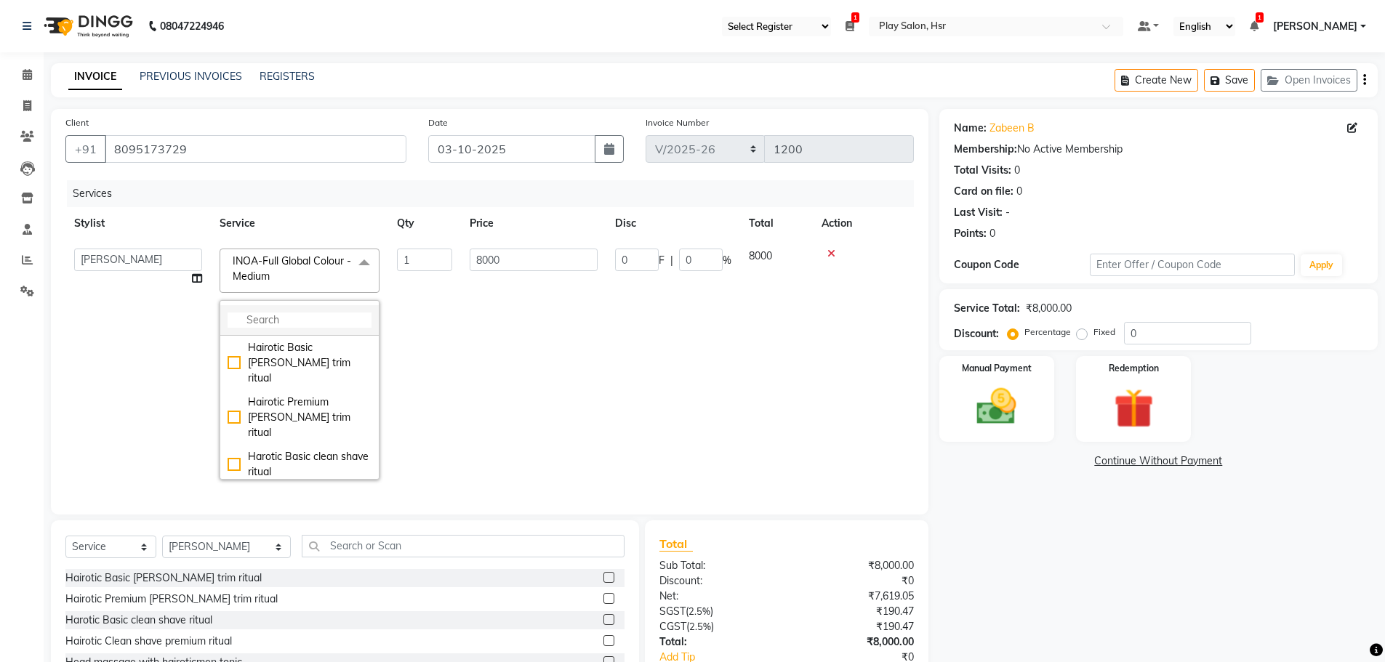
click at [281, 318] on input "multiselect-search" at bounding box center [299, 320] width 144 height 15
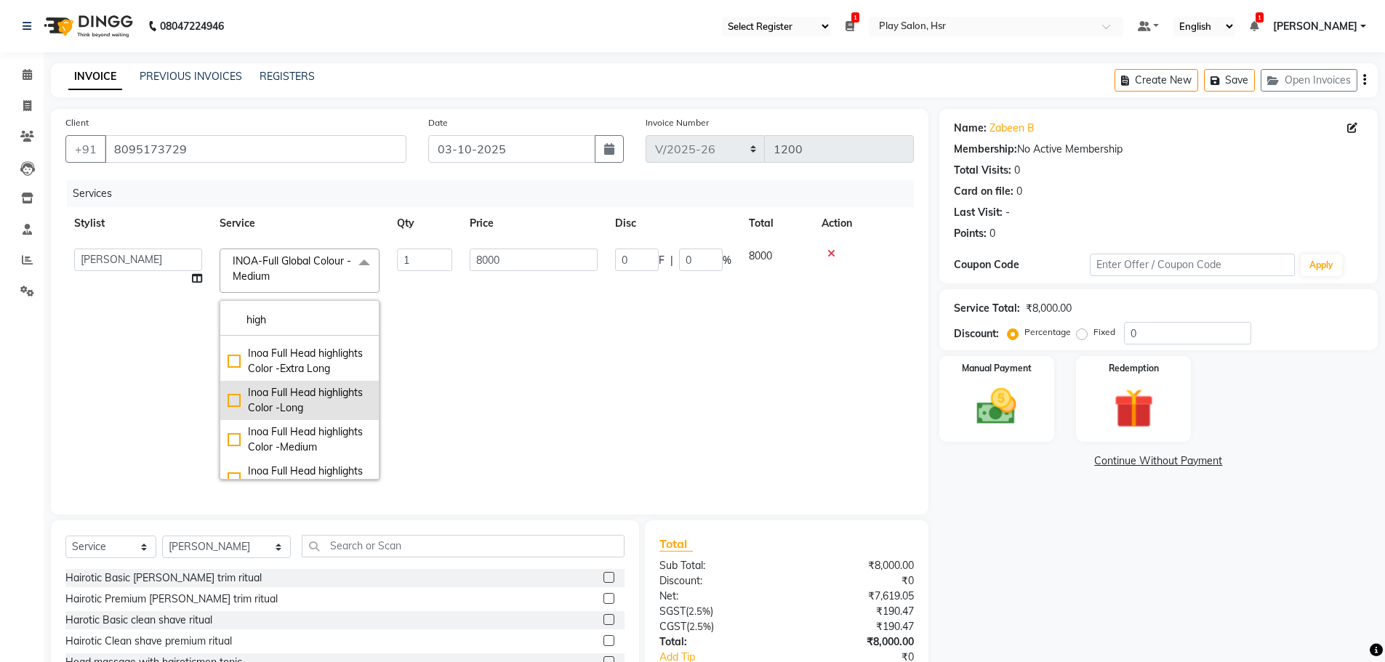
type input "high"
click at [292, 416] on div "Inoa Full Head highlights Color -Long" at bounding box center [299, 400] width 144 height 31
checkbox input "true"
click at [476, 339] on td "10930" at bounding box center [533, 364] width 145 height 249
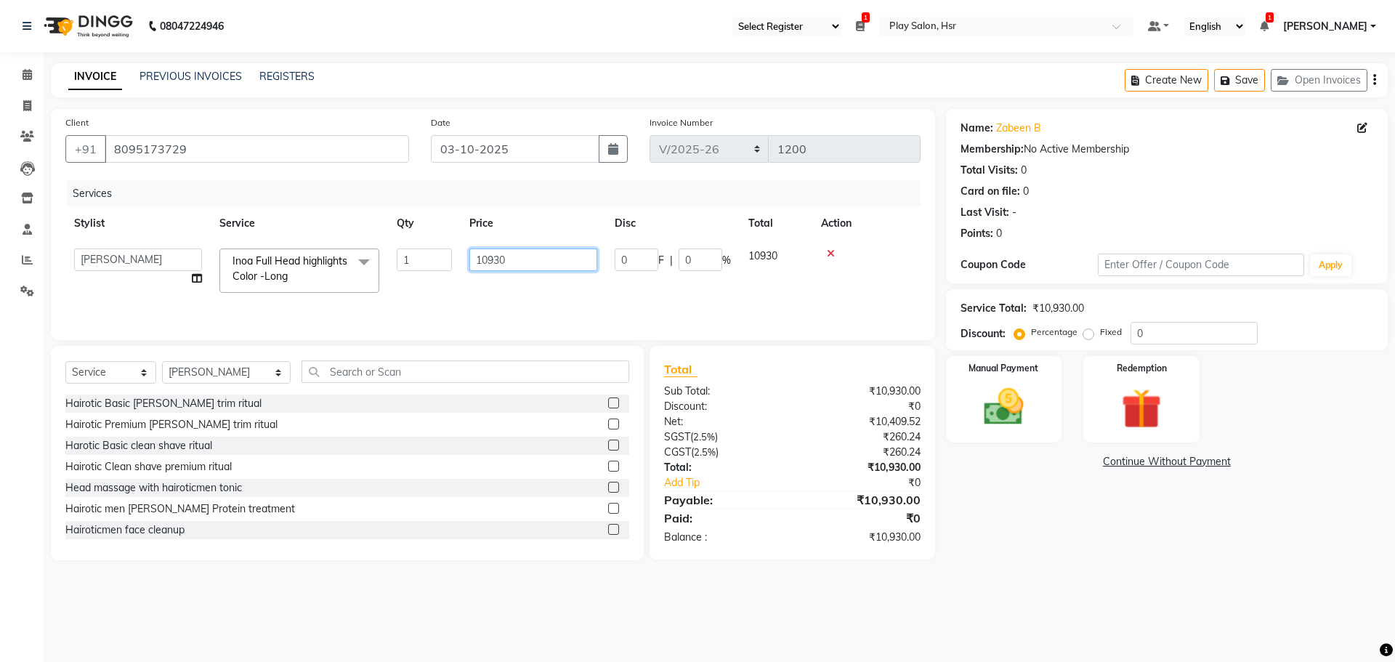
drag, startPoint x: 533, startPoint y: 260, endPoint x: 459, endPoint y: 265, distance: 73.6
click at [459, 265] on tr "Amaan Ali Anjali B Bhagrati C Dipen Subba Divya Thapa Farid Jeet Kiran Limbu Pl…" at bounding box center [492, 271] width 855 height 62
type input "8000"
click at [459, 295] on div "Services Stylist Service Qty Price Disc Total Action Amaan Ali Anjali B Bhagrat…" at bounding box center [492, 252] width 855 height 145
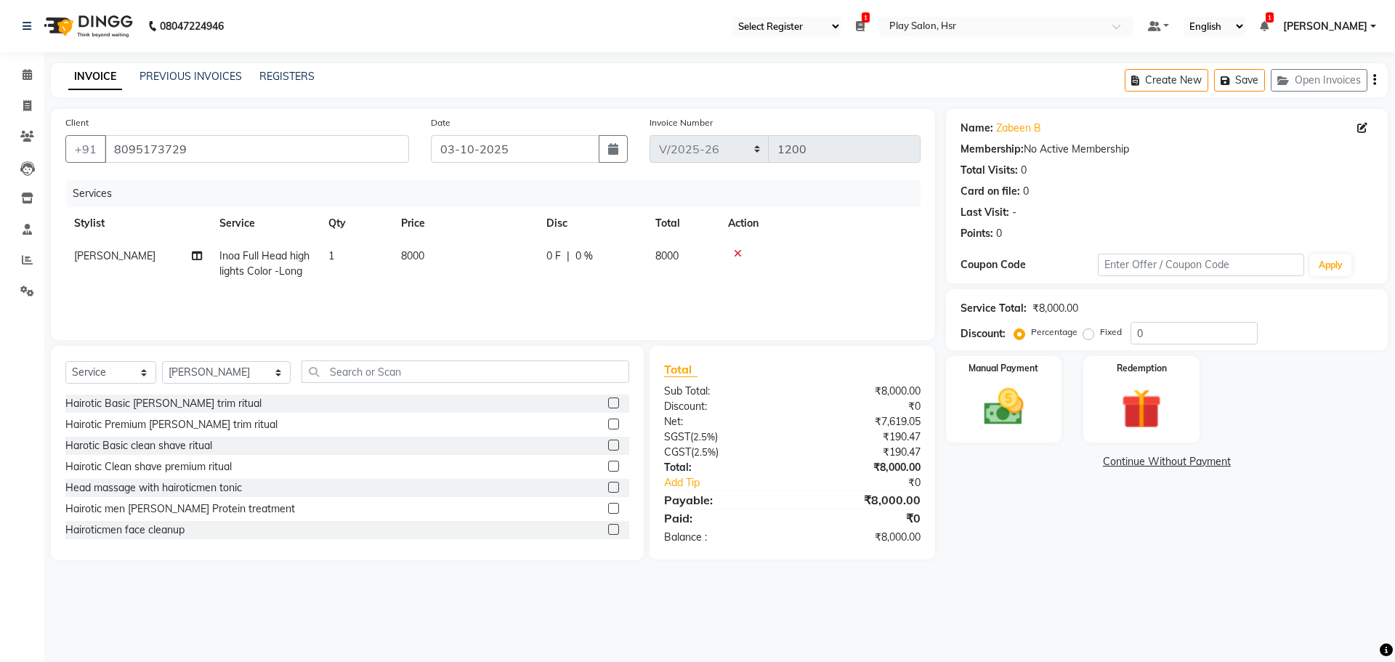
click at [384, 403] on div "Hairotic Basic beard trim ritual" at bounding box center [347, 404] width 564 height 18
click at [427, 249] on td "8000" at bounding box center [464, 264] width 145 height 48
select select "81918"
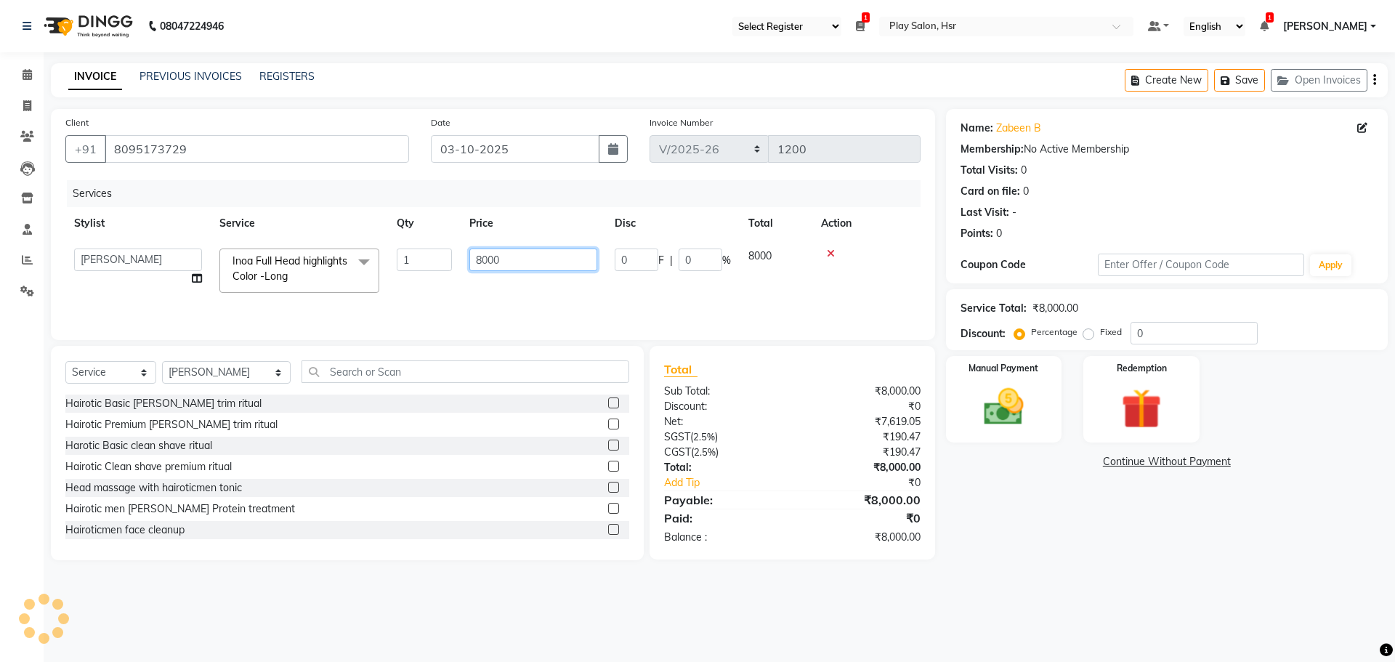
click at [514, 265] on input "8000" at bounding box center [534, 260] width 128 height 23
click at [496, 293] on div "Services Stylist Service Qty Price Disc Total Action Amaan Ali Anjali B Bhagrat…" at bounding box center [492, 252] width 855 height 145
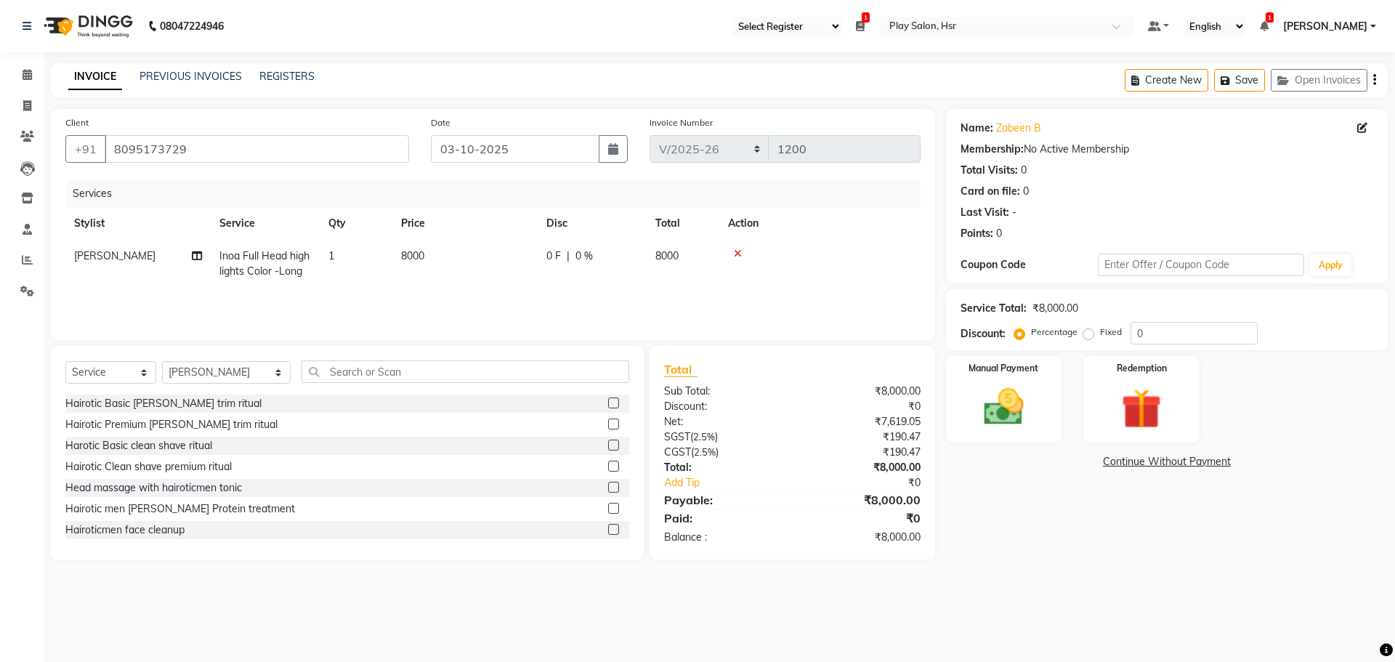
click at [994, 596] on div "08047224946 Select Register Play Salon 1 Daily Open Registers nothing to show S…" at bounding box center [697, 331] width 1395 height 662
click at [898, 620] on div "08047224946 Select Register Play Salon 1 Daily Open Registers nothing to show S…" at bounding box center [697, 331] width 1395 height 662
click at [983, 375] on div "Manual Payment" at bounding box center [1003, 399] width 121 height 89
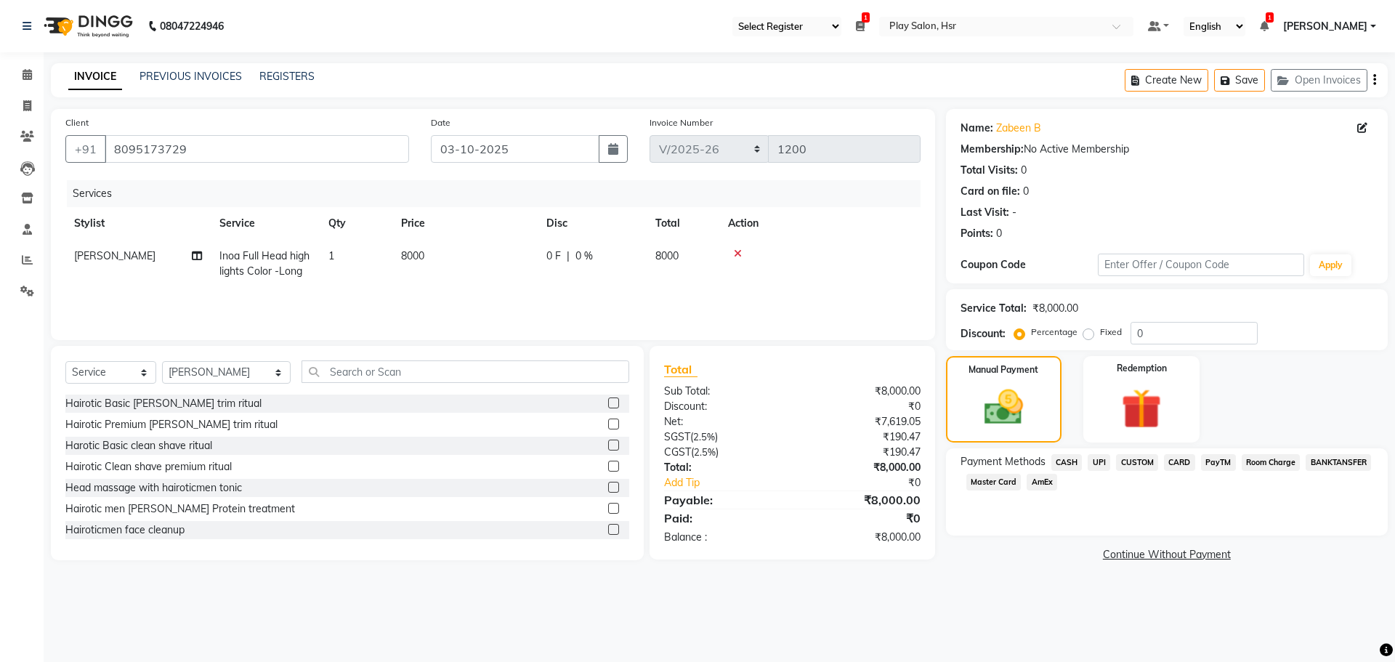
click at [1184, 464] on span "CARD" at bounding box center [1179, 462] width 31 height 17
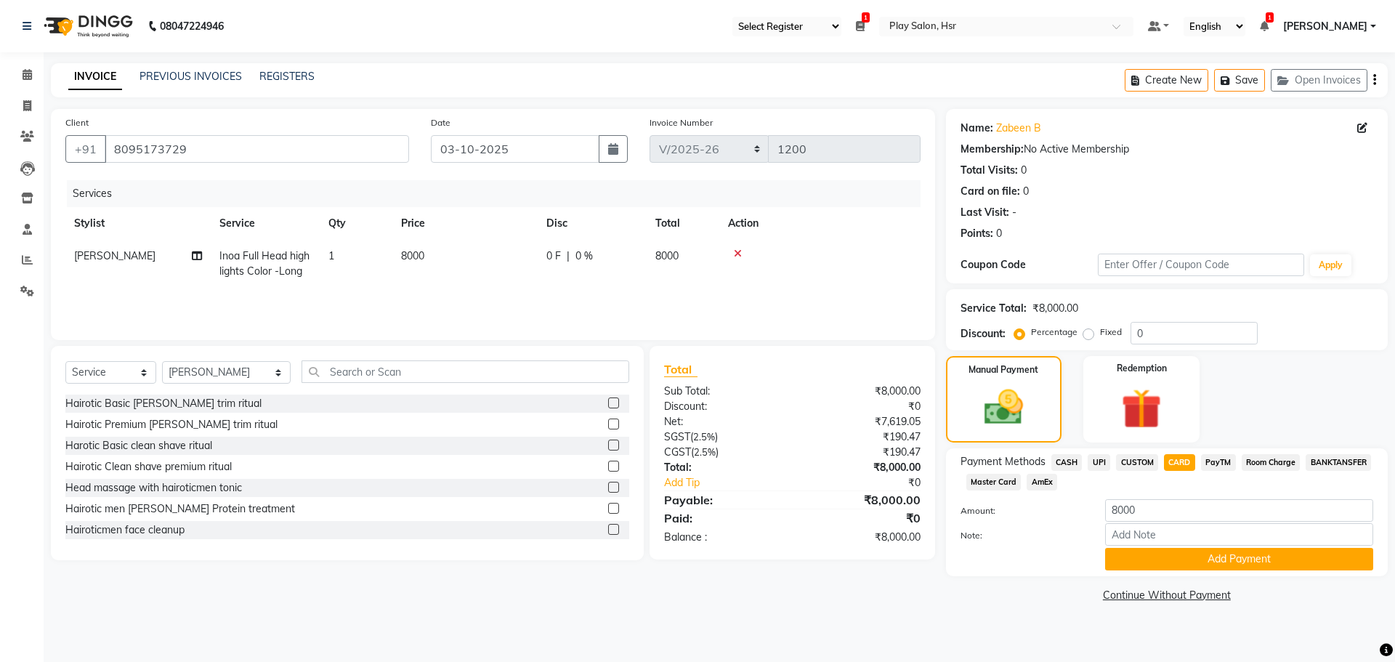
click at [1097, 461] on span "UPI" at bounding box center [1099, 462] width 23 height 17
click at [1154, 559] on button "Add Payment" at bounding box center [1239, 559] width 268 height 23
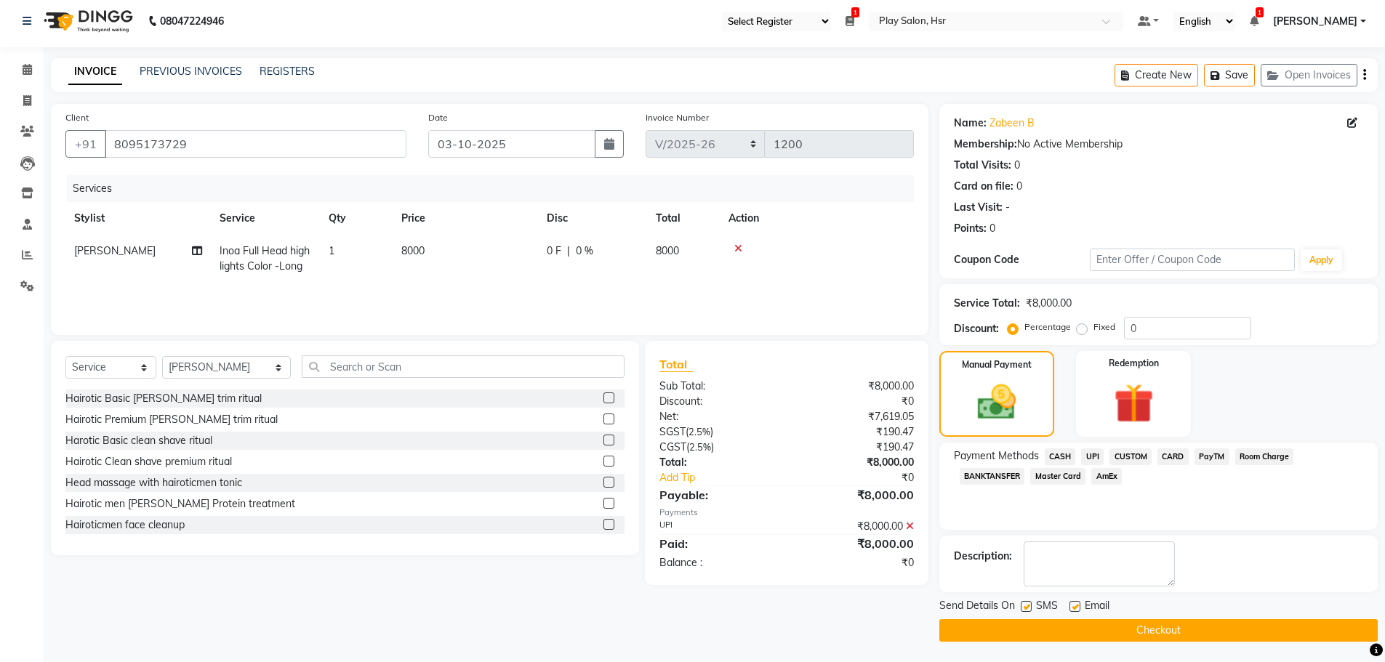
scroll to position [7, 0]
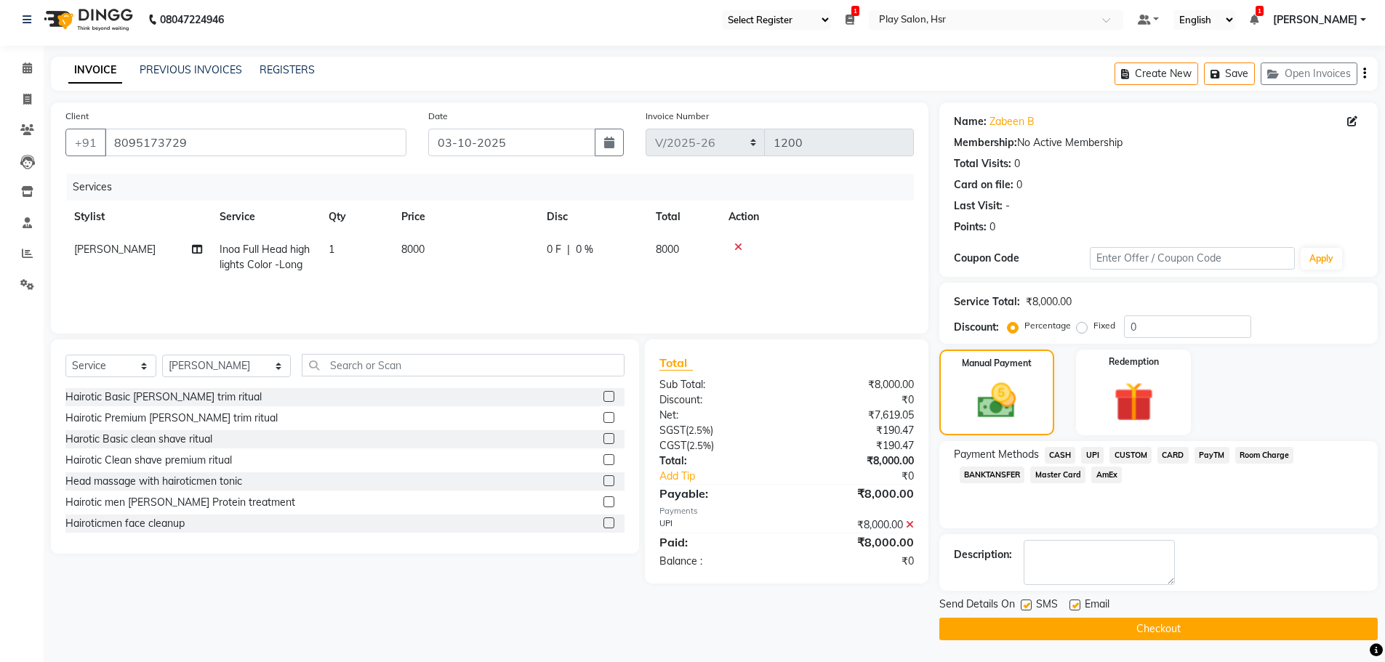
click at [1129, 623] on button "Checkout" at bounding box center [1158, 629] width 438 height 23
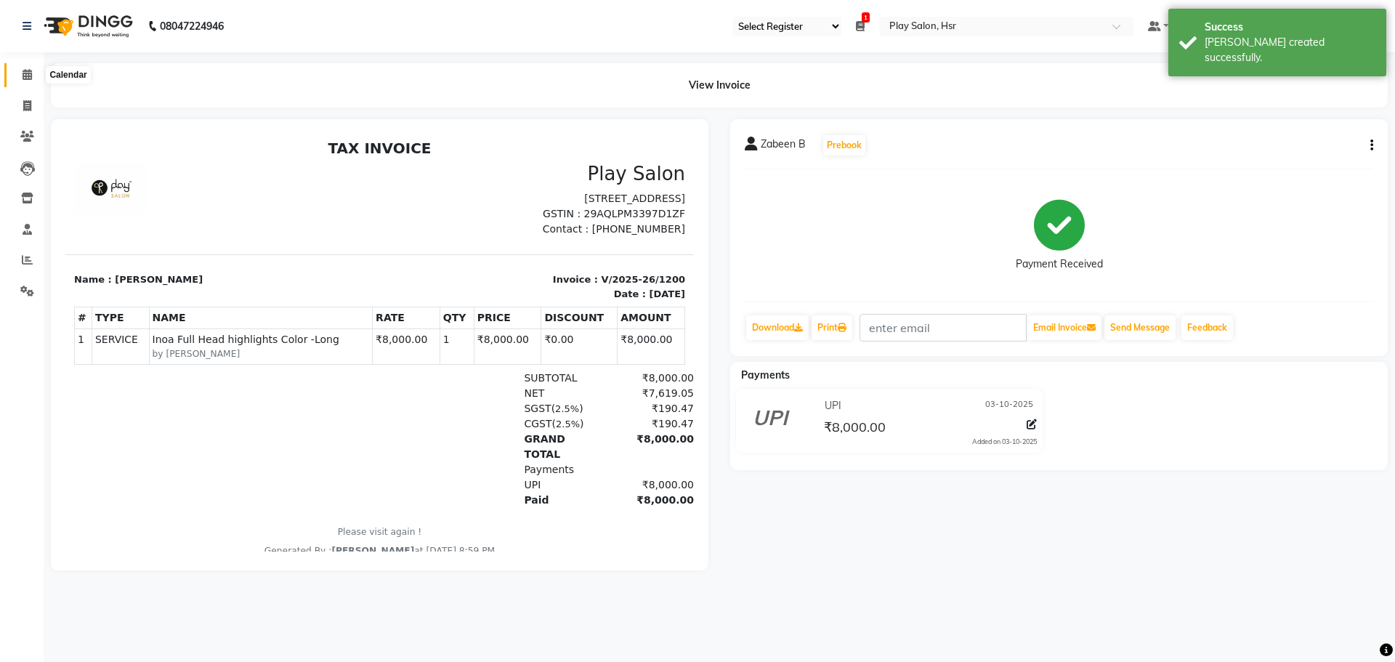
click at [20, 73] on span at bounding box center [27, 75] width 25 height 17
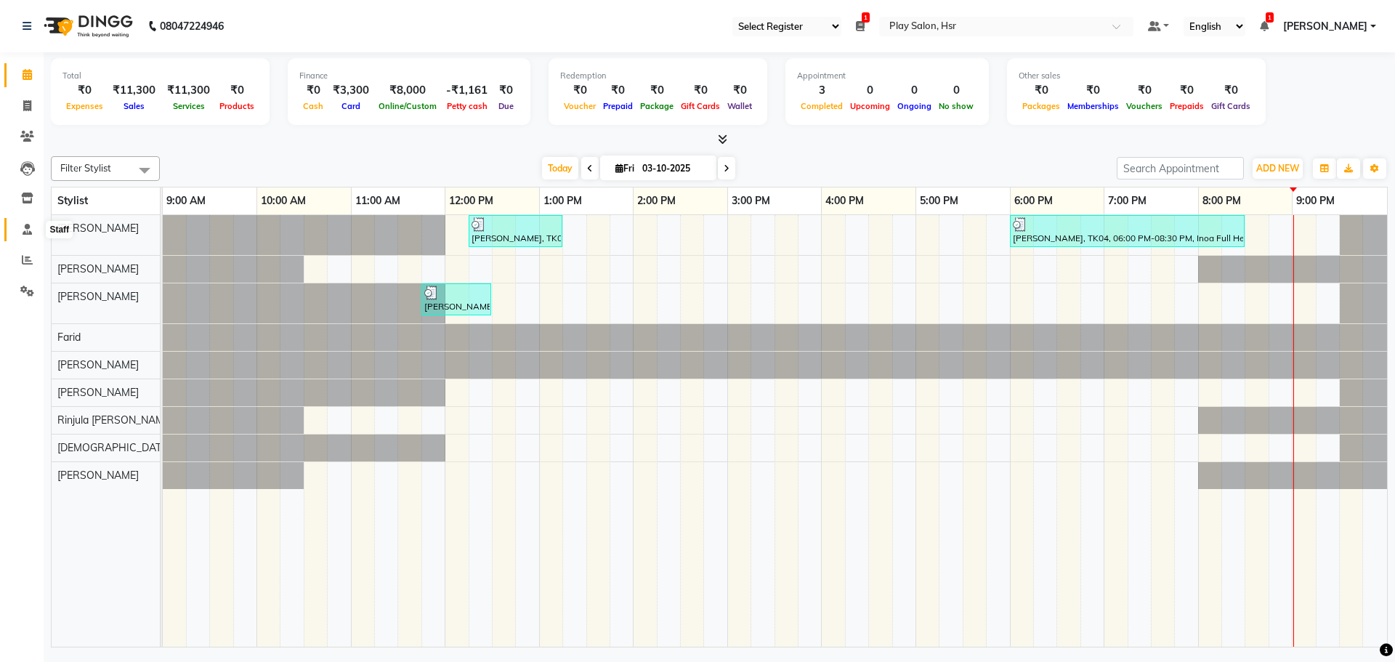
click at [23, 230] on icon at bounding box center [27, 229] width 9 height 11
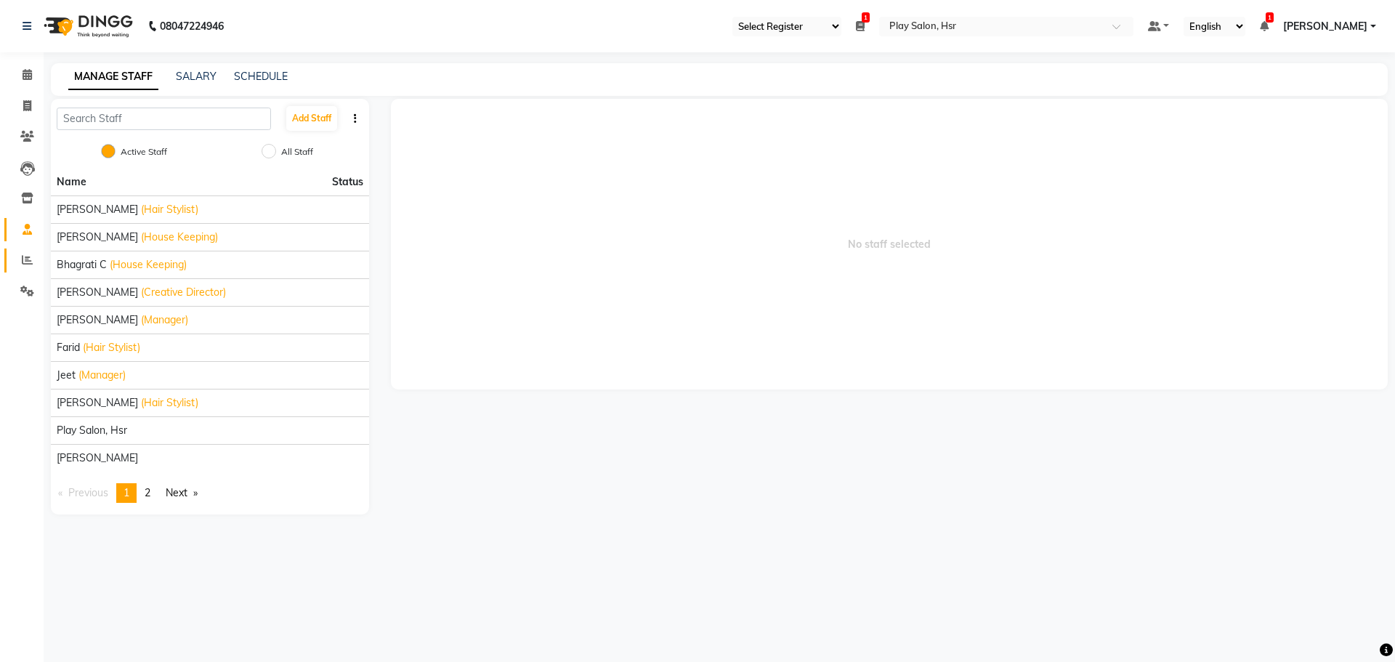
click at [23, 251] on link "Reports" at bounding box center [21, 261] width 35 height 24
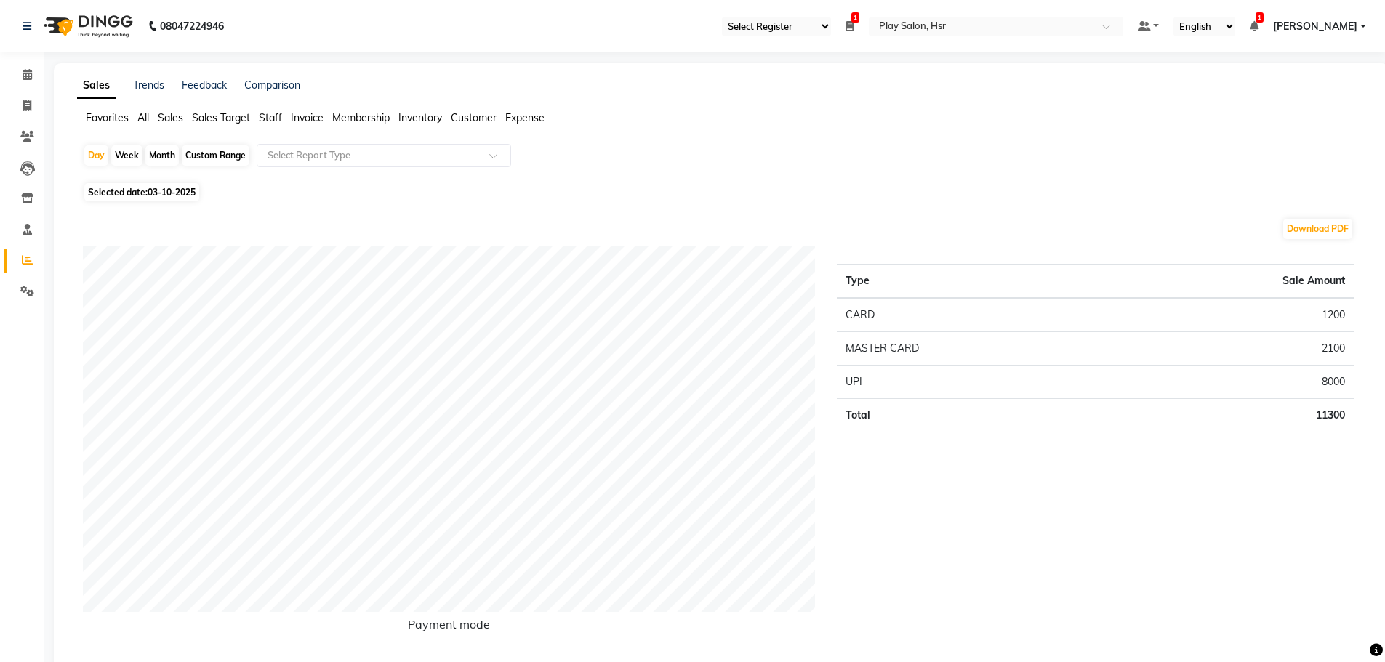
click at [329, 167] on div "Day Week Month Custom Range Select Report Type" at bounding box center [721, 161] width 1276 height 35
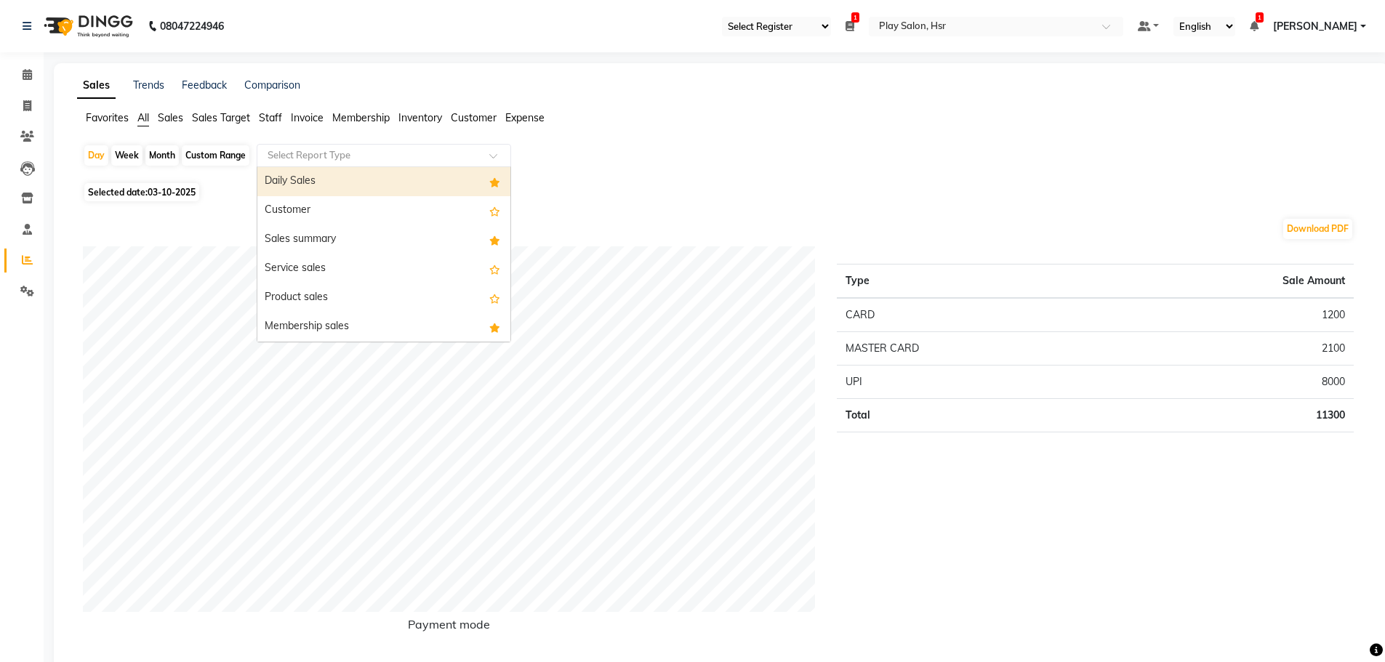
click at [329, 156] on input "text" at bounding box center [369, 155] width 209 height 15
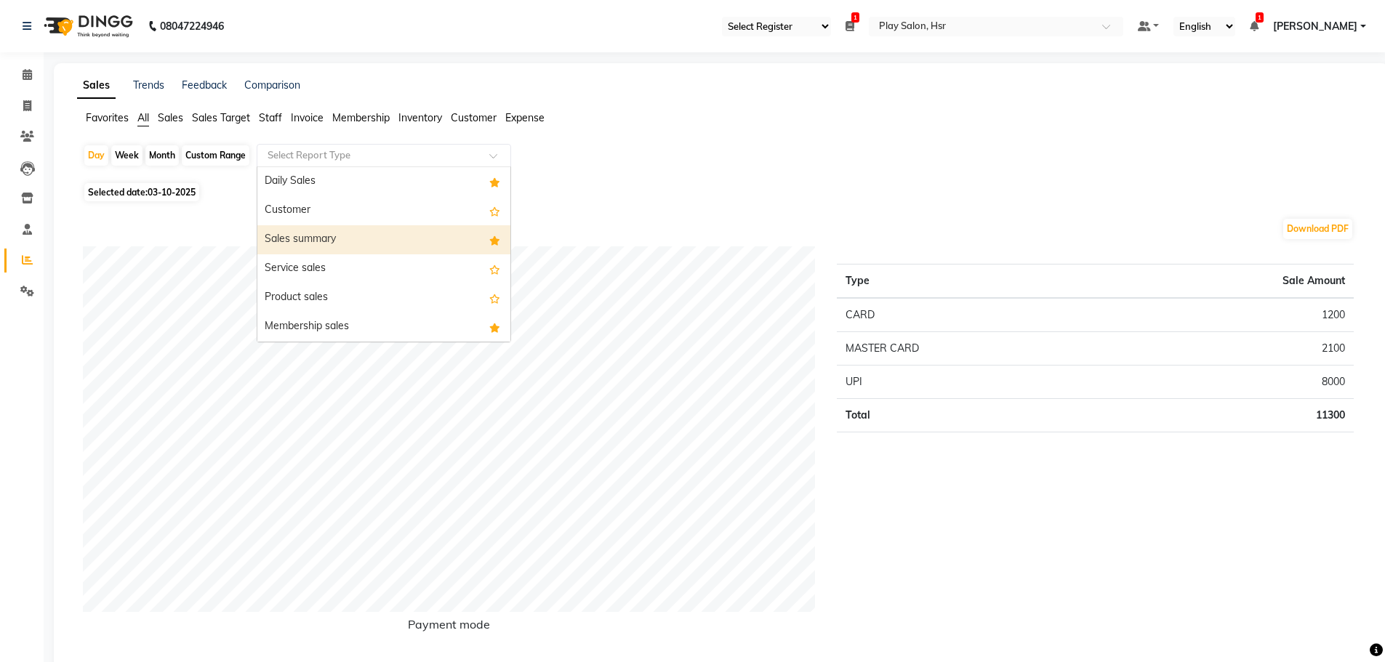
click at [344, 252] on div "Sales summary" at bounding box center [383, 239] width 253 height 29
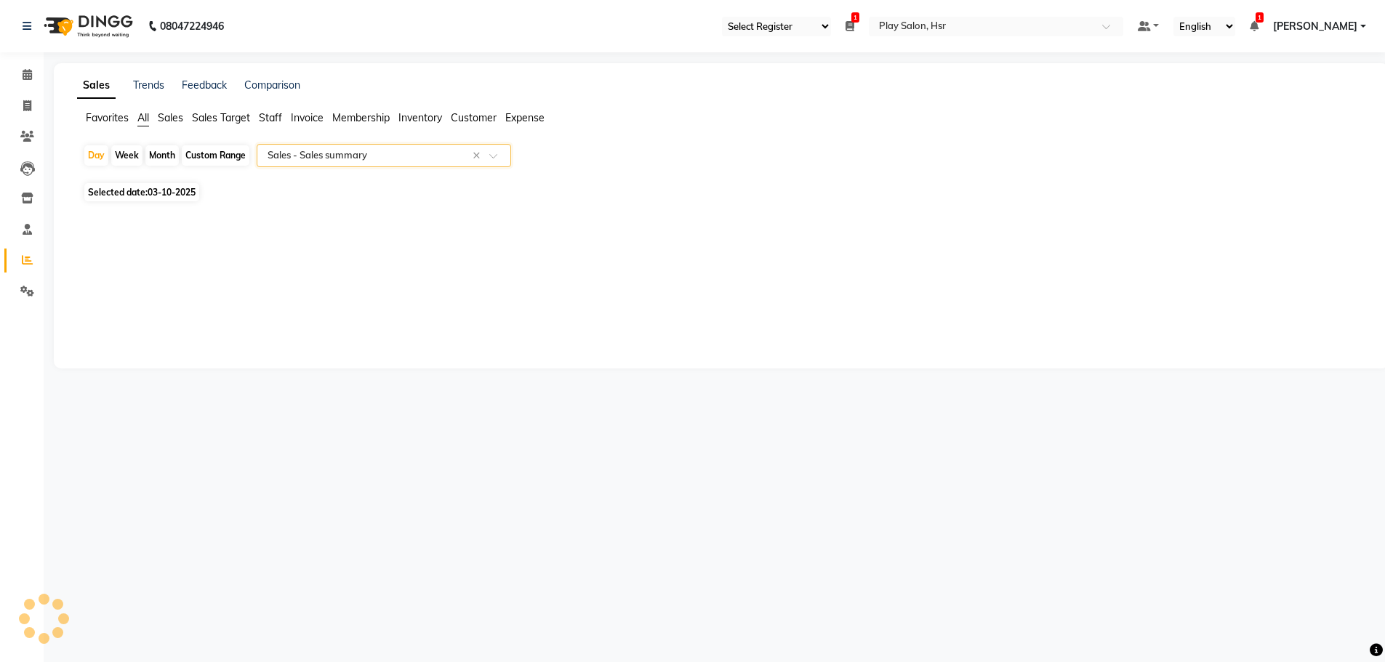
select select "full_report"
select select "csv"
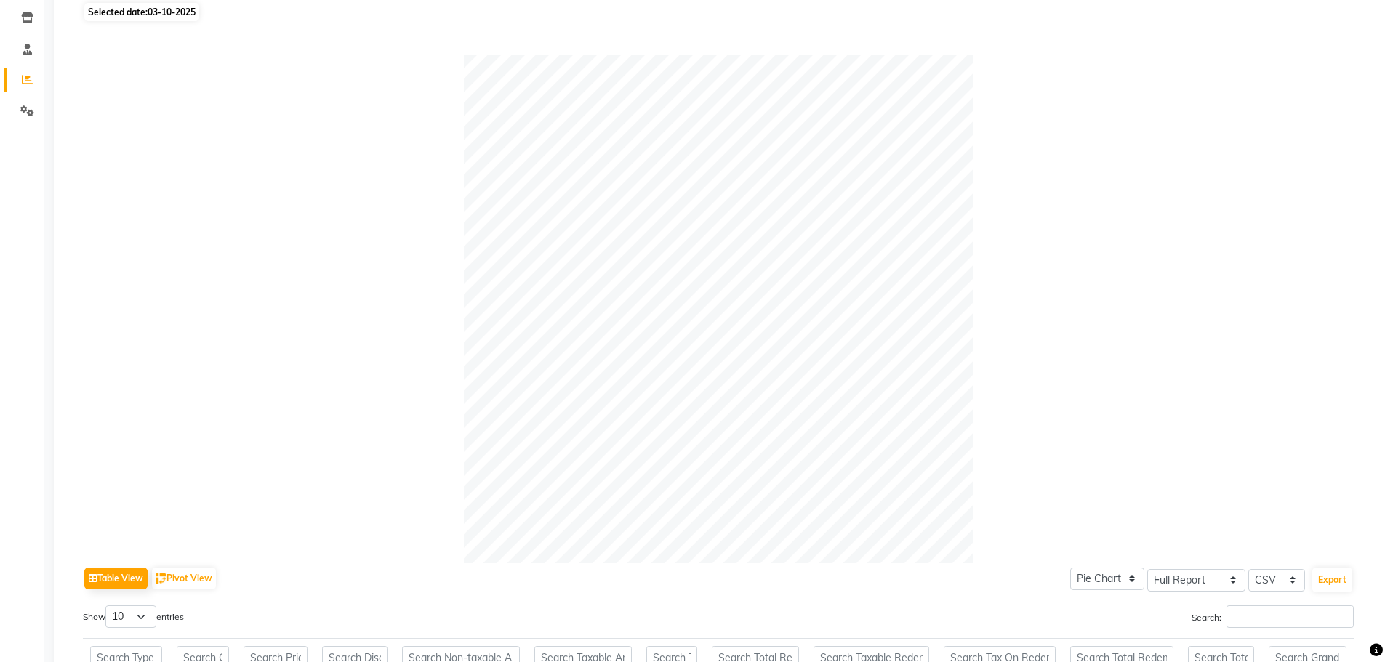
scroll to position [7, 0]
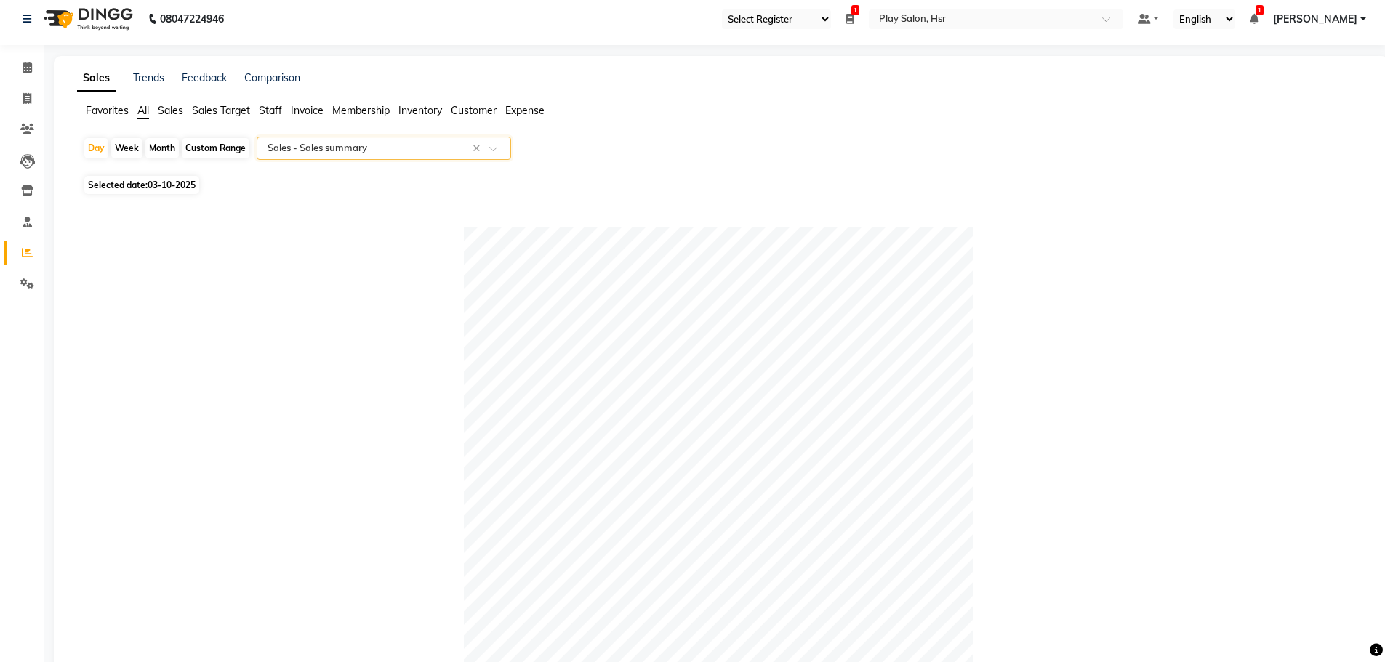
click at [269, 115] on span "Staff" at bounding box center [270, 110] width 23 height 13
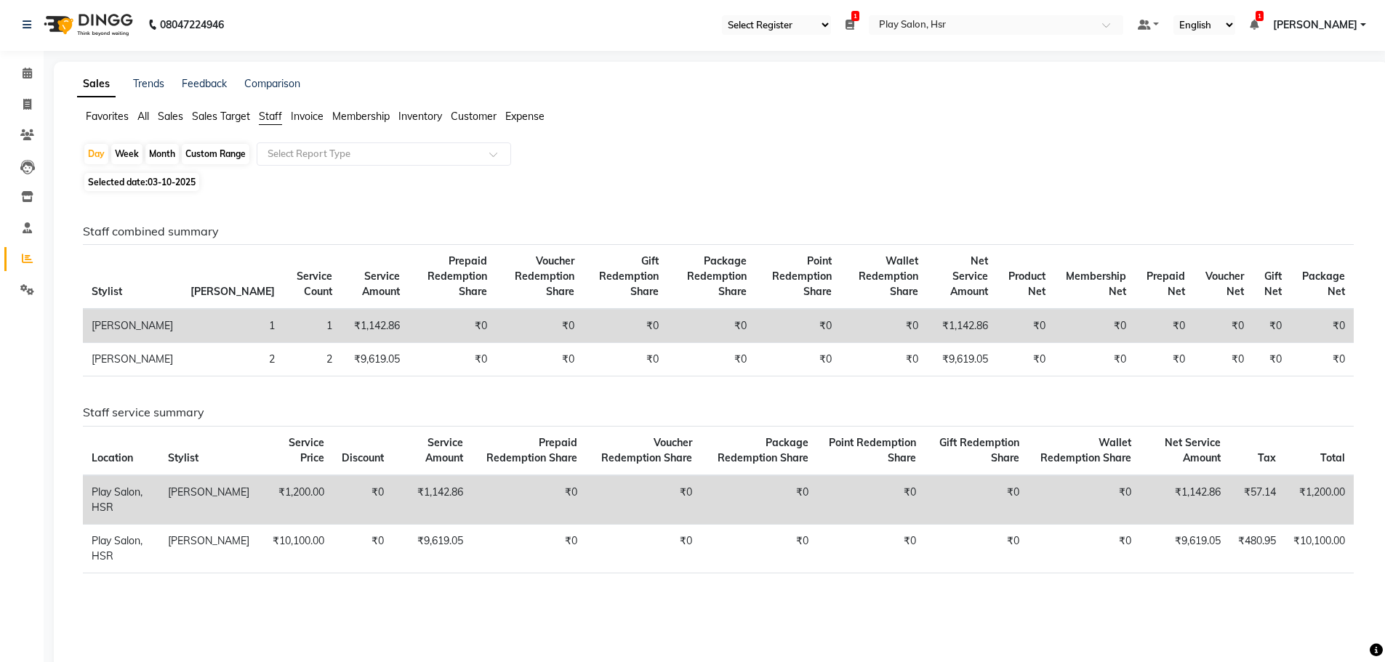
scroll to position [0, 0]
click at [183, 116] on span "Sales" at bounding box center [170, 117] width 25 height 13
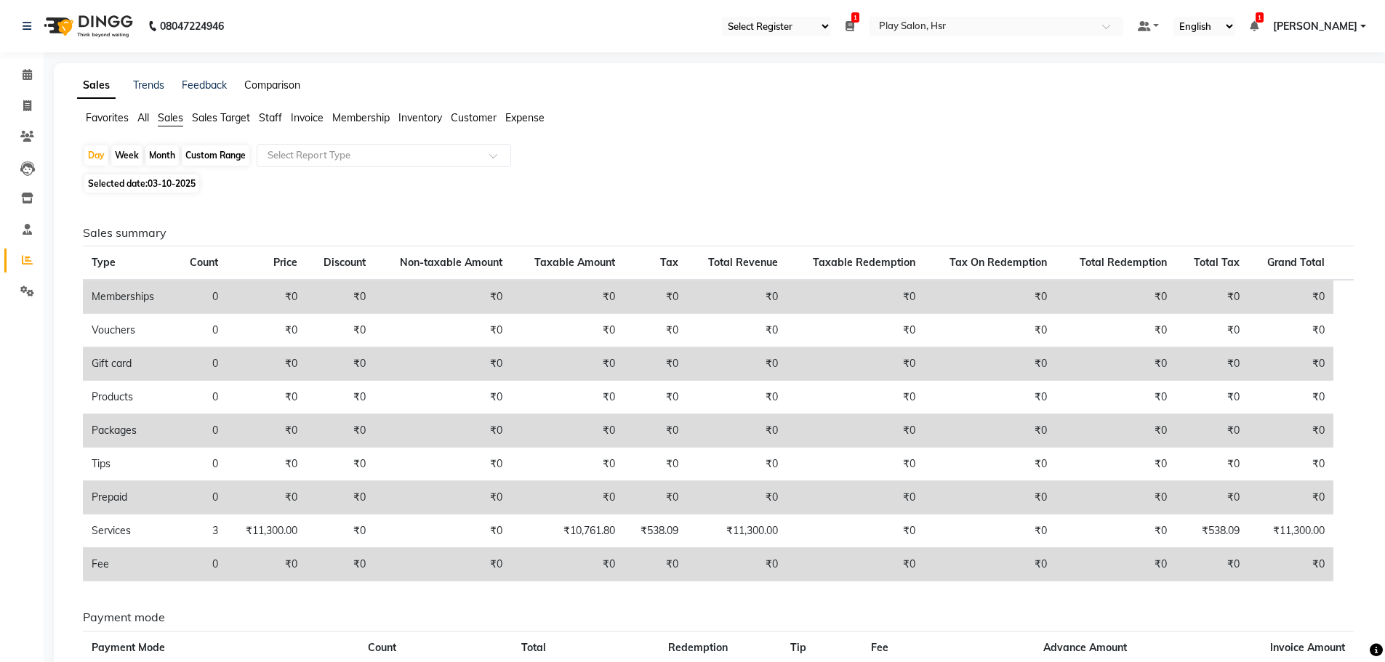
click at [267, 85] on link "Comparison" at bounding box center [272, 84] width 56 height 13
select select "single_date"
select select "single_date_dash"
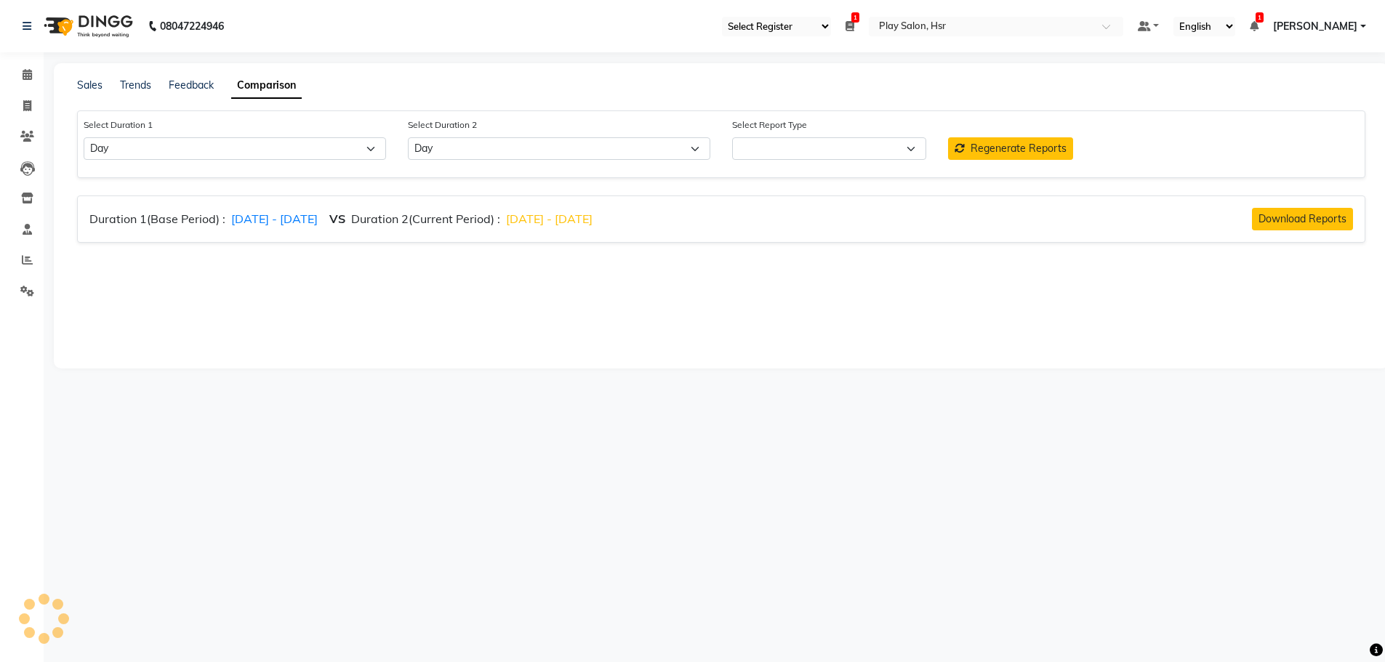
select select "comparison_report"
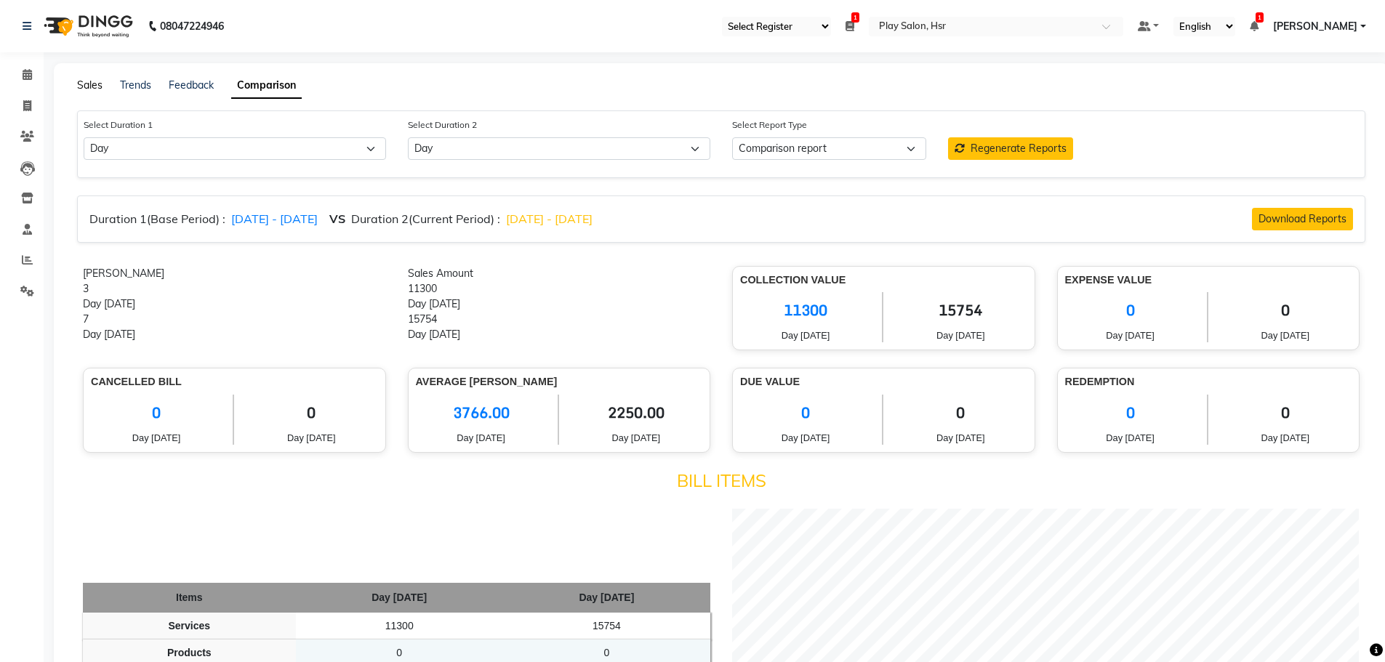
click at [83, 89] on link "Sales" at bounding box center [89, 84] width 25 height 13
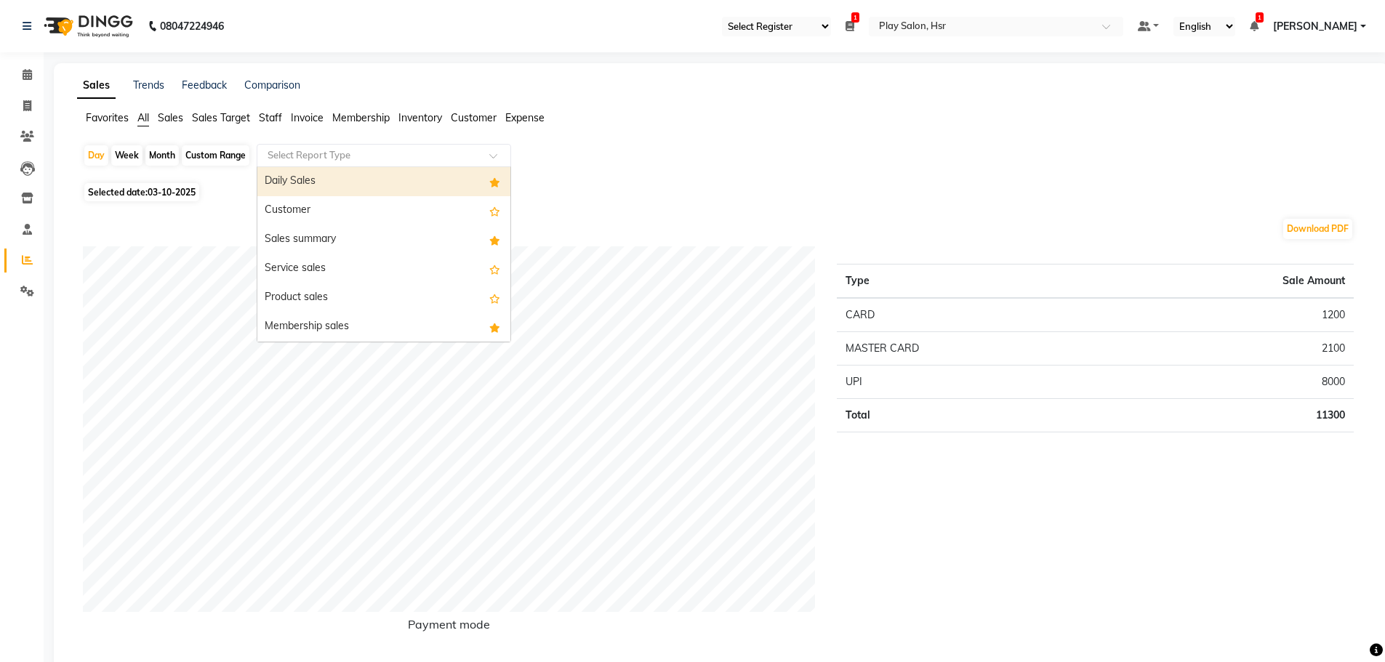
click at [330, 166] on div "Select Report Type" at bounding box center [384, 155] width 254 height 23
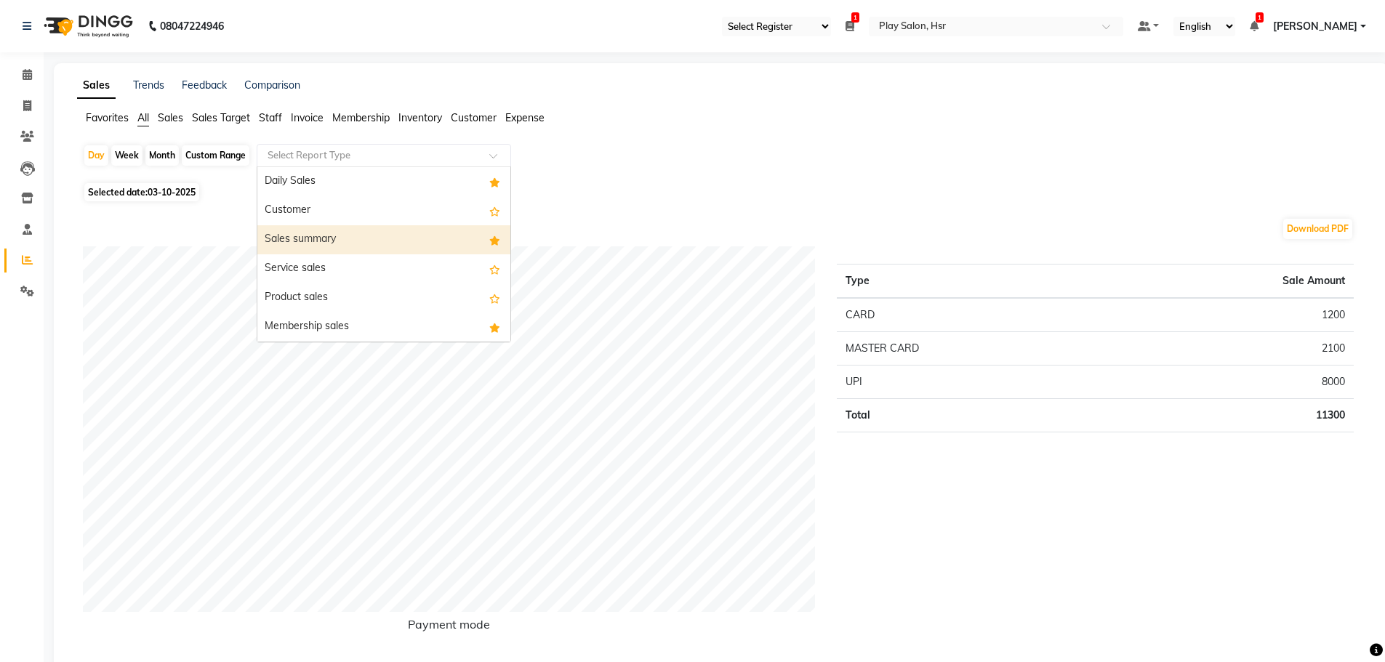
click at [347, 238] on div "Sales summary" at bounding box center [383, 239] width 253 height 29
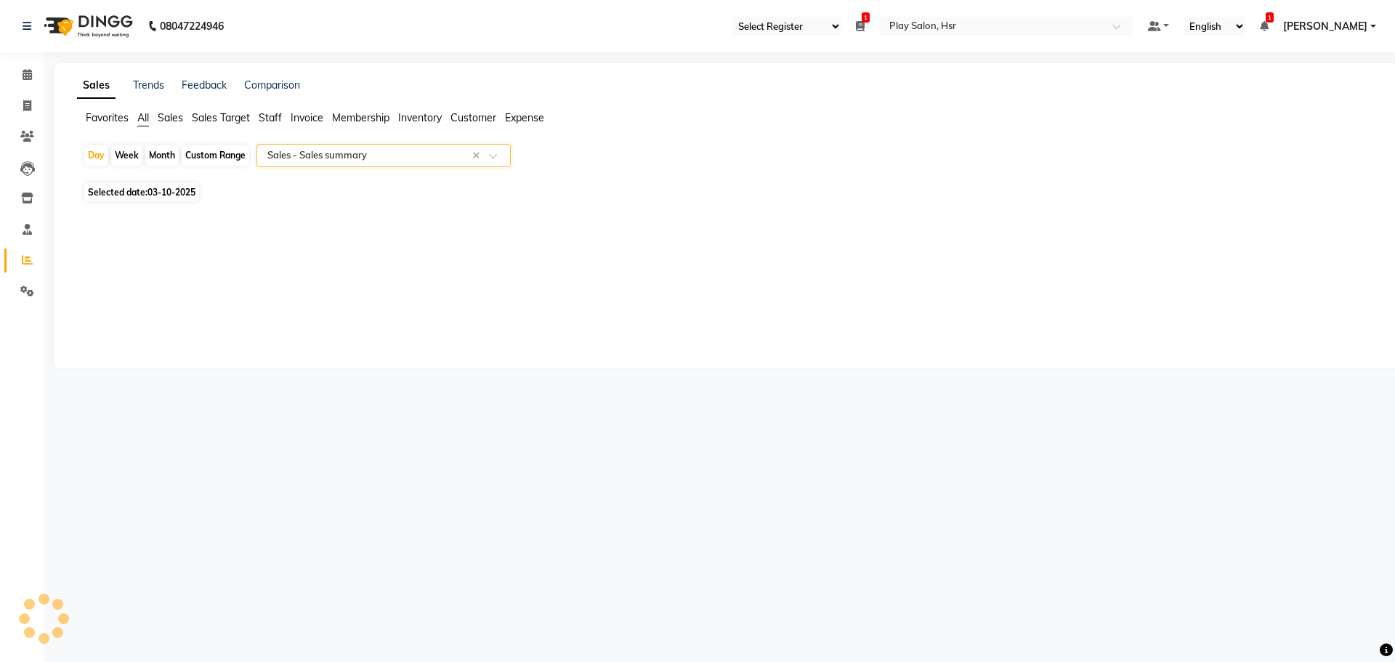
select select "full_report"
select select "csv"
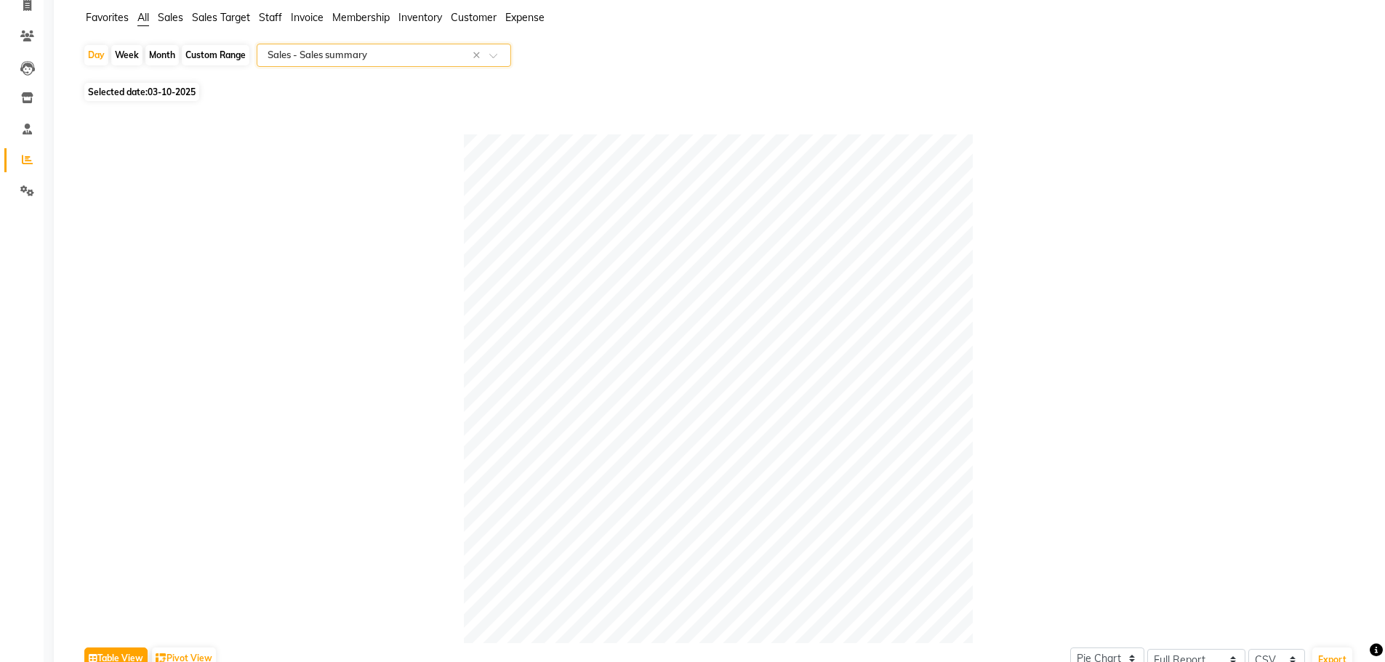
scroll to position [73, 0]
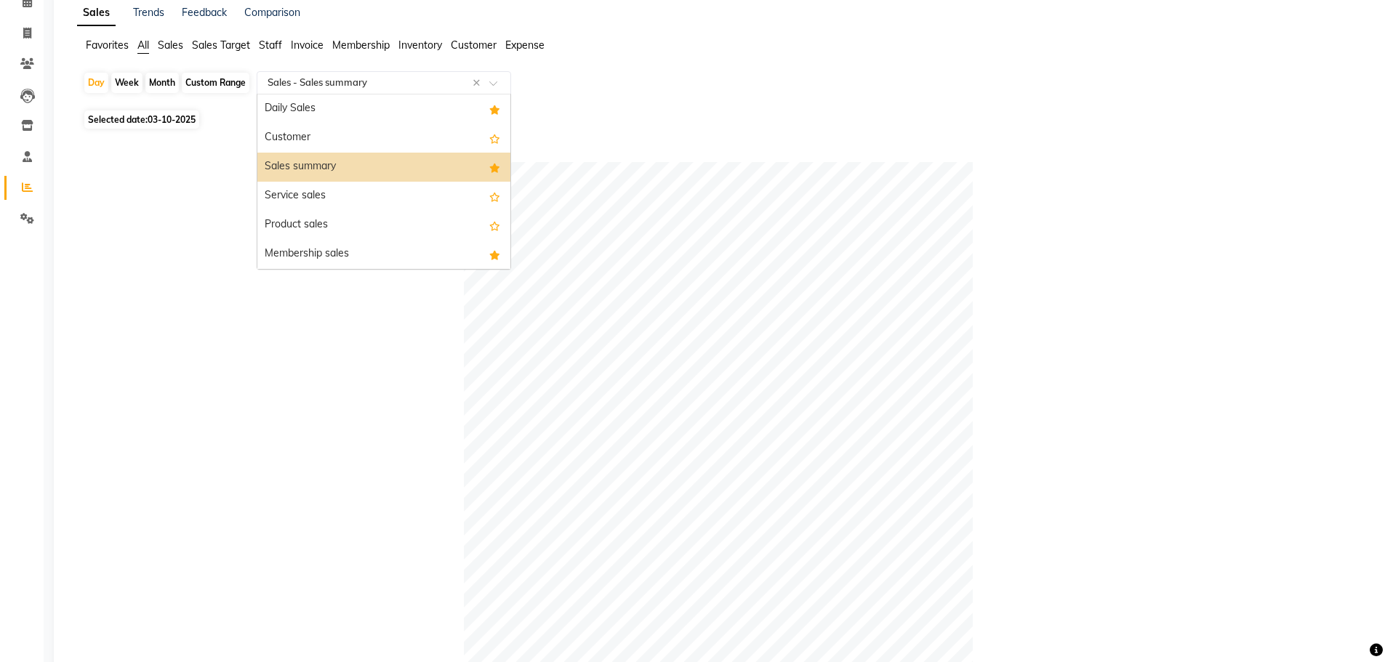
click at [283, 89] on input "text" at bounding box center [369, 83] width 209 height 15
drag, startPoint x: 282, startPoint y: 108, endPoint x: 314, endPoint y: 115, distance: 32.8
click at [280, 107] on div "Daily Sales" at bounding box center [383, 108] width 253 height 29
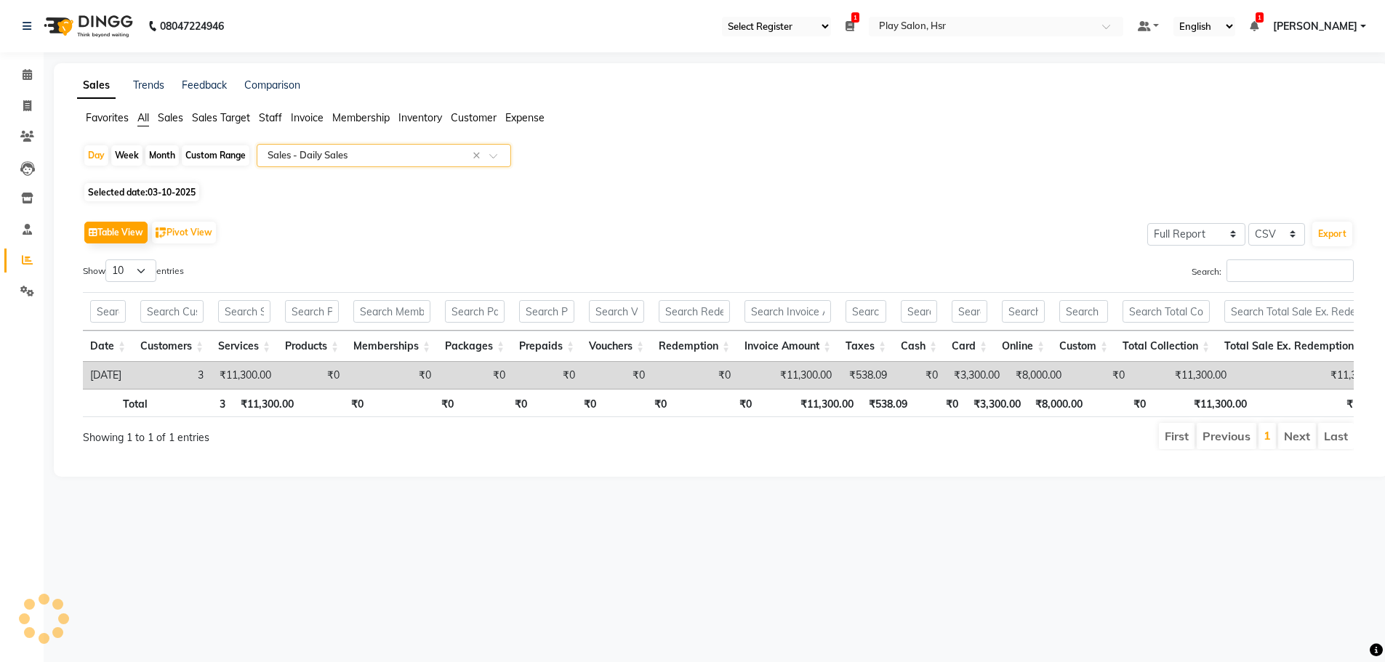
scroll to position [0, 0]
click at [326, 157] on input "text" at bounding box center [369, 155] width 209 height 15
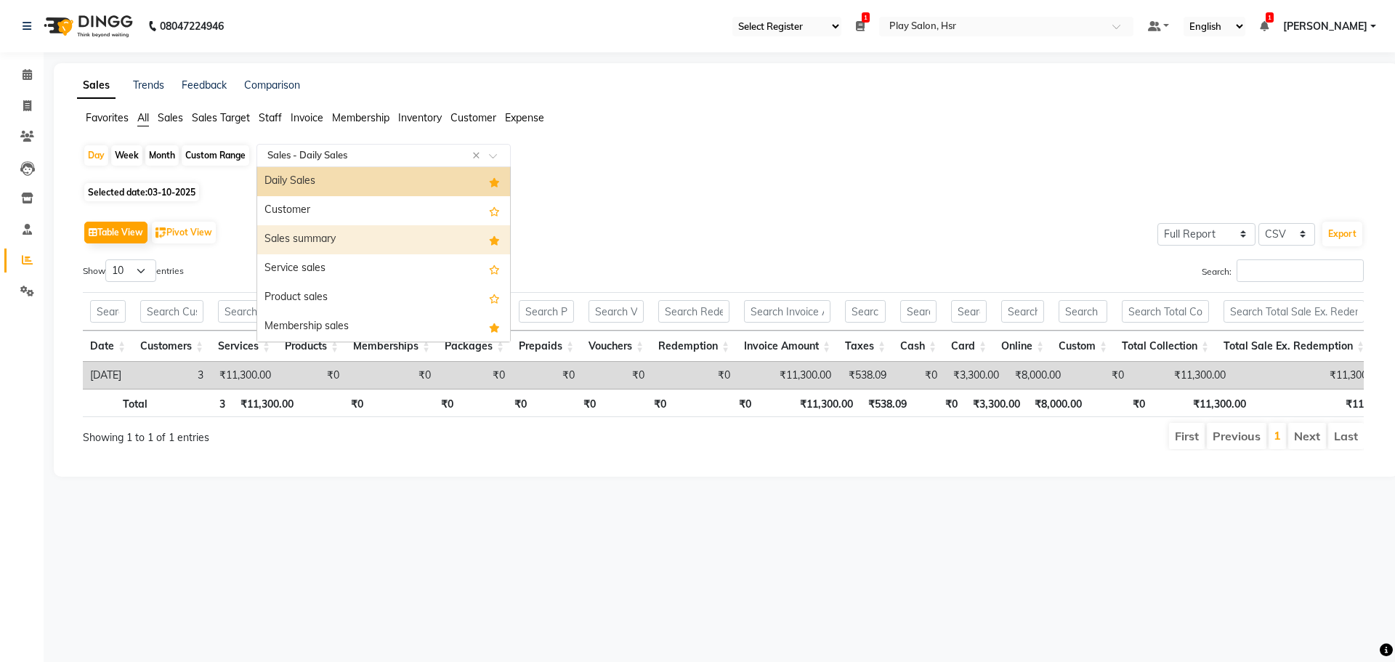
click at [339, 245] on div "Sales summary" at bounding box center [383, 239] width 253 height 29
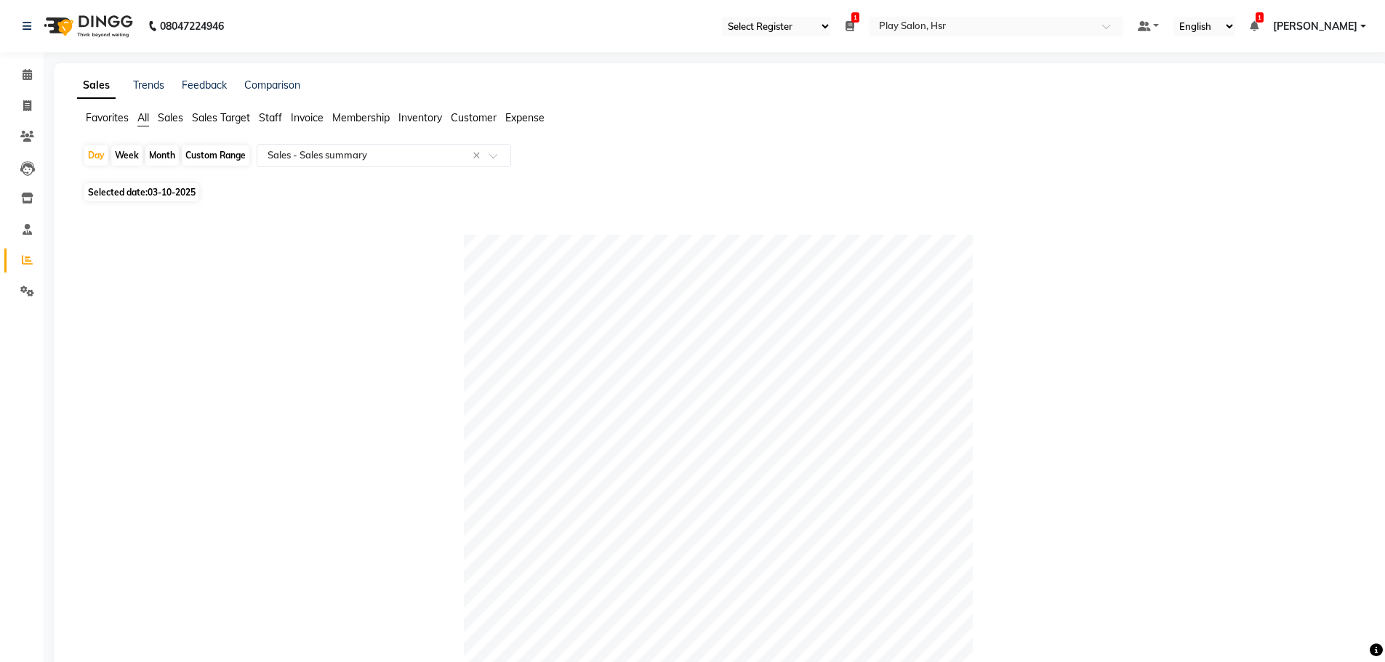
click at [273, 112] on span "Staff" at bounding box center [270, 117] width 23 height 13
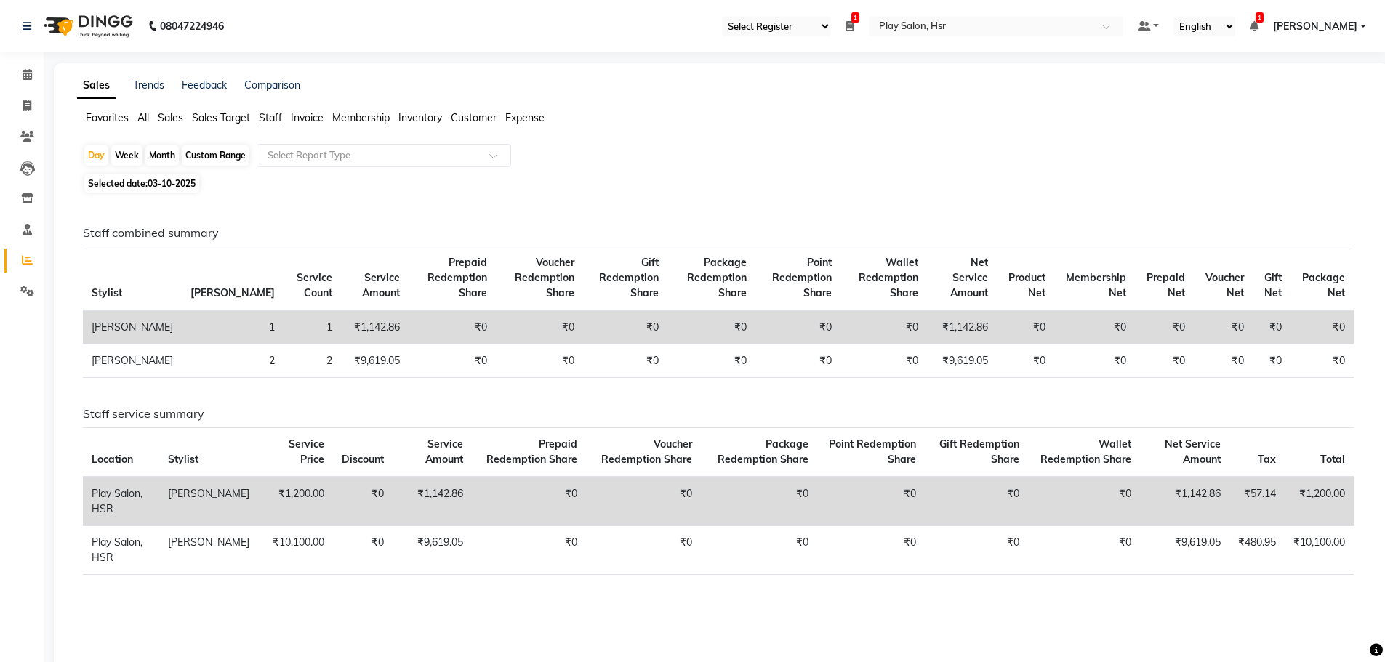
click at [854, 23] on icon at bounding box center [849, 26] width 9 height 10
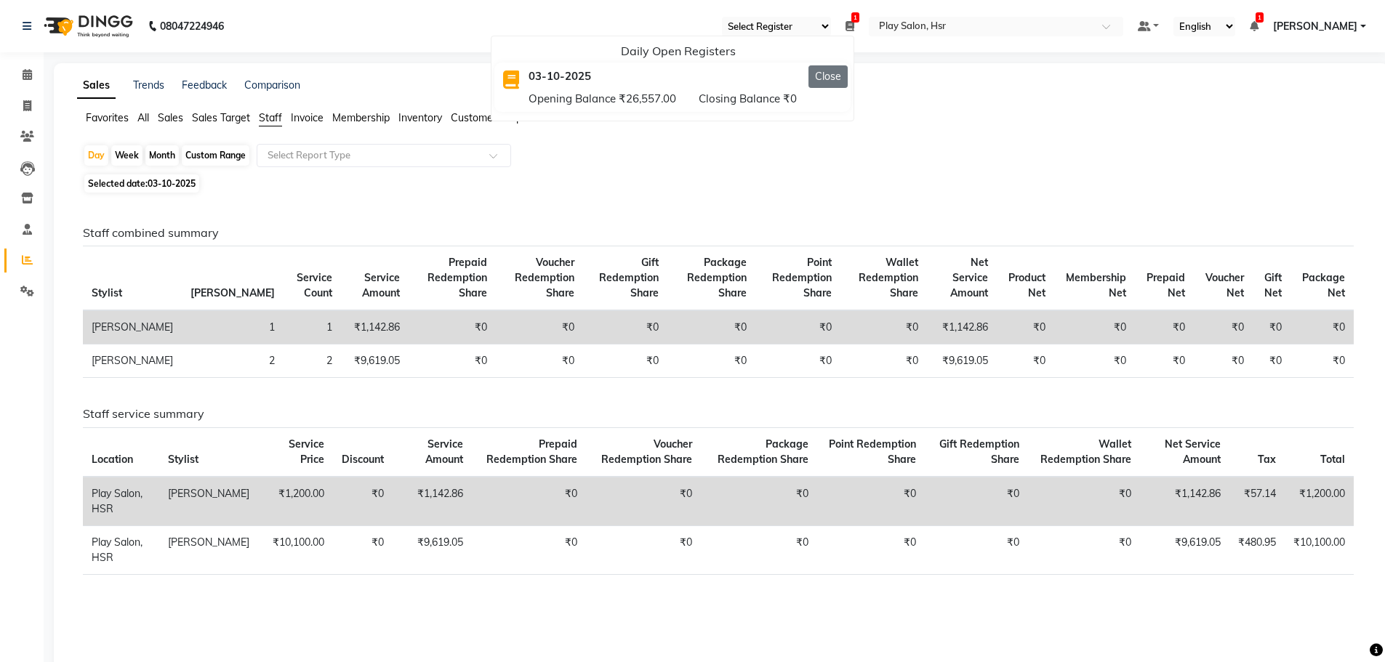
click at [847, 69] on button "Close" at bounding box center [827, 76] width 39 height 23
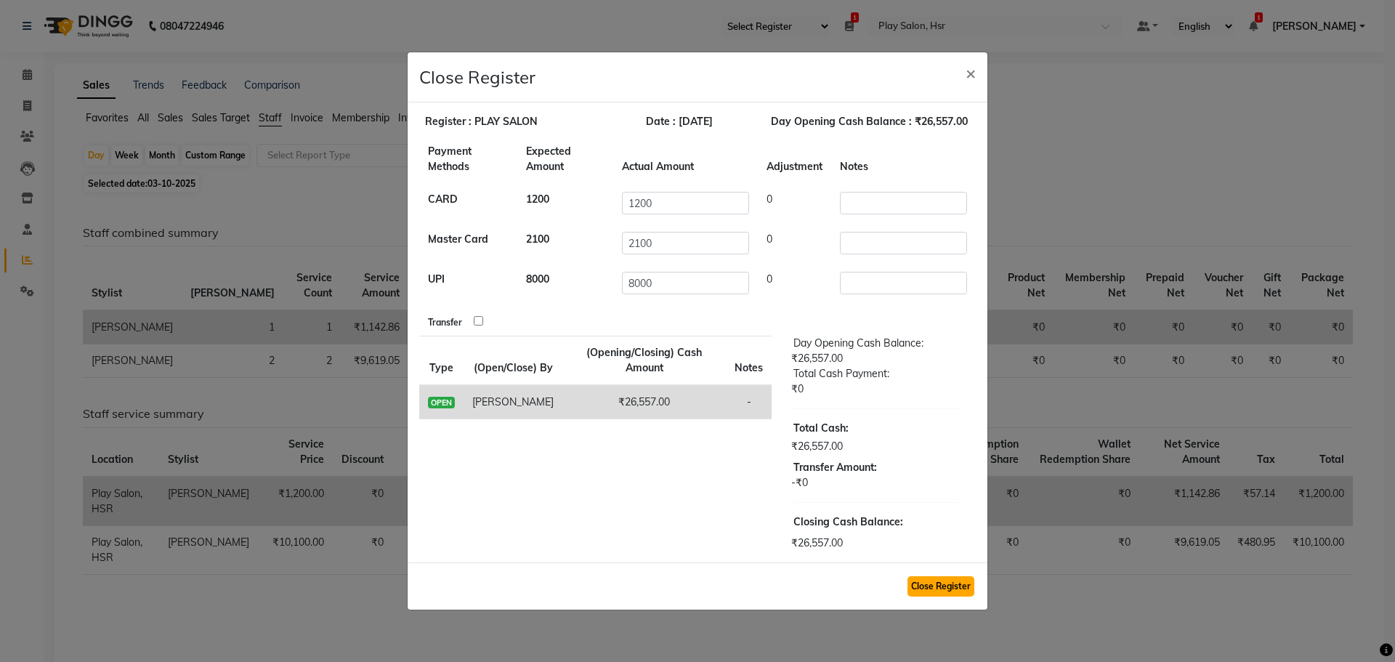
click at [923, 589] on button "Close Register" at bounding box center [941, 586] width 67 height 20
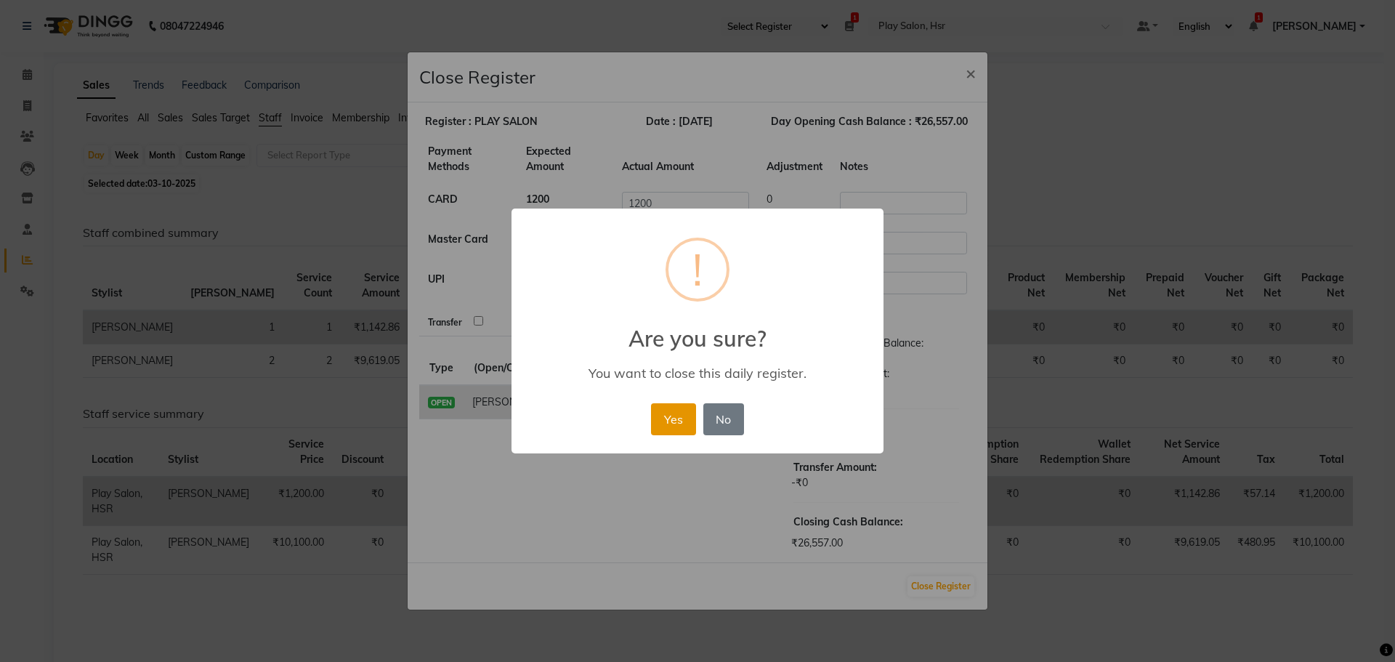
click at [669, 426] on button "Yes" at bounding box center [673, 419] width 44 height 32
